Goal: Task Accomplishment & Management: Use online tool/utility

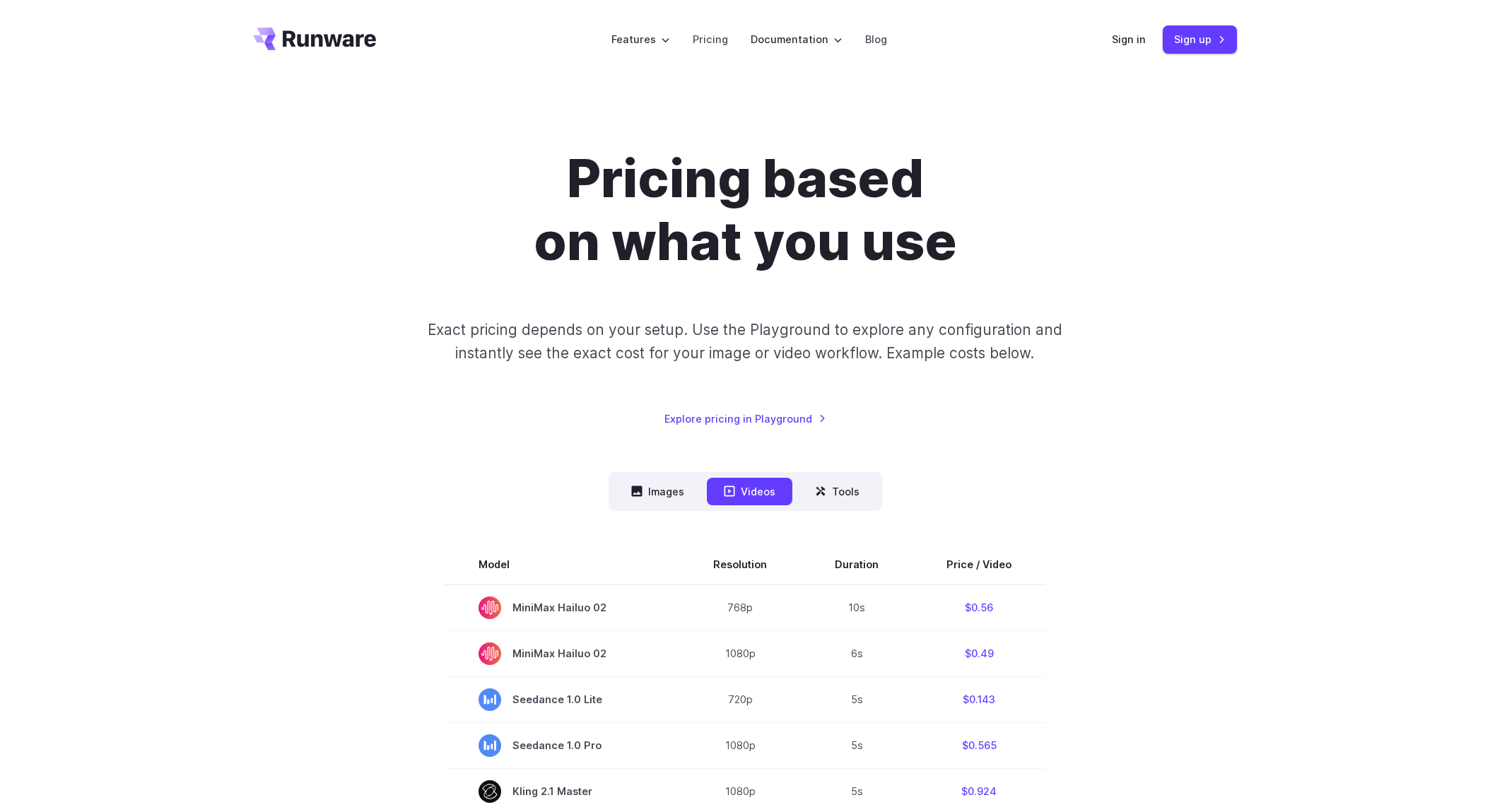
click at [1135, 39] on link "Sign in" at bounding box center [1129, 39] width 34 height 16
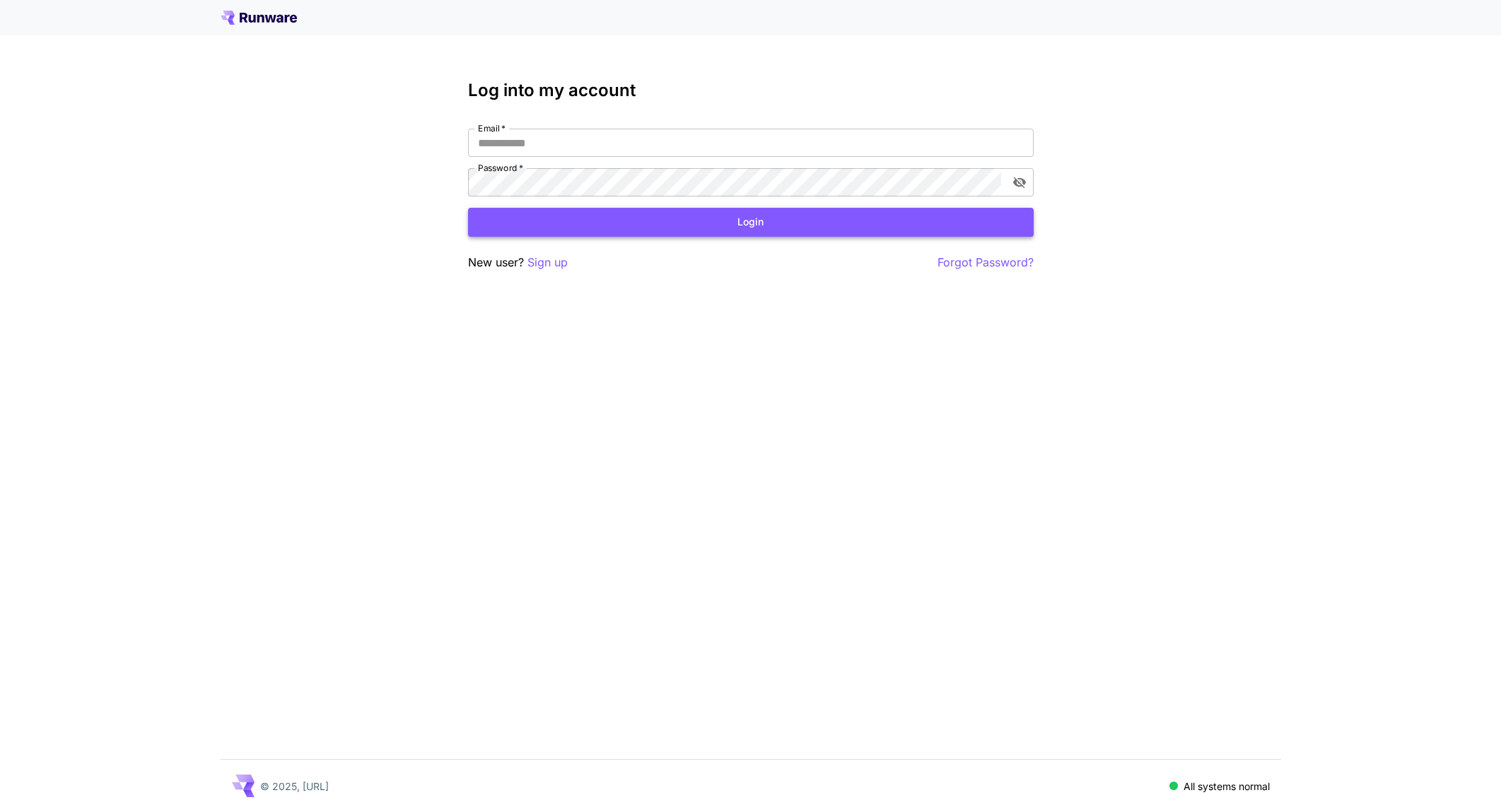
type input "**********"
click at [684, 232] on button "Login" at bounding box center [751, 221] width 565 height 29
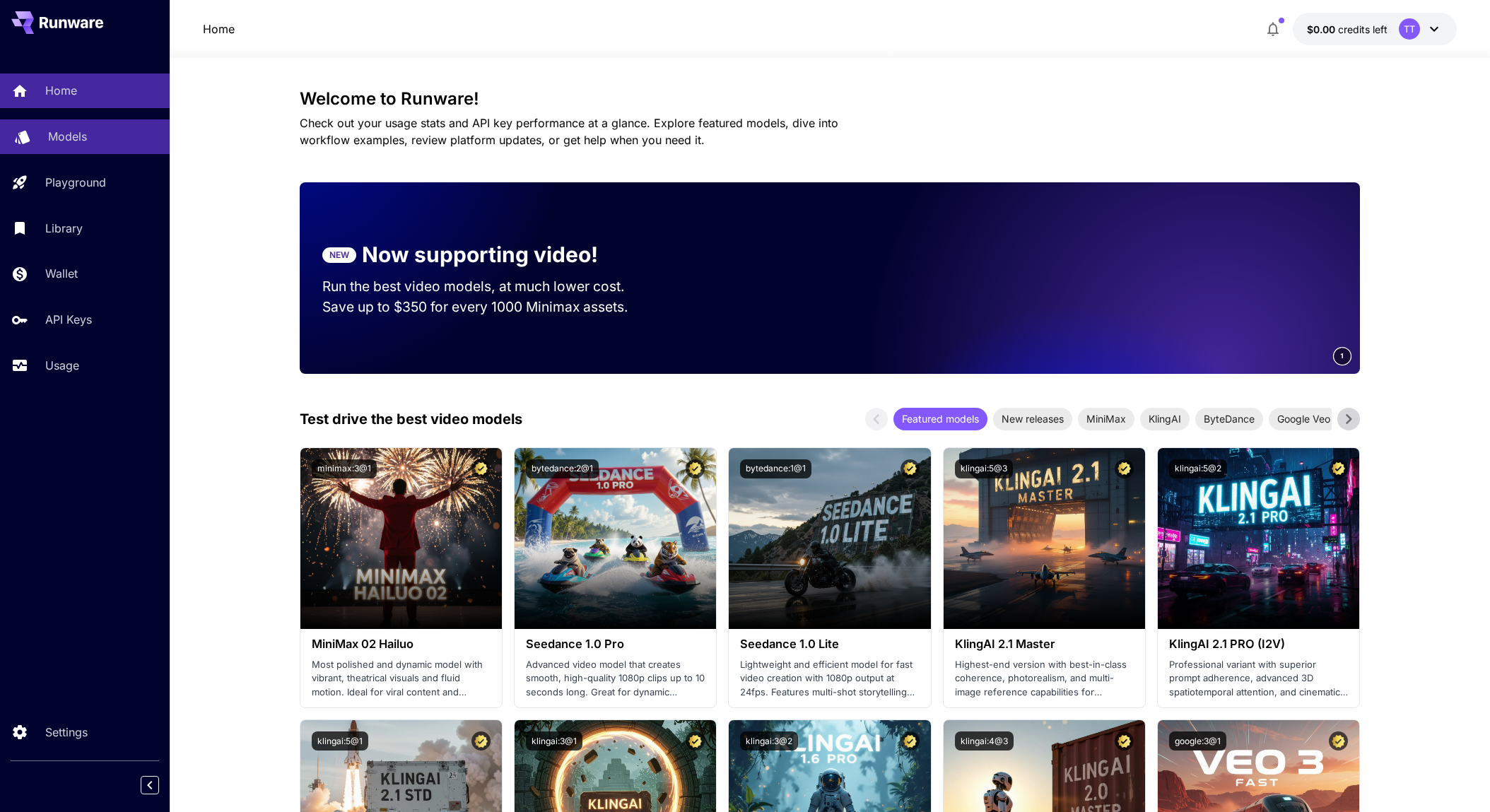
click at [78, 139] on p "Models" at bounding box center [68, 136] width 39 height 17
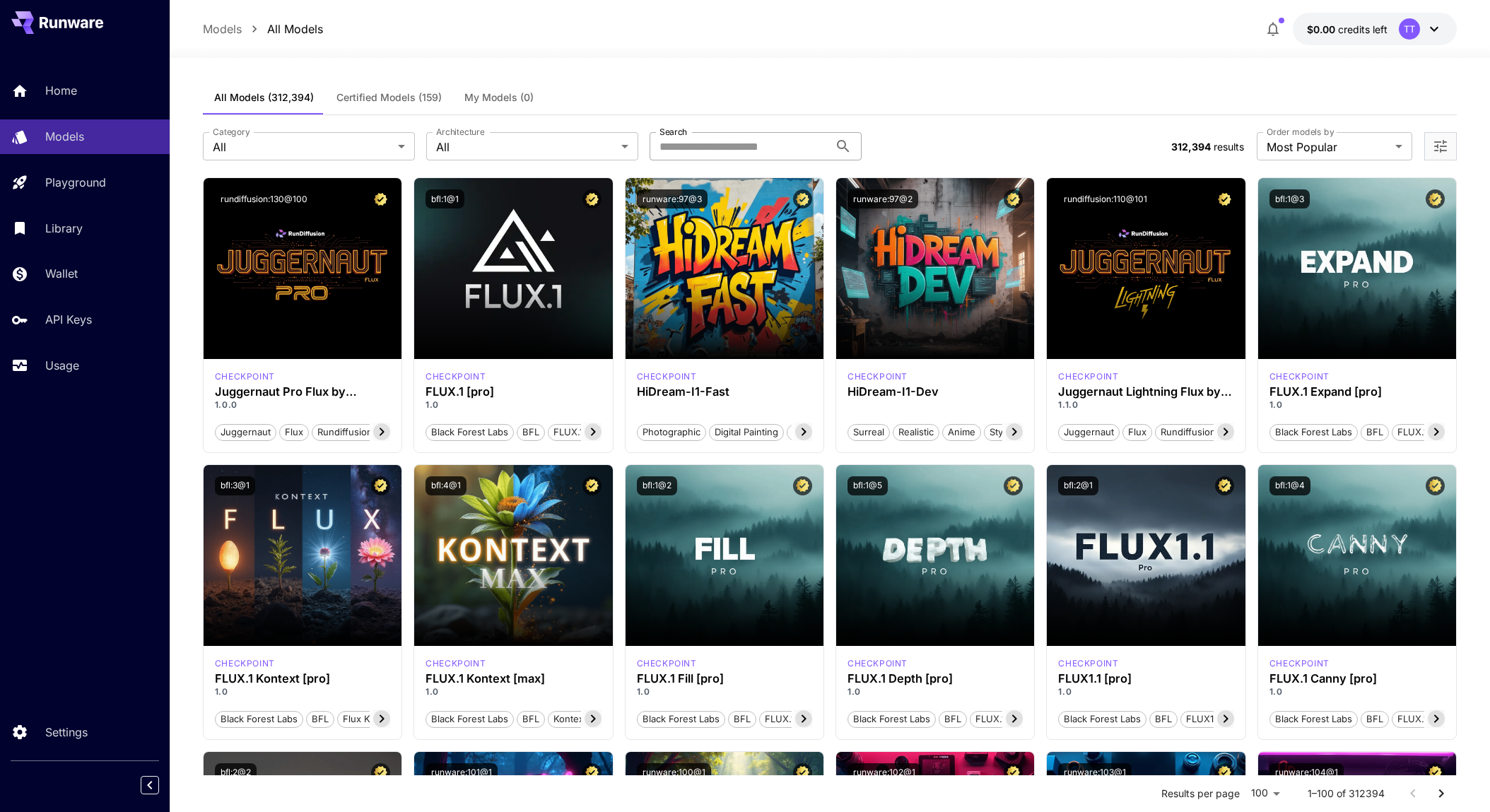
click at [706, 145] on input "Search" at bounding box center [739, 146] width 180 height 29
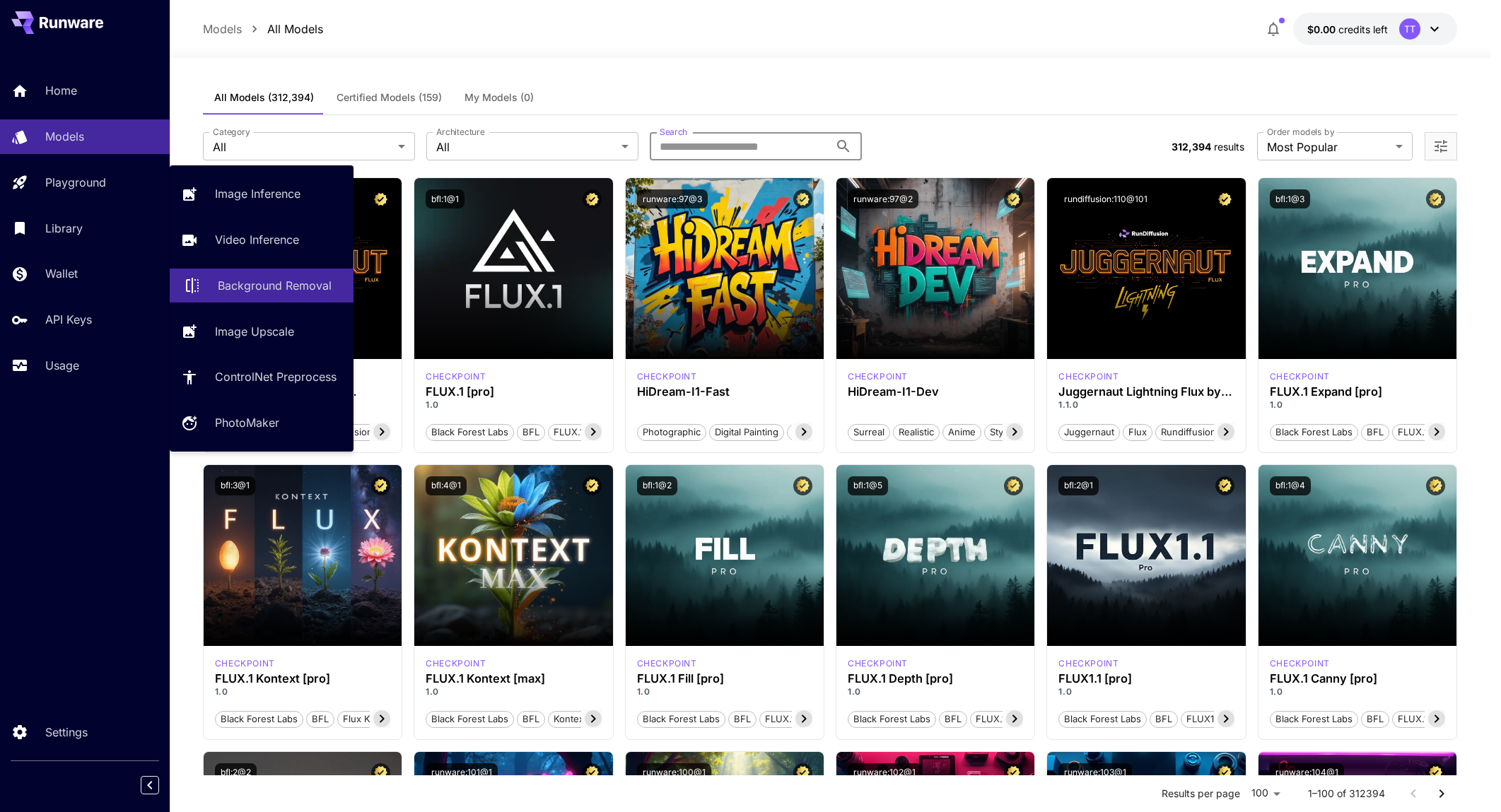
click at [292, 290] on p "Background Removal" at bounding box center [274, 285] width 114 height 17
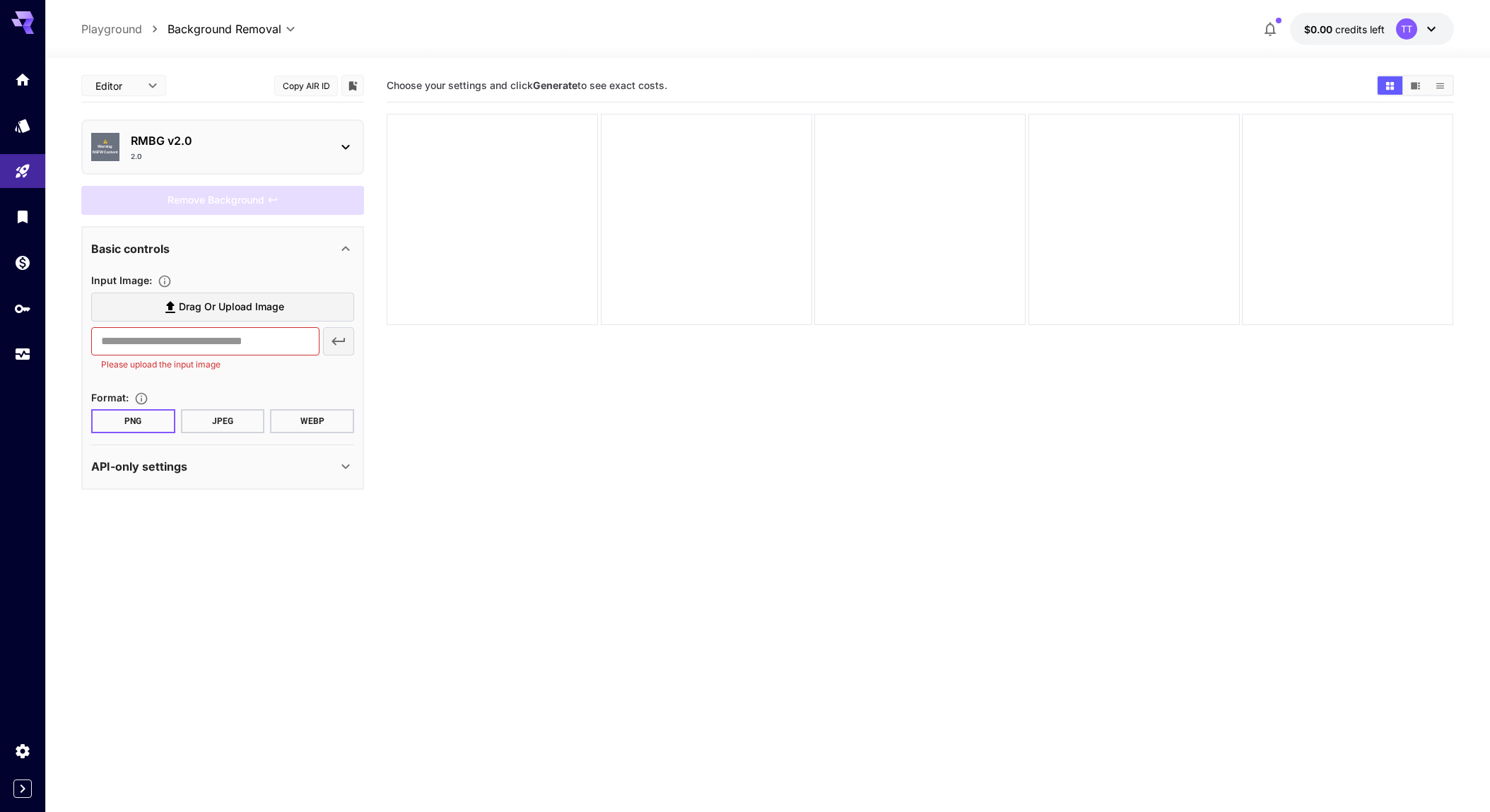
click at [278, 149] on p "RMBG v2.0" at bounding box center [228, 141] width 195 height 17
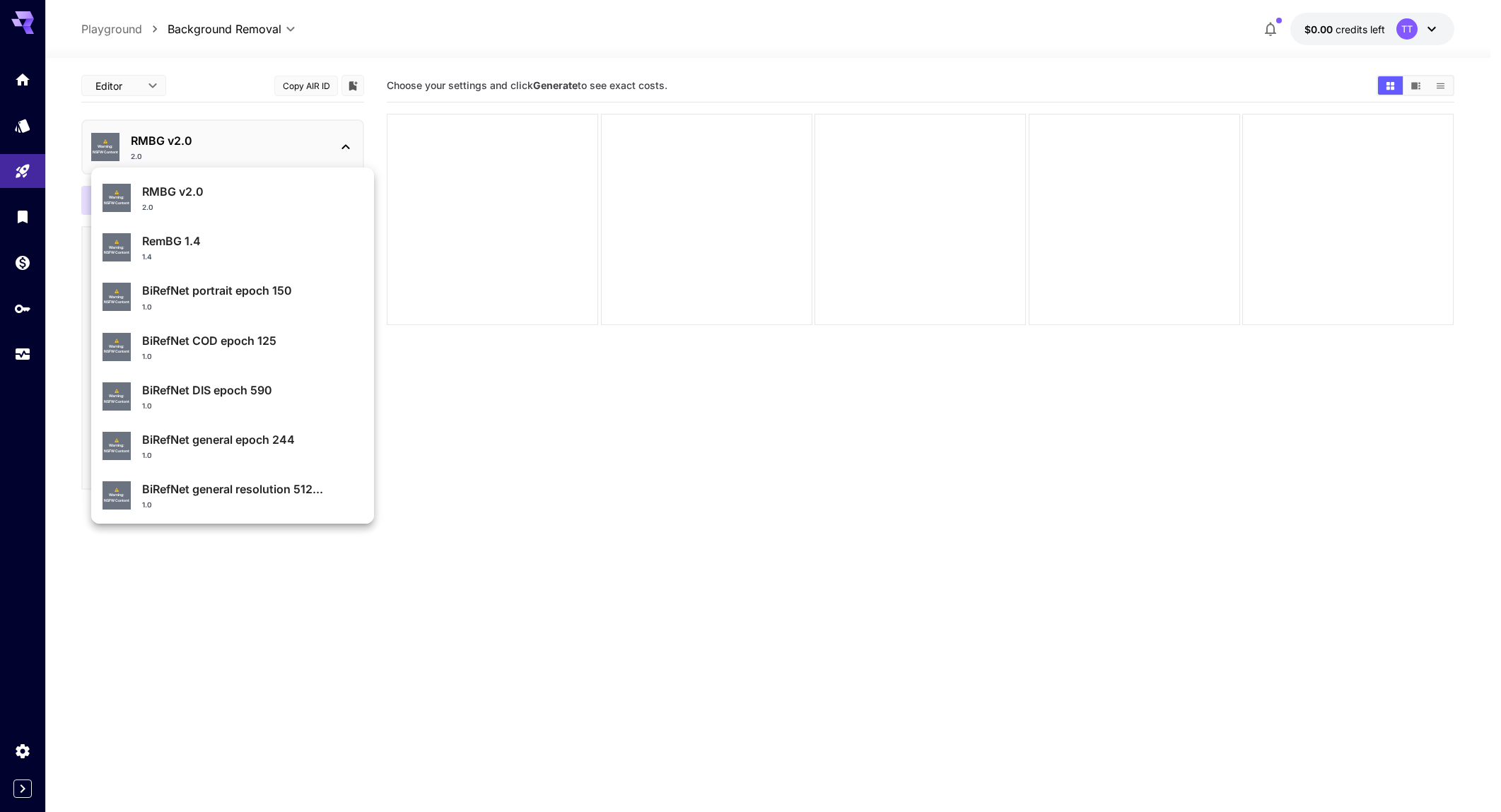
click at [209, 199] on p "RMBG v2.0" at bounding box center [252, 191] width 221 height 17
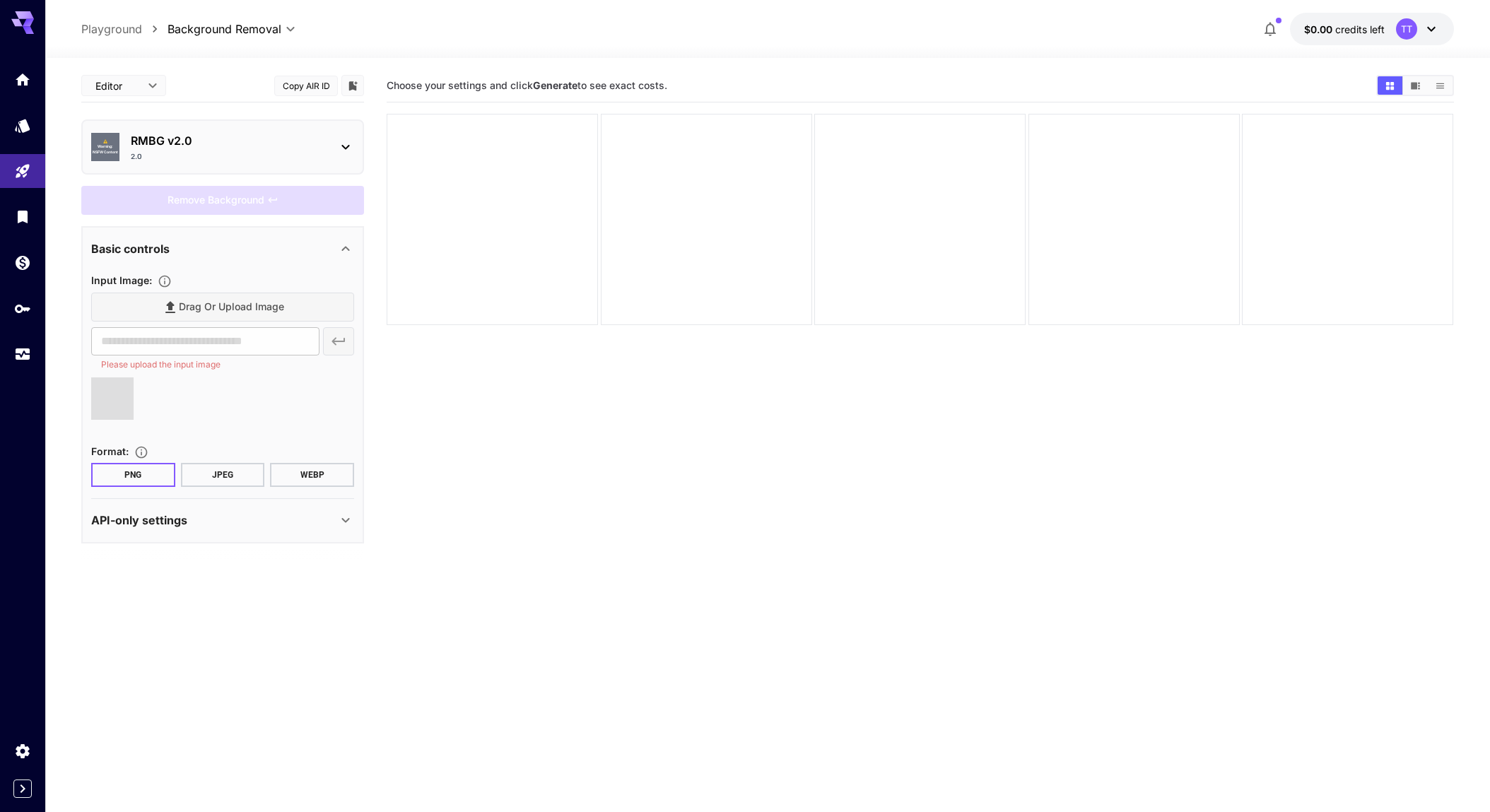
type input "**********"
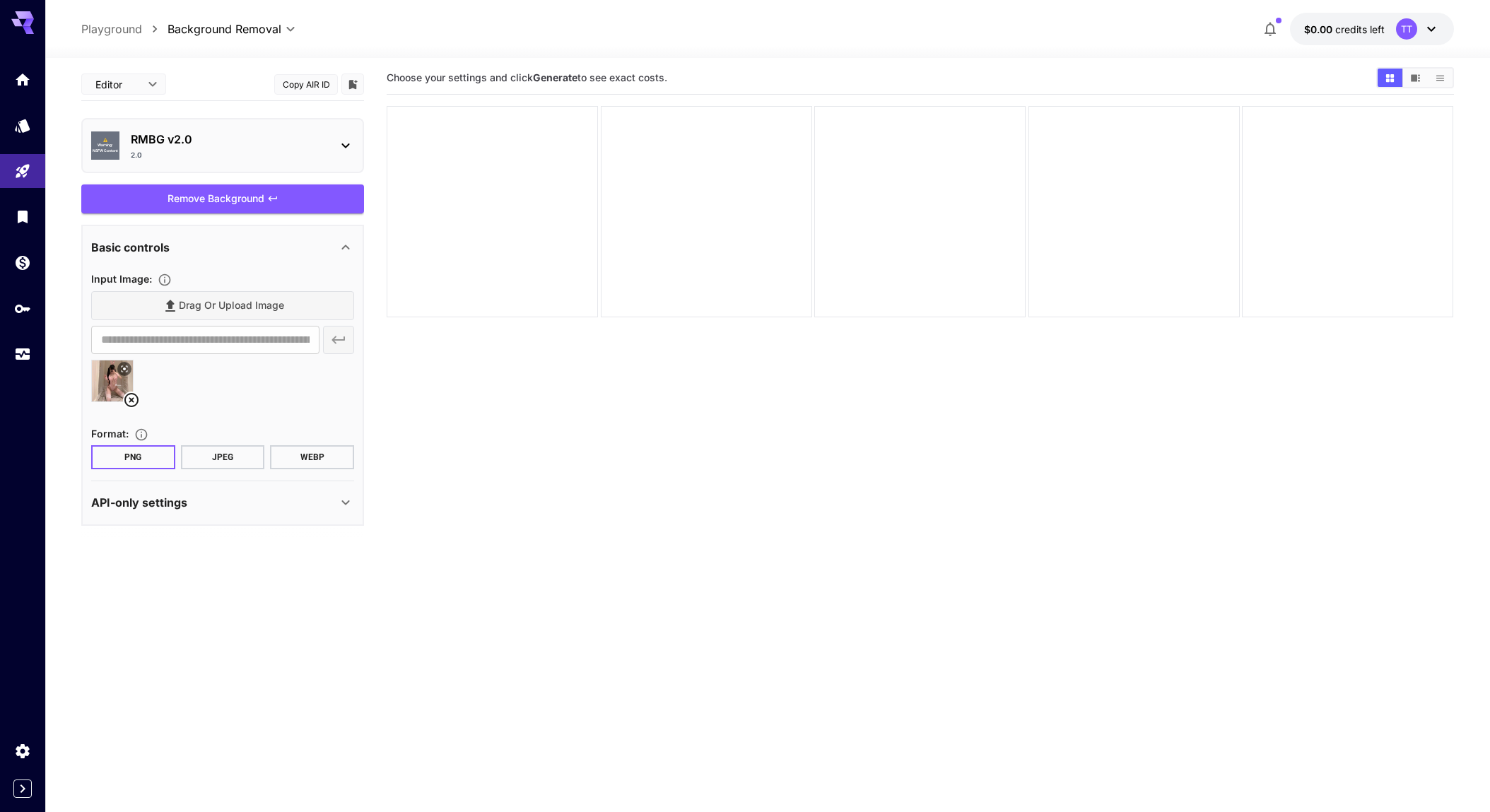
scroll to position [18, 0]
click at [330, 500] on div "API-only settings" at bounding box center [214, 502] width 246 height 17
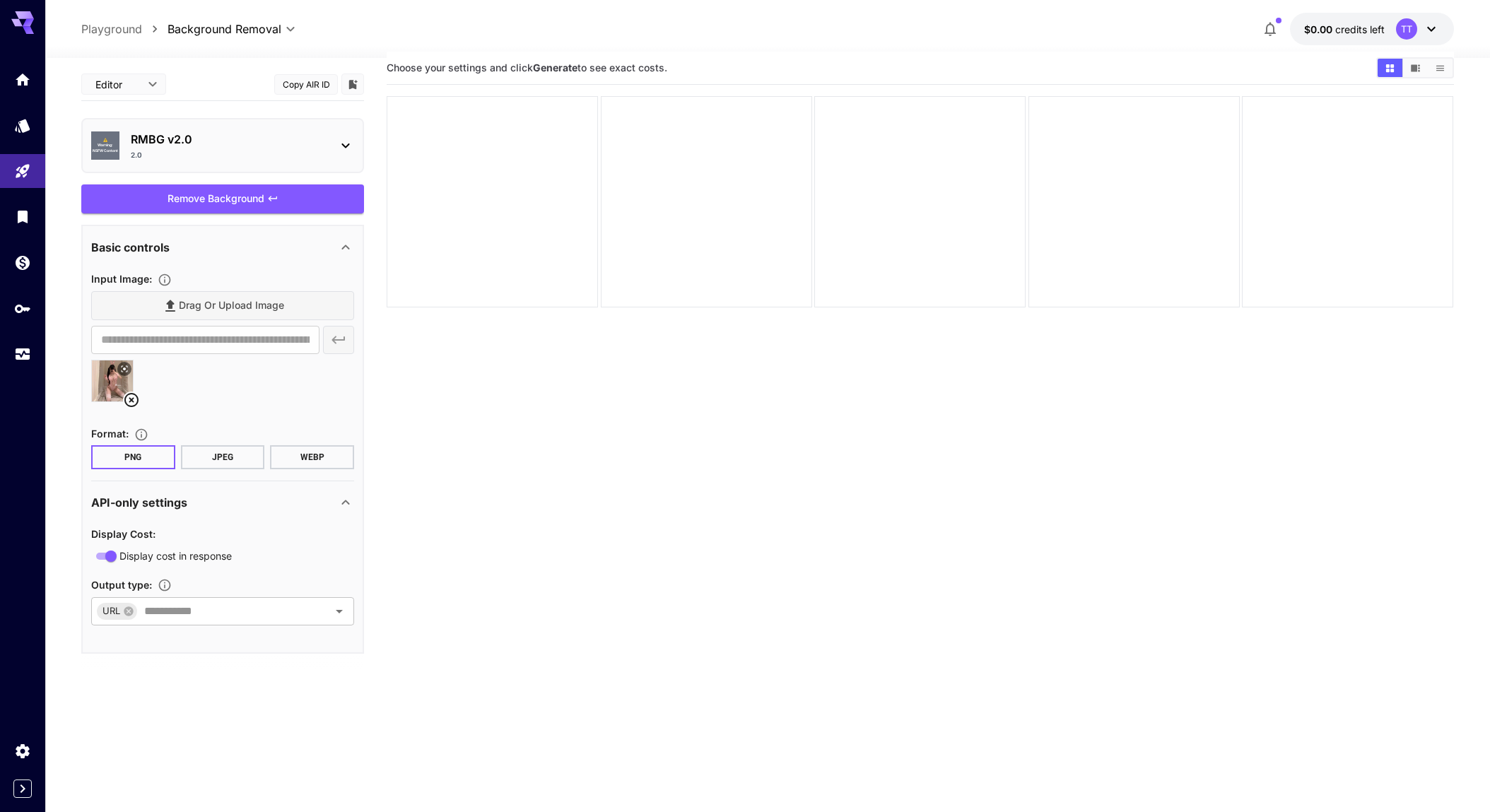
click at [138, 83] on body "**********" at bounding box center [745, 444] width 1490 height 924
click at [122, 128] on li "JSON" at bounding box center [124, 138] width 85 height 25
type input "****"
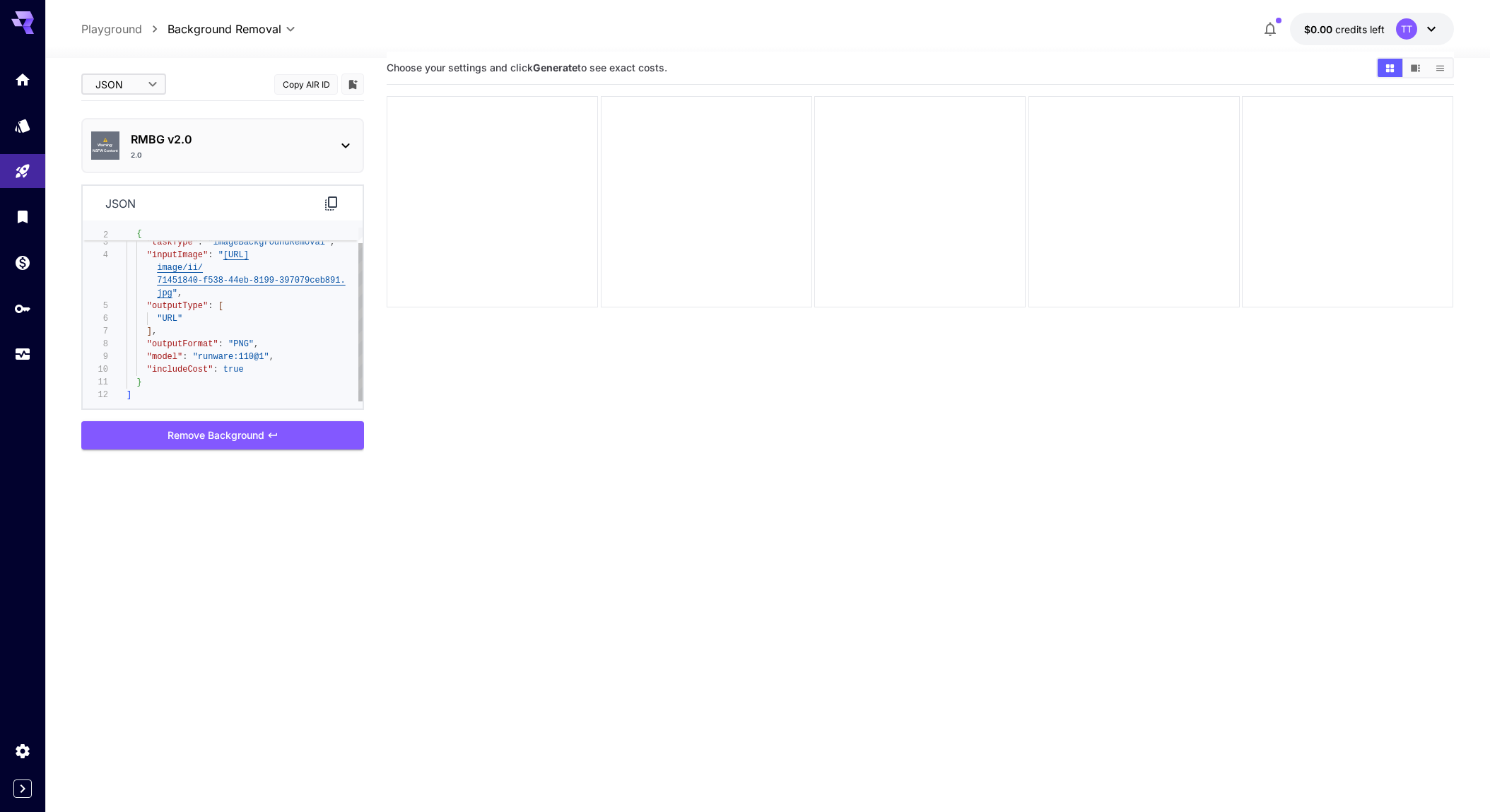
type textarea "**********"
click at [283, 347] on div "{ "taskType" : "imageBackgroundRemoval" , "inputImage" : " https://im.runware.a…" at bounding box center [244, 306] width 236 height 191
click at [283, 360] on div "{ "taskType" : "imageBackgroundRemoval" , "inputImage" : " https://im.runware.a…" at bounding box center [244, 306] width 236 height 191
click at [278, 379] on div "{ "taskType" : "imageBackgroundRemoval" , "inputImage" : " https://im.runware.a…" at bounding box center [244, 306] width 236 height 191
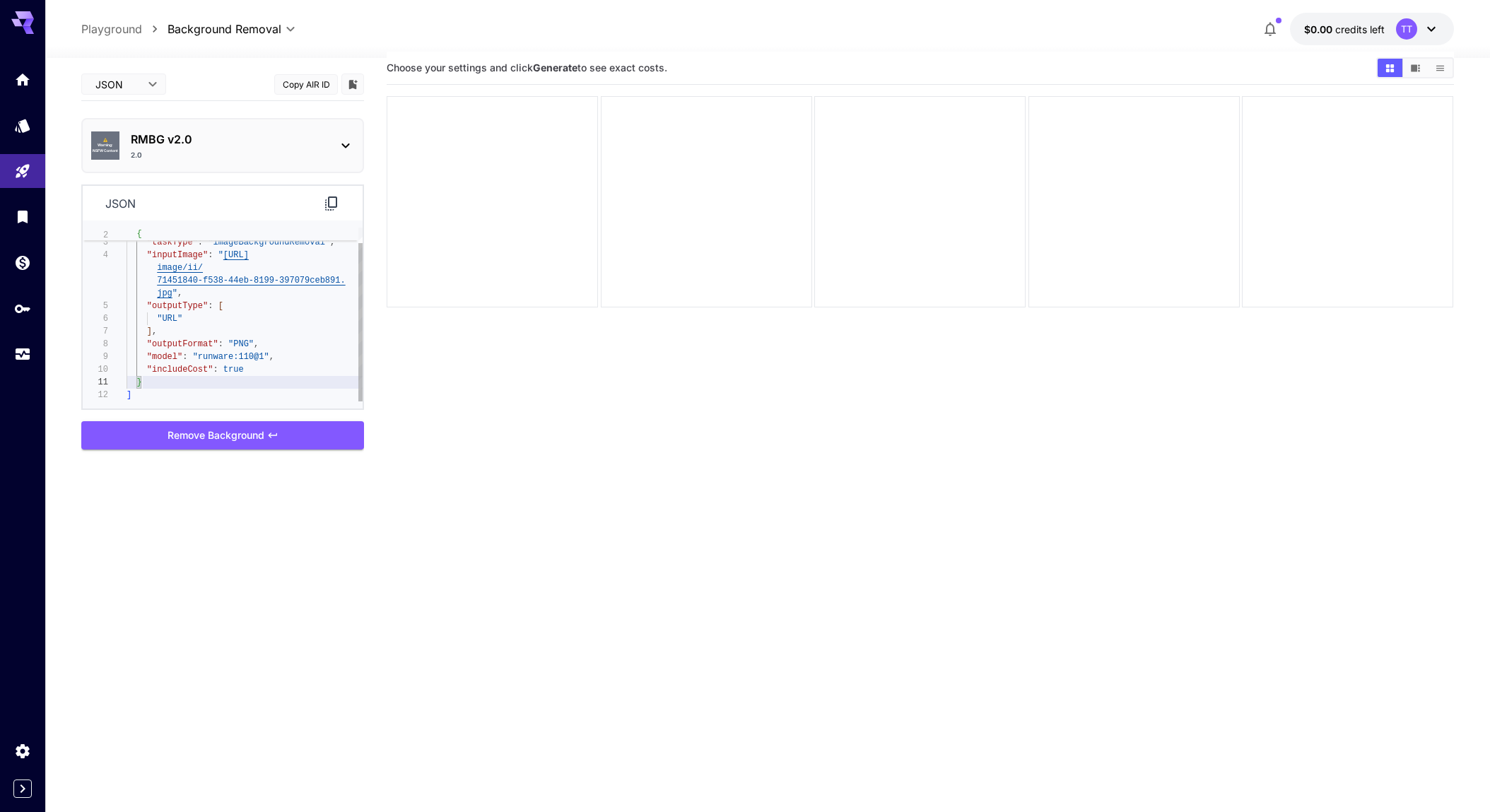
click at [280, 370] on div "{ "taskType" : "imageBackgroundRemoval" , "inputImage" : " https://im.runware.a…" at bounding box center [244, 306] width 236 height 191
click at [279, 375] on div "{ "taskType" : "imageBackgroundRemoval" , "inputImage" : " https://im.runware.a…" at bounding box center [244, 306] width 236 height 191
click at [282, 368] on div "{ "taskType" : "imageBackgroundRemoval" , "inputImage" : " https://im.runware.a…" at bounding box center [244, 306] width 236 height 191
click at [284, 350] on div "{ "taskType" : "imageBackgroundRemoval" , "inputImage" : " https://im.runware.a…" at bounding box center [244, 306] width 236 height 191
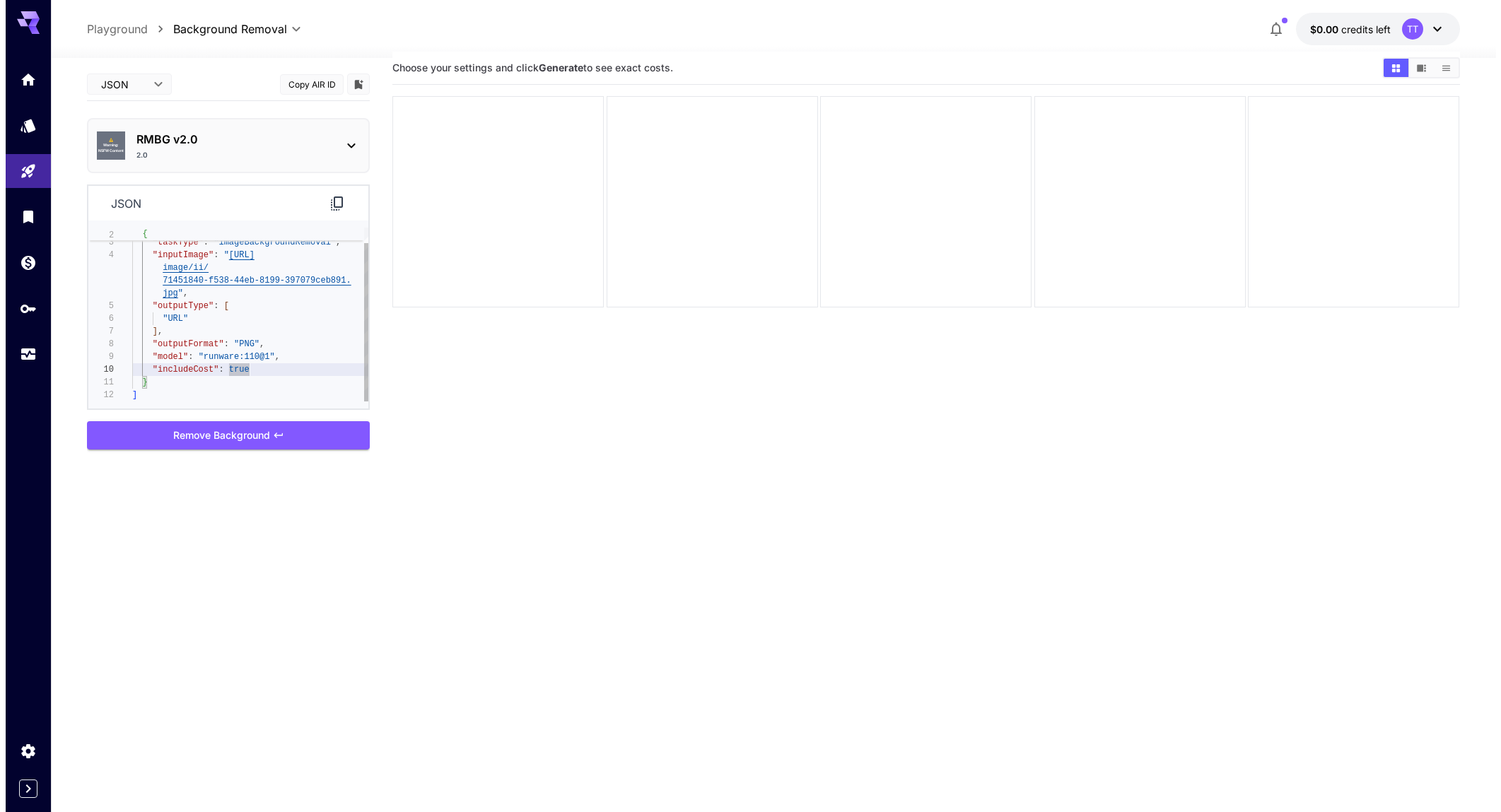
scroll to position [13, 0]
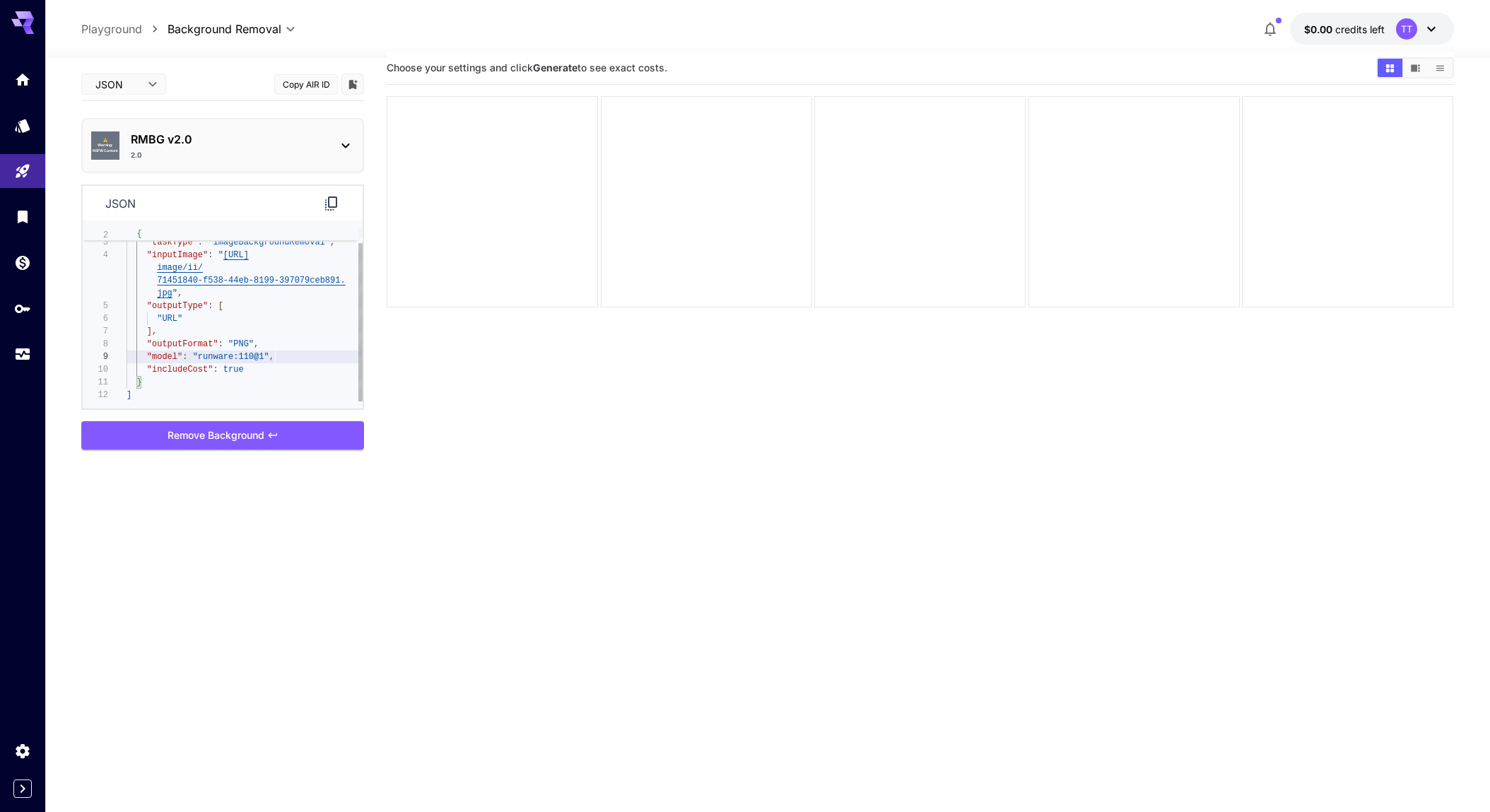
click at [281, 362] on div "{ "taskType" : "imageBackgroundRemoval" , "inputImage" : " https://im.runware.a…" at bounding box center [244, 306] width 236 height 191
click at [115, 82] on body "**********" at bounding box center [750, 444] width 1501 height 924
click at [123, 114] on span "Editor" at bounding box center [123, 113] width 62 height 17
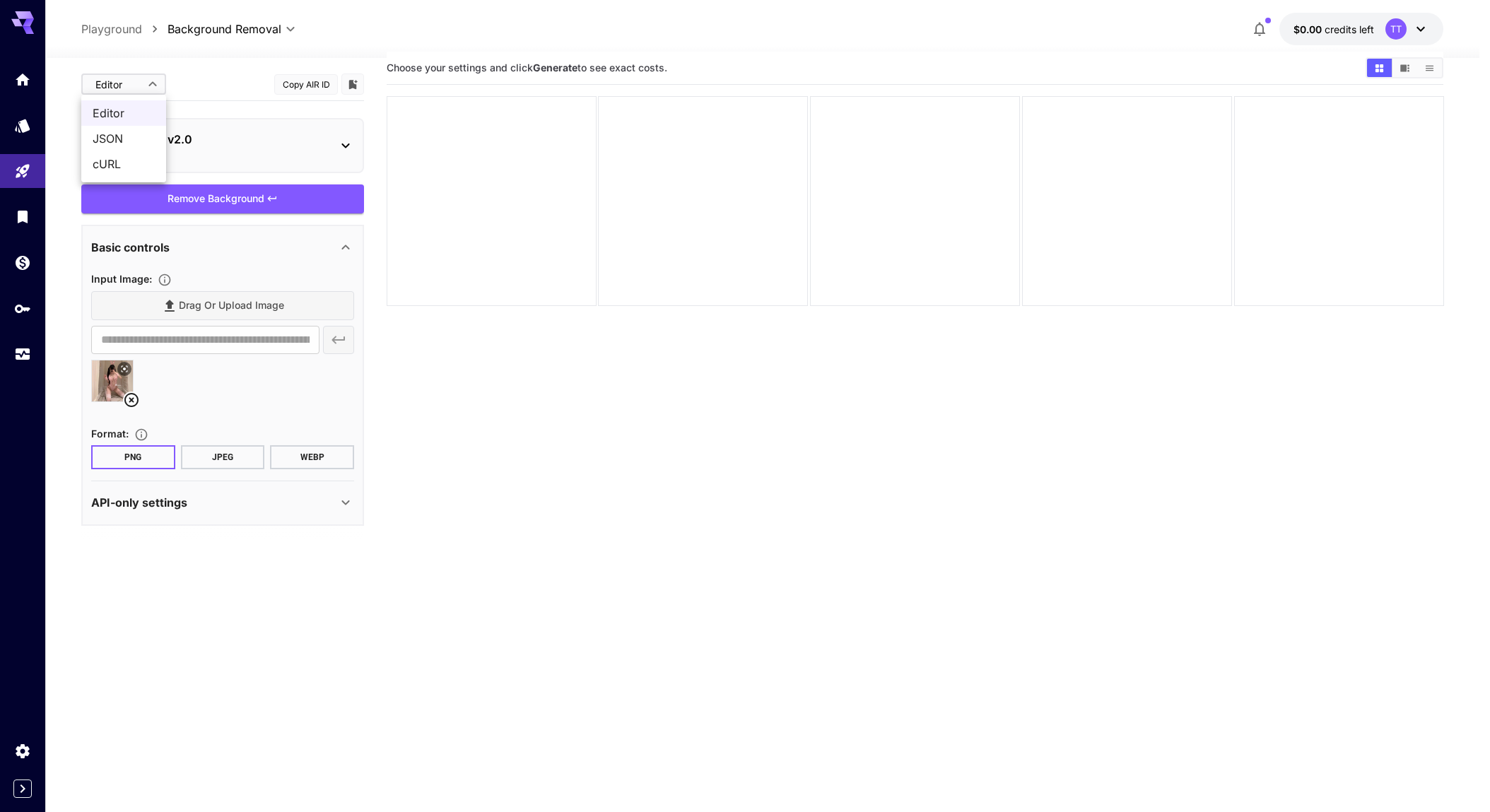
click at [137, 91] on body "**********" at bounding box center [745, 444] width 1490 height 924
click at [129, 132] on span "JSON" at bounding box center [123, 138] width 62 height 17
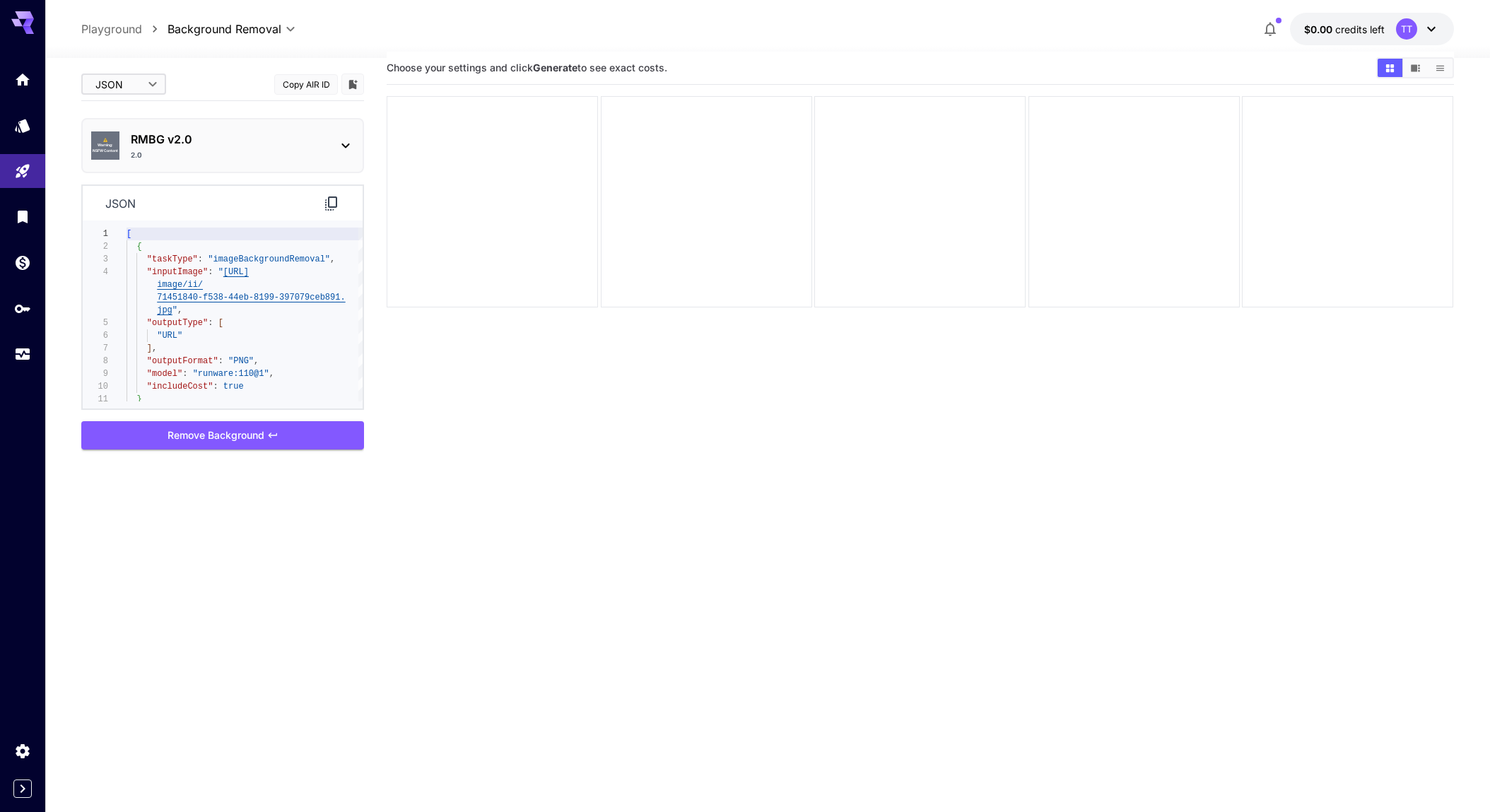
click at [127, 86] on body "**********" at bounding box center [745, 444] width 1490 height 924
click at [123, 113] on span "Editor" at bounding box center [123, 113] width 62 height 17
type input "****"
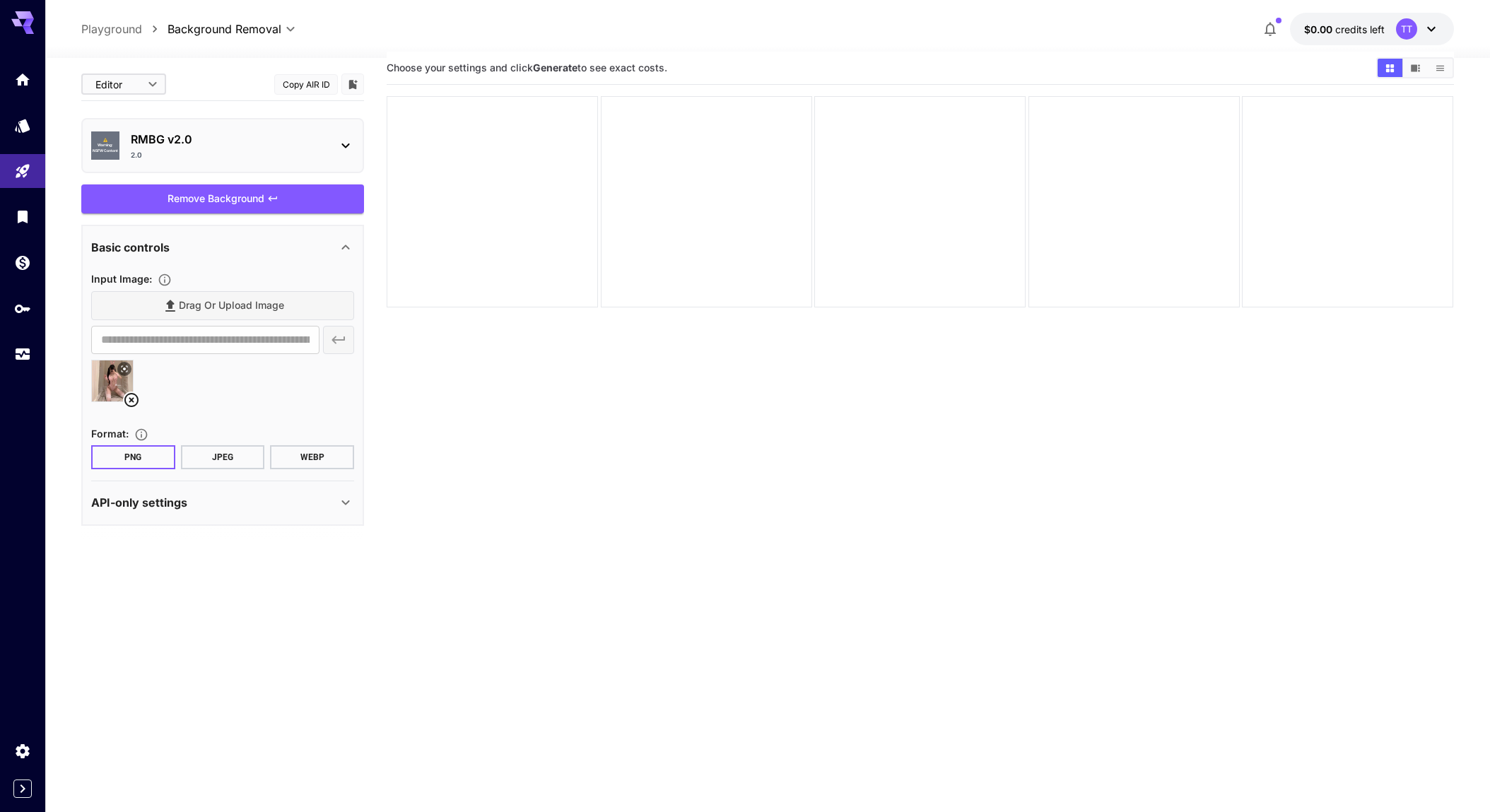
click at [516, 416] on section "Choose your settings and click Generate to see exact costs." at bounding box center [920, 457] width 1068 height 812
click at [245, 205] on div "Remove Background" at bounding box center [223, 199] width 283 height 29
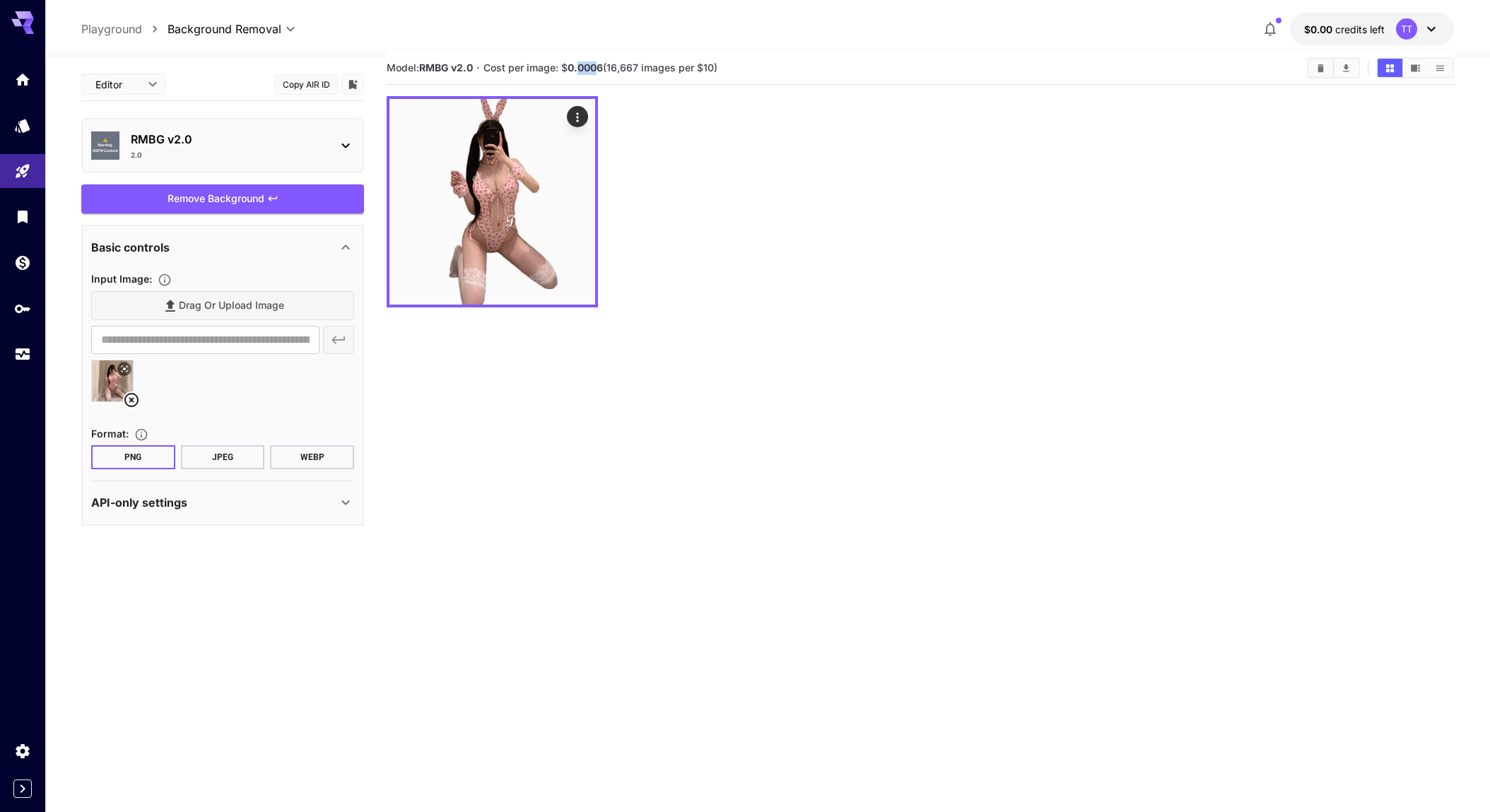
drag, startPoint x: 598, startPoint y: 71, endPoint x: 586, endPoint y: 67, distance: 12.6
click at [554, 69] on span "Cost per image: $ 0.0006 (16,667 images per $10)" at bounding box center [600, 67] width 234 height 12
drag, startPoint x: 647, startPoint y: 68, endPoint x: 622, endPoint y: 67, distance: 25.0
click at [622, 68] on span "Cost per image: $ 0.0006 (16,667 images per $10)" at bounding box center [600, 67] width 234 height 12
click at [653, 69] on span "Cost per image: $ 0.0006 (16,667 images per $10)" at bounding box center [600, 67] width 234 height 12
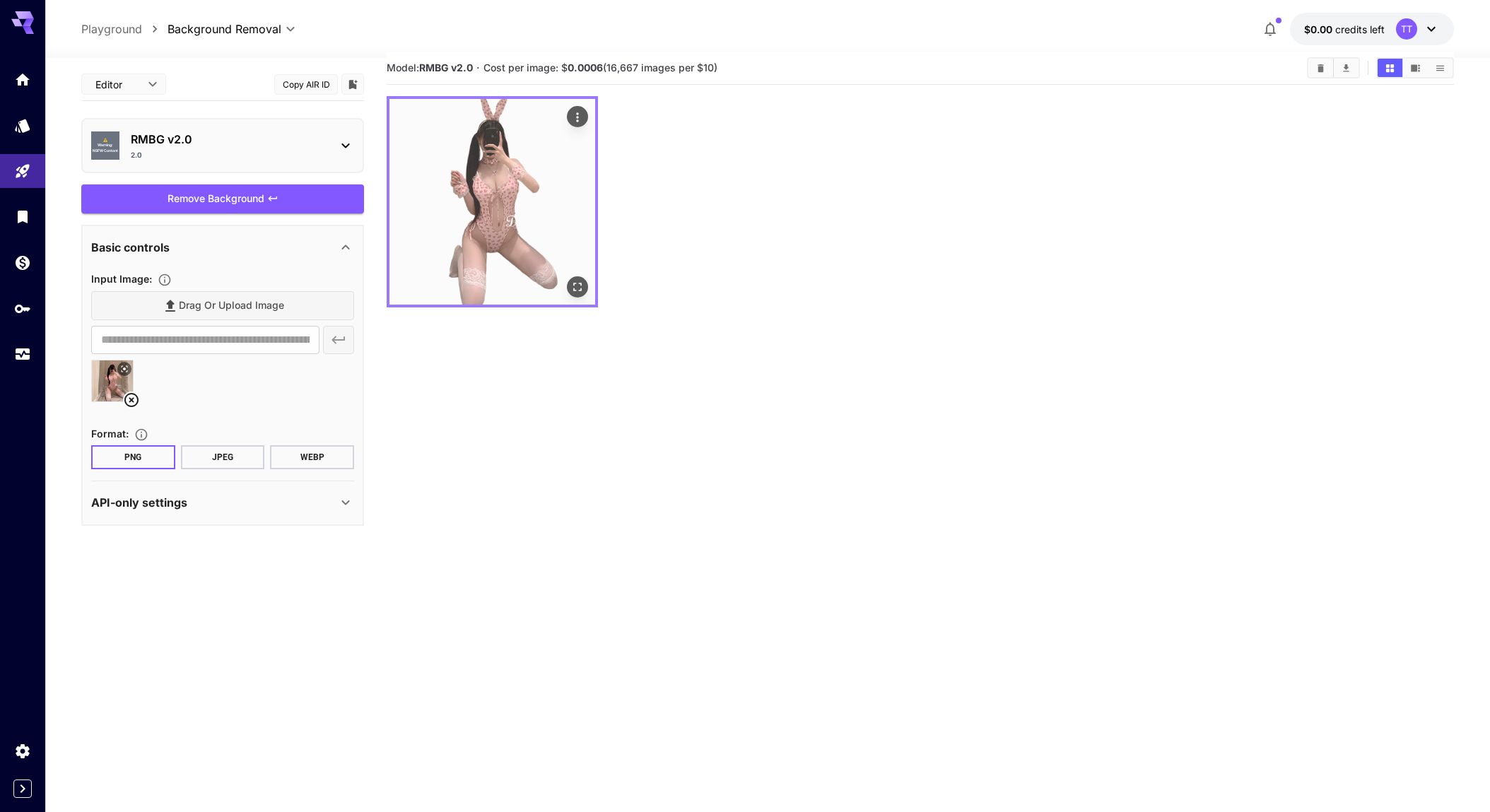
click at [524, 167] on img at bounding box center [493, 202] width 206 height 206
click at [572, 115] on icon "Actions" at bounding box center [578, 117] width 14 height 14
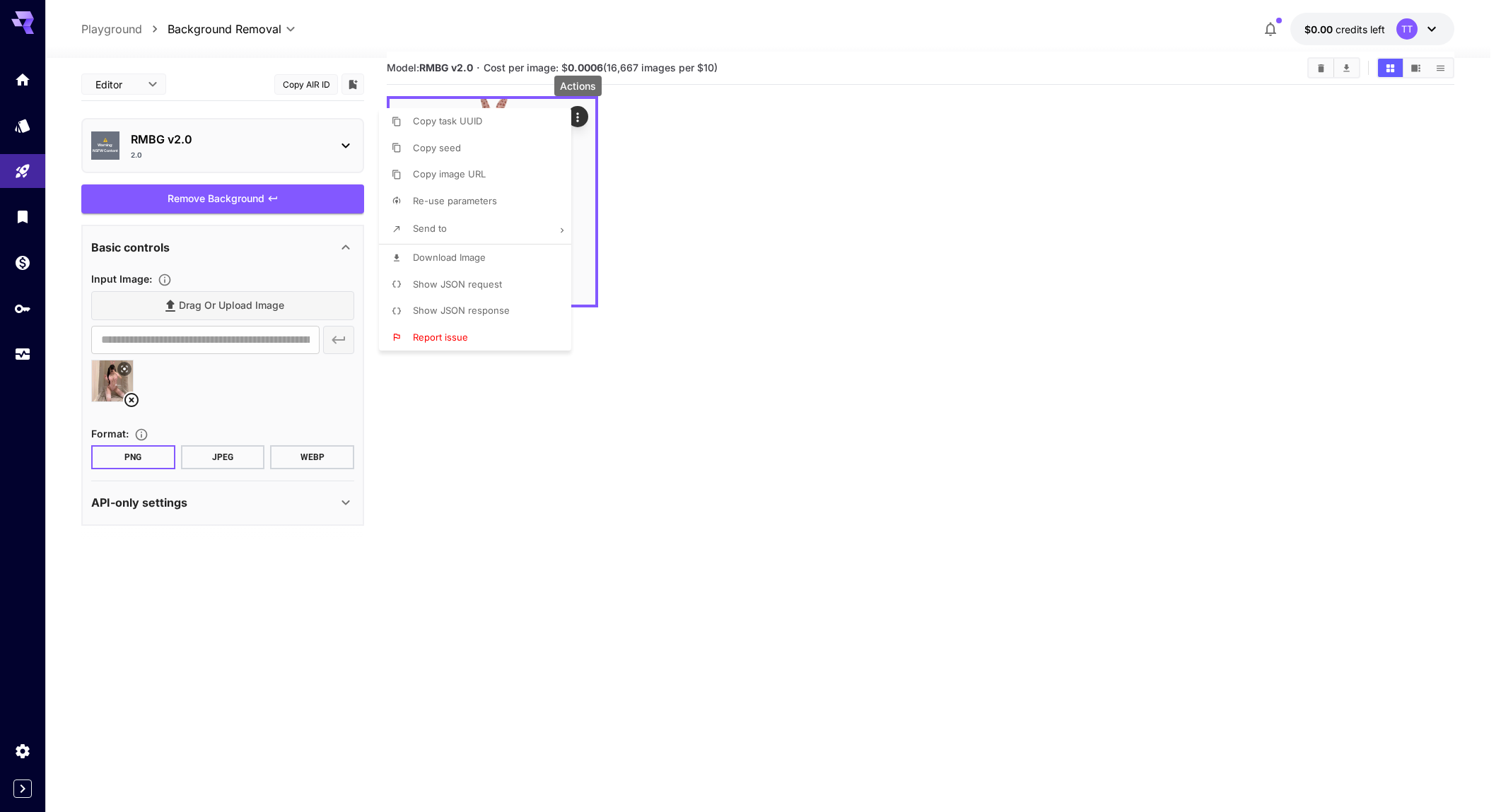
click at [736, 239] on div at bounding box center [750, 406] width 1501 height 812
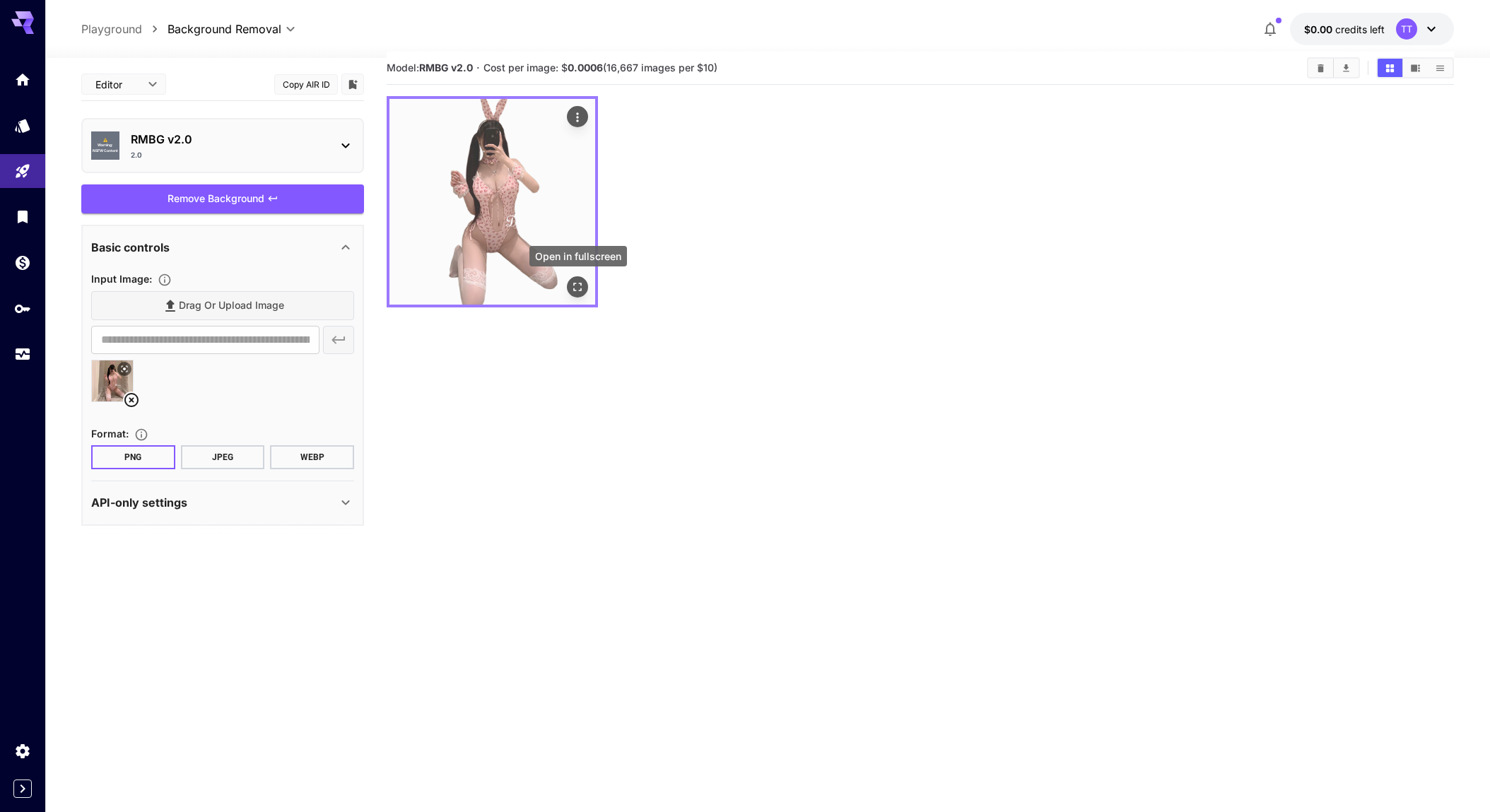
click at [579, 287] on icon "Open in fullscreen" at bounding box center [578, 287] width 14 height 14
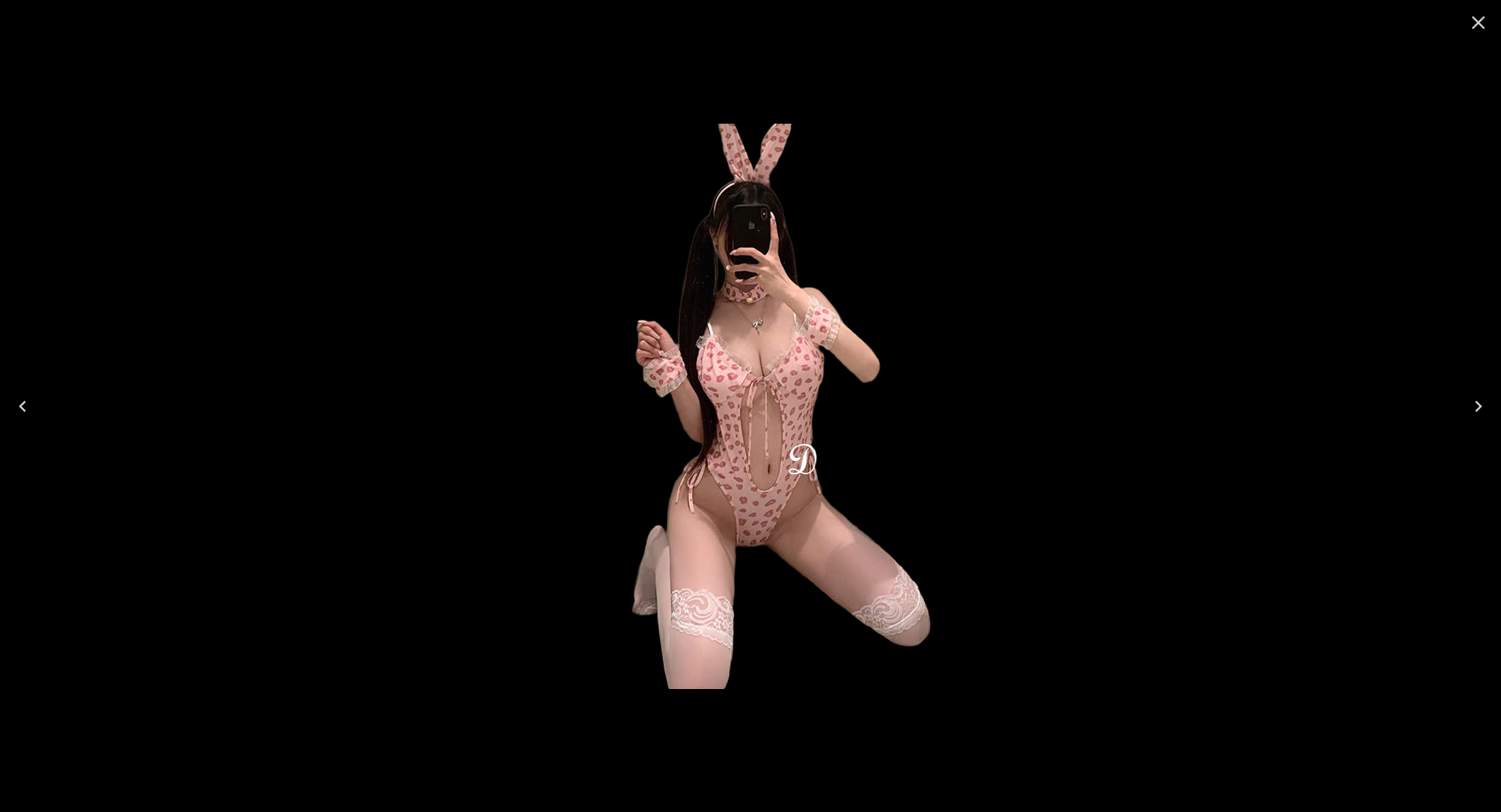
drag, startPoint x: 1467, startPoint y: 25, endPoint x: 1456, endPoint y: 36, distance: 15.6
click at [1468, 25] on icon "Close" at bounding box center [1478, 23] width 23 height 23
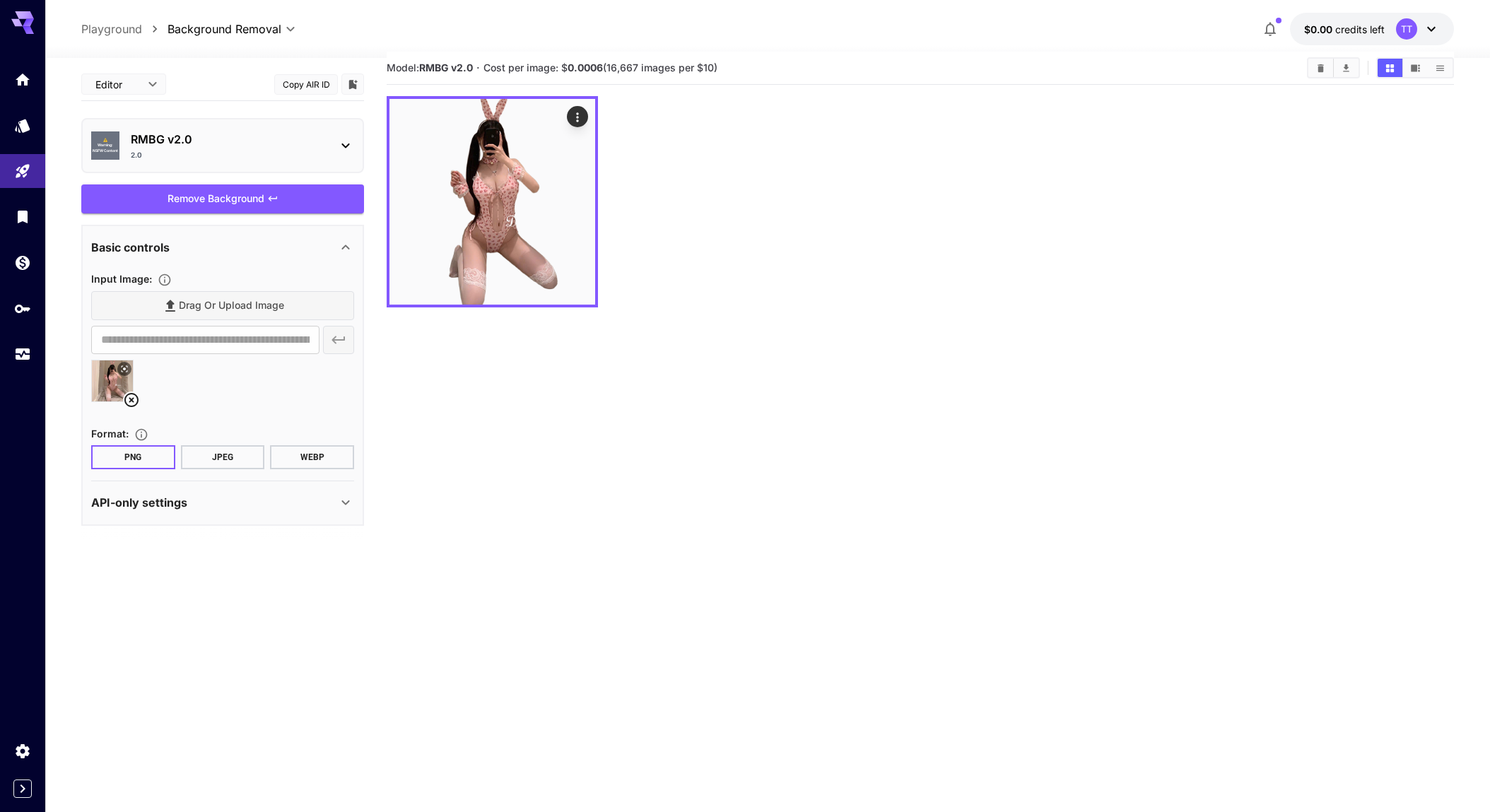
click at [1052, 235] on div at bounding box center [920, 202] width 1068 height 212
click at [814, 186] on div at bounding box center [920, 202] width 1068 height 212
click at [856, 252] on div at bounding box center [920, 202] width 1068 height 212
click at [197, 149] on div "2.0" at bounding box center [228, 154] width 195 height 11
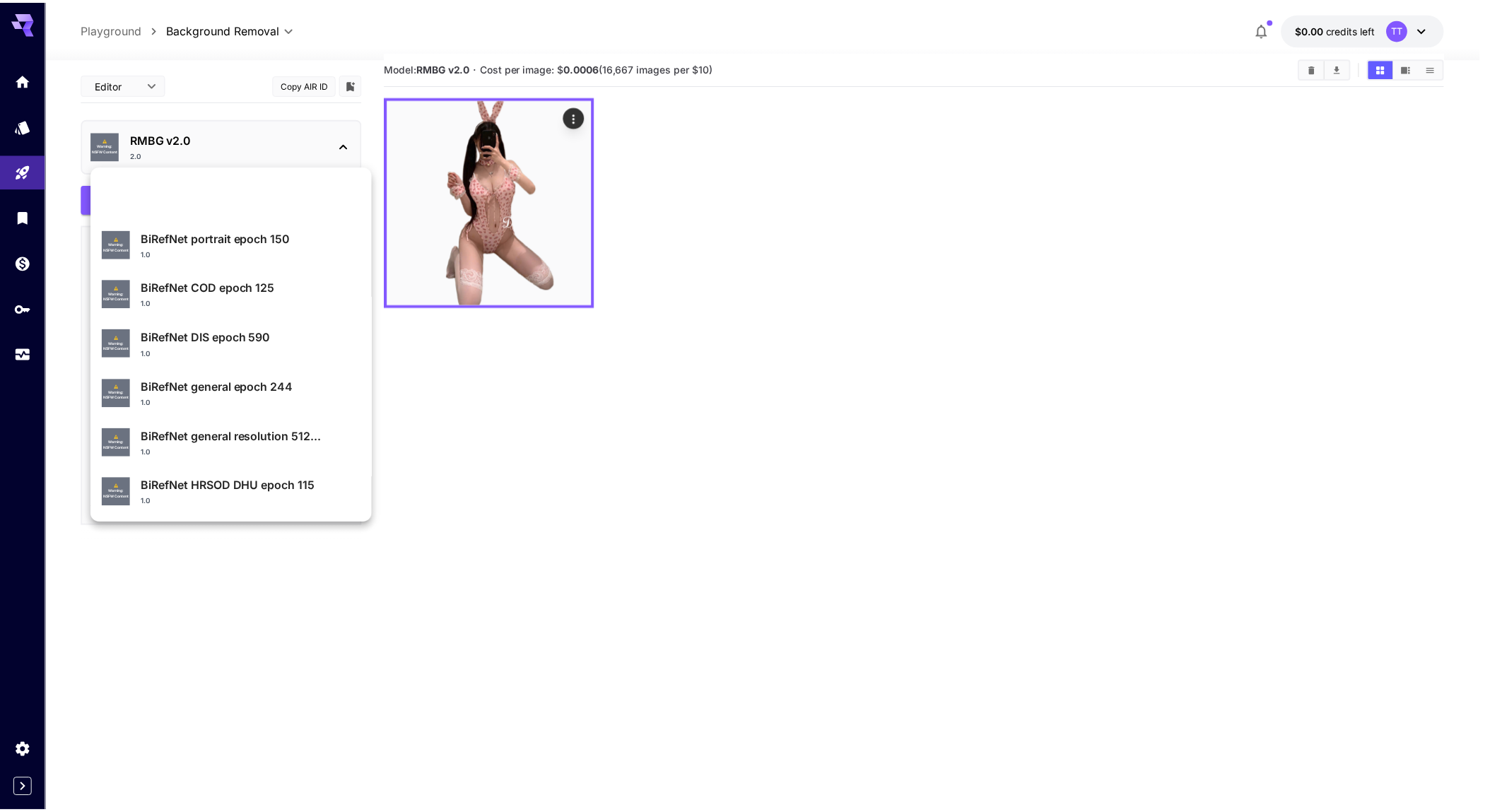
scroll to position [0, 0]
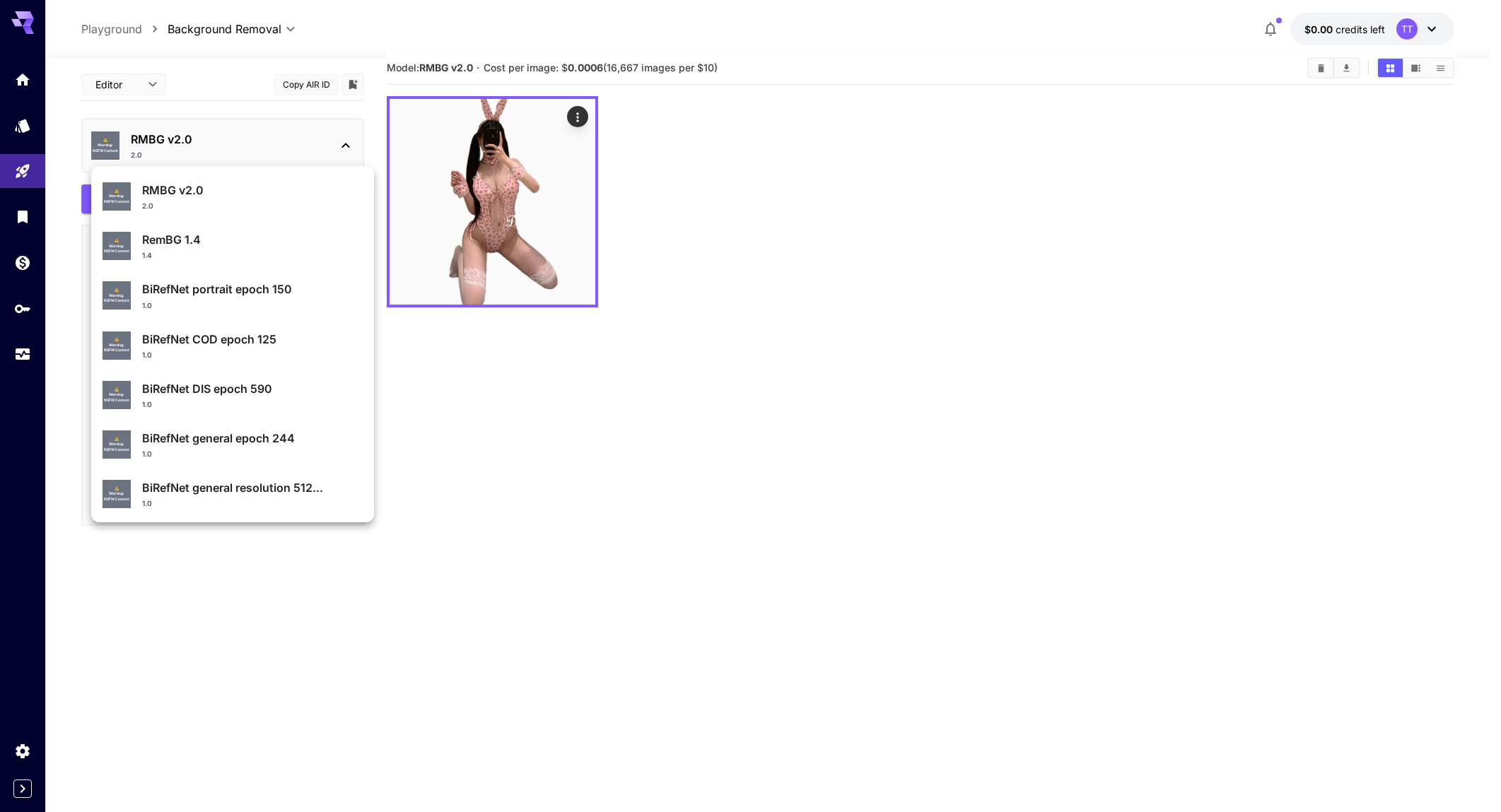
click at [538, 435] on div at bounding box center [750, 406] width 1501 height 812
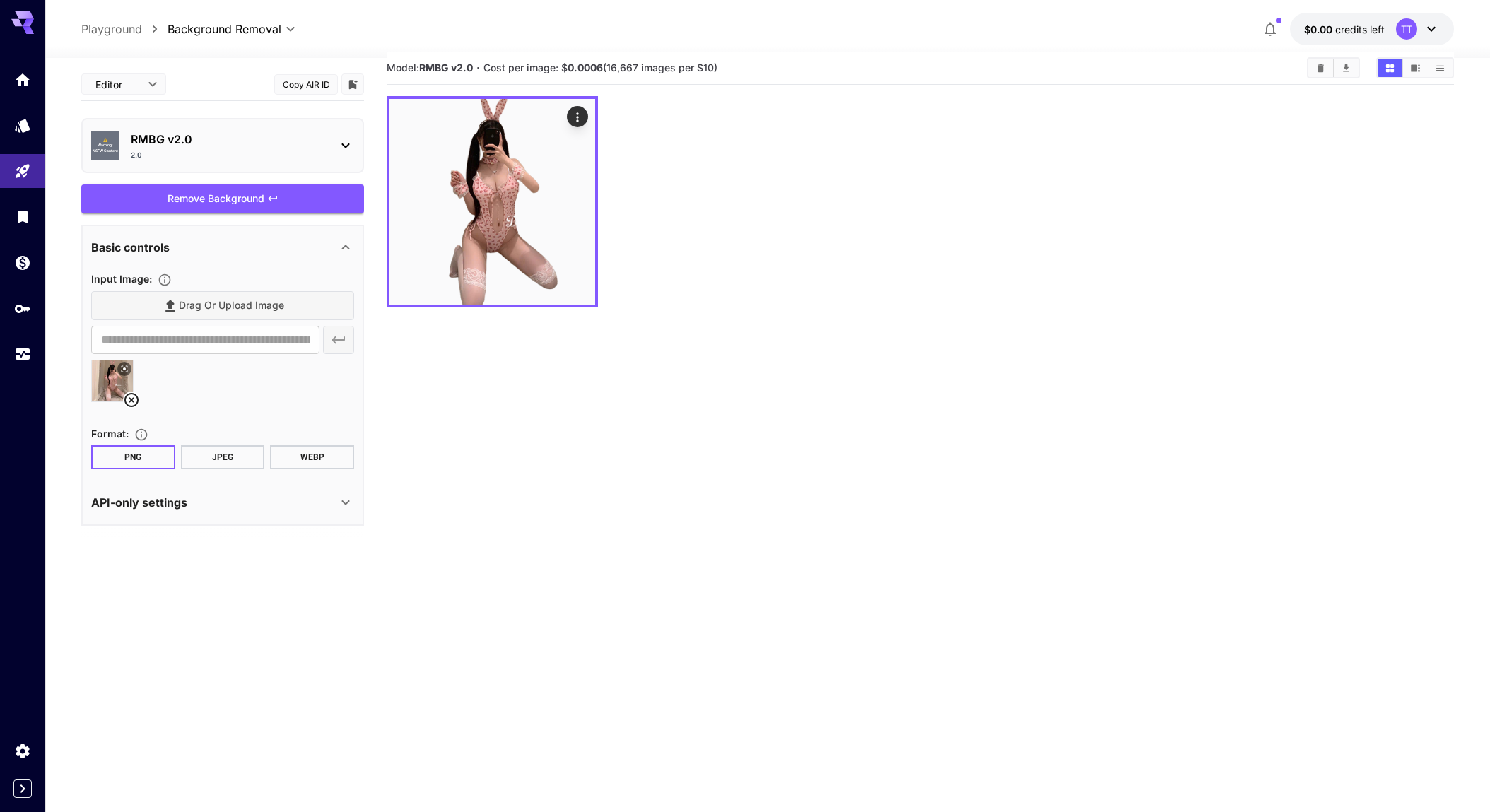
click at [316, 87] on button "Copy AIR ID" at bounding box center [306, 84] width 64 height 20
click at [155, 88] on body "**********" at bounding box center [745, 444] width 1490 height 924
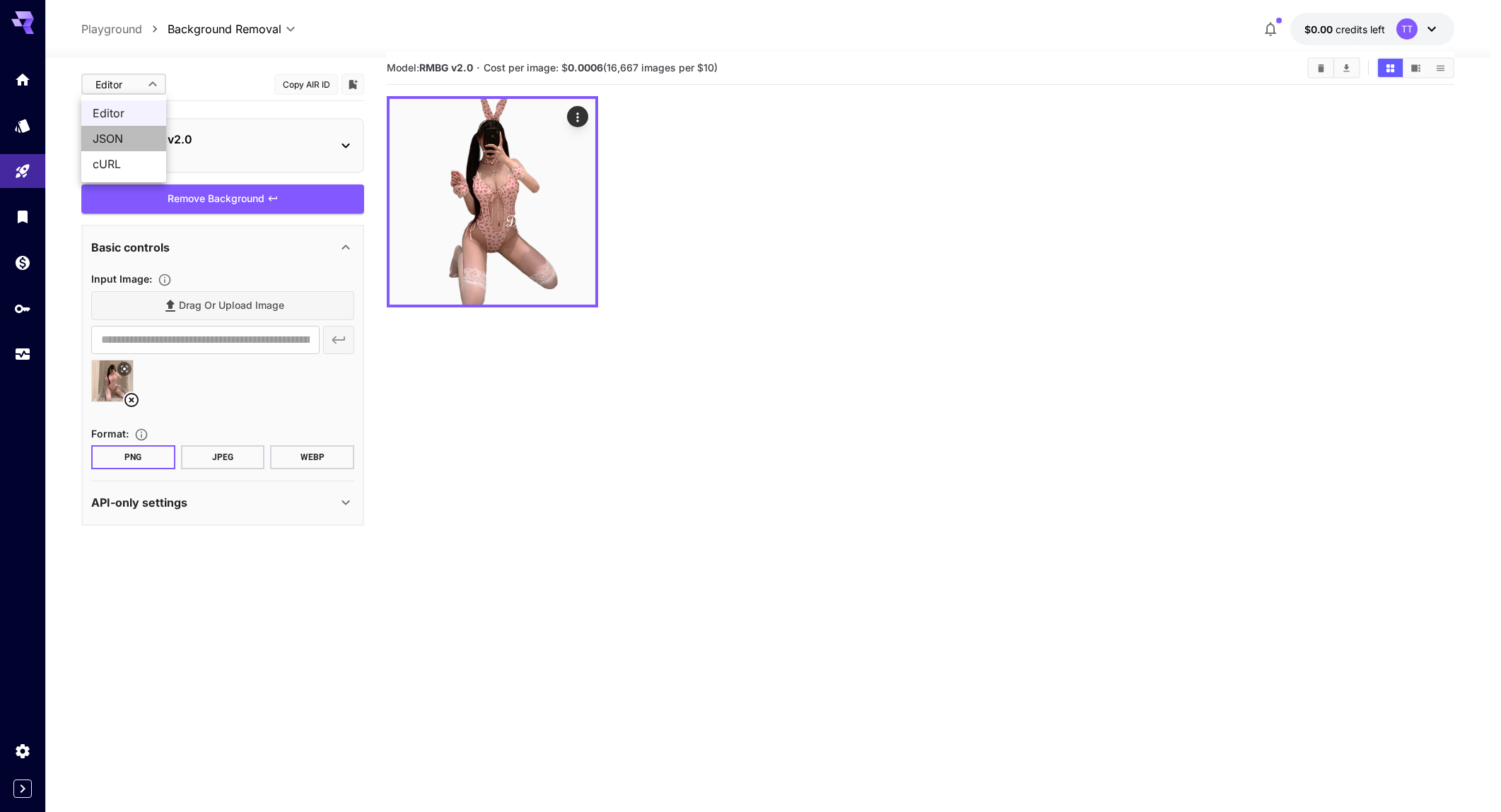
drag, startPoint x: 128, startPoint y: 128, endPoint x: 136, endPoint y: 136, distance: 11.3
click at [128, 128] on li "JSON" at bounding box center [124, 138] width 85 height 25
type input "****"
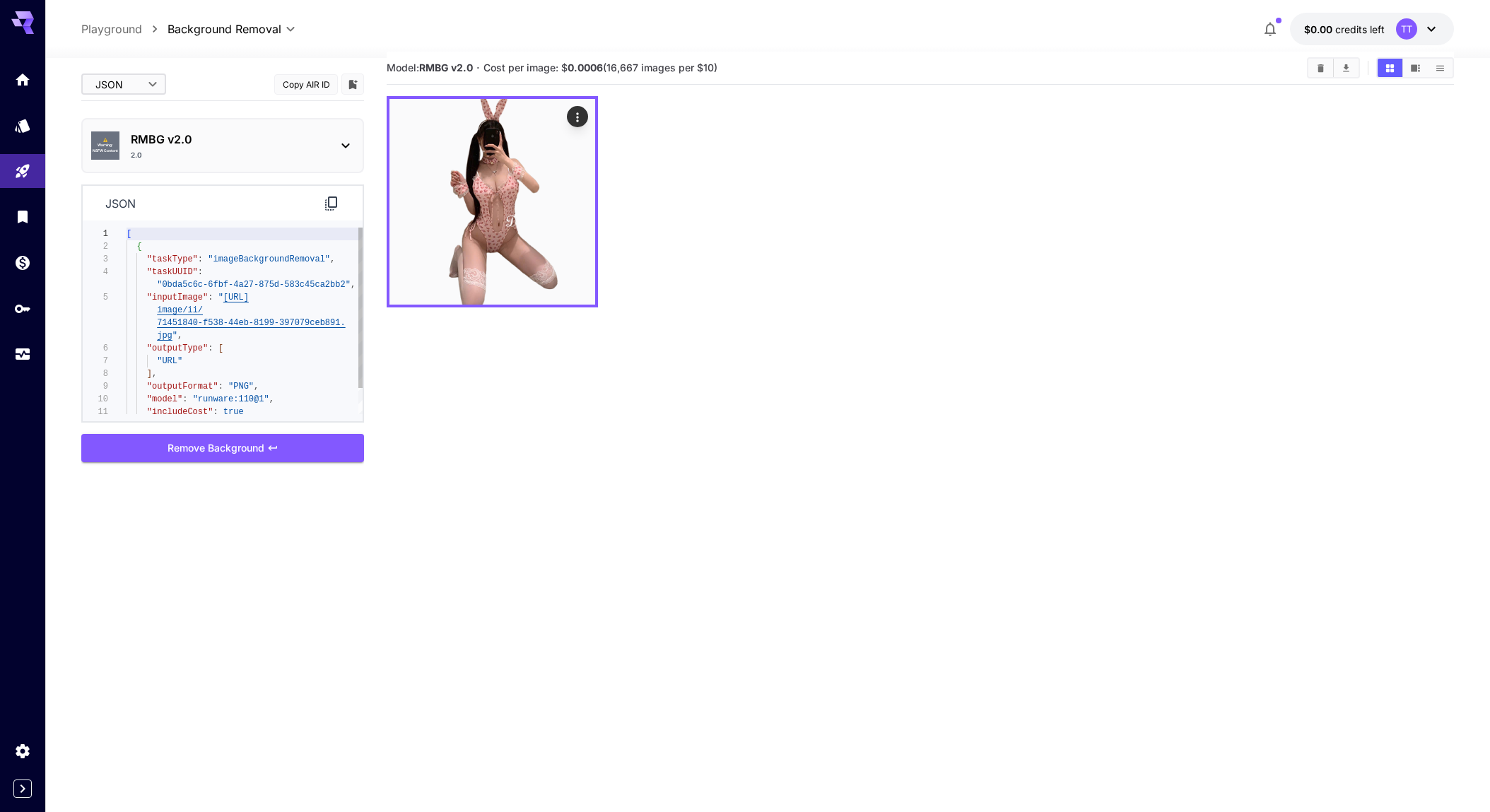
click at [179, 294] on div "[ { "taskType" : "imageBackgroundRemoval" , "taskUUID" : "0bda5c6c-6fbf-4a27-87…" at bounding box center [244, 336] width 236 height 216
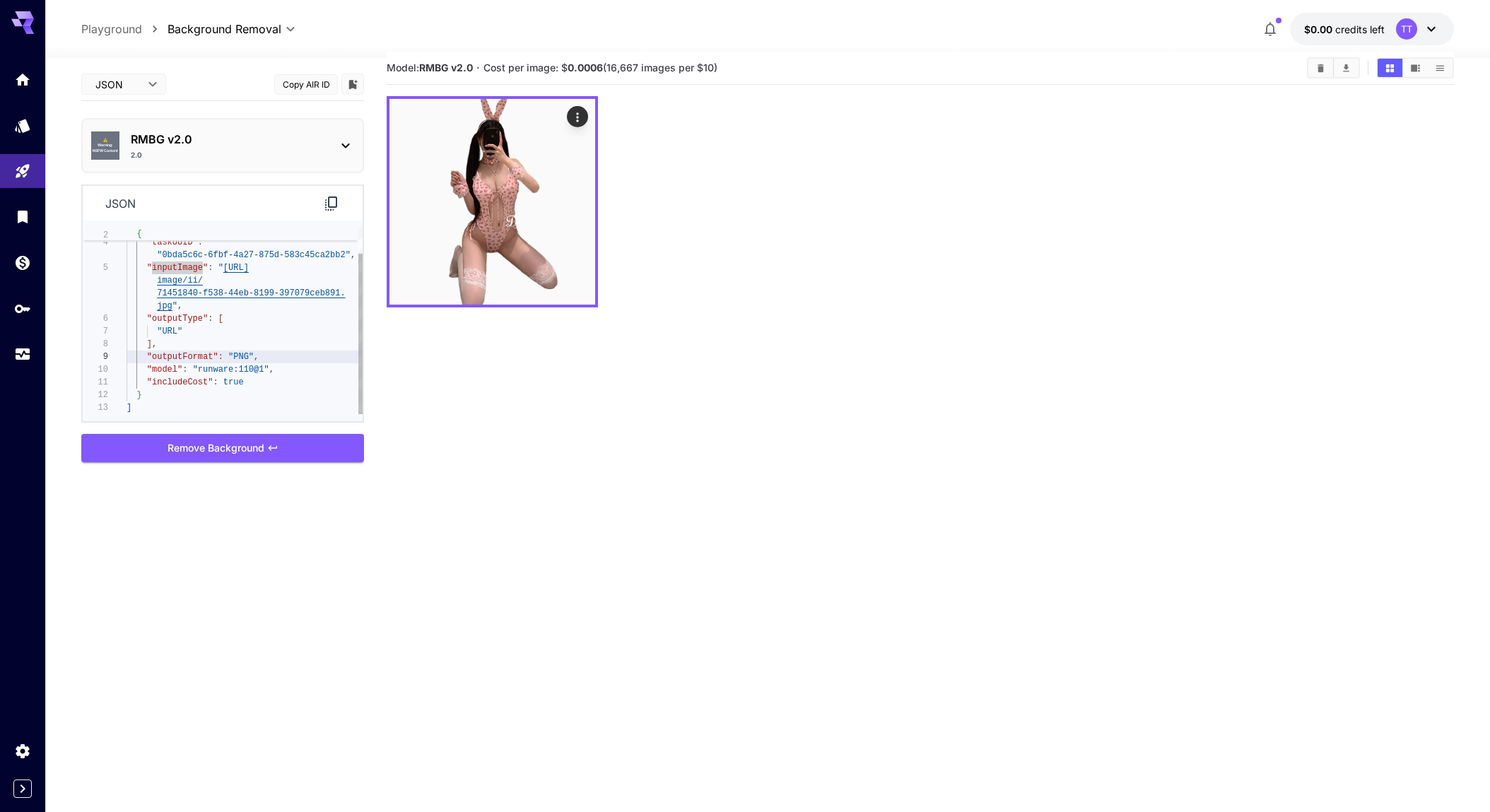
click at [202, 352] on div ""taskType" : "imageBackgroundRemoval" , "taskUUID" : "0bda5c6c-6fbf-4a27-875d-5…" at bounding box center [244, 306] width 236 height 216
click at [202, 354] on div ""taskType" : "imageBackgroundRemoval" , "taskUUID" : "0bda5c6c-6fbf-4a27-875d-5…" at bounding box center [244, 306] width 236 height 216
click at [172, 359] on div ""taskType" : "imageBackgroundRemoval" , "taskUUID" : "0bda5c6c-6fbf-4a27-875d-5…" at bounding box center [244, 306] width 236 height 216
click at [154, 370] on div ""taskType" : "imageBackgroundRemoval" , "taskUUID" : "0bda5c6c-6fbf-4a27-875d-5…" at bounding box center [244, 306] width 236 height 216
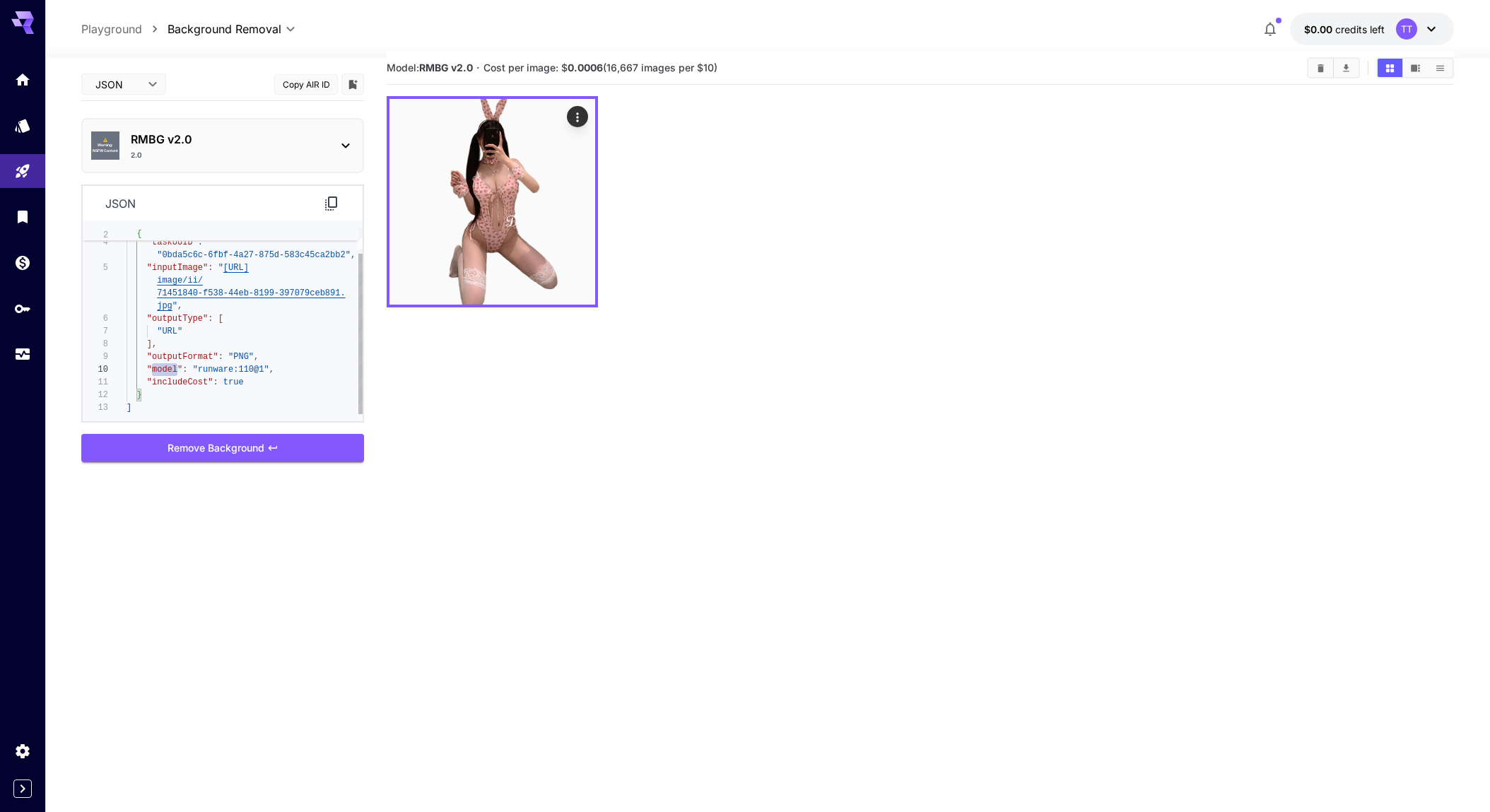
click at [154, 370] on div ""taskType" : "imageBackgroundRemoval" , "taskUUID" : "0bda5c6c-6fbf-4a27-875d-5…" at bounding box center [244, 306] width 236 height 216
click at [167, 359] on div ""taskType" : "imageBackgroundRemoval" , "taskUUID" : "0bda5c6c-6fbf-4a27-875d-5…" at bounding box center [244, 306] width 236 height 216
click at [252, 339] on div ""taskType" : "imageBackgroundRemoval" , "taskUUID" : "0bda5c6c-6fbf-4a27-875d-5…" at bounding box center [244, 306] width 236 height 216
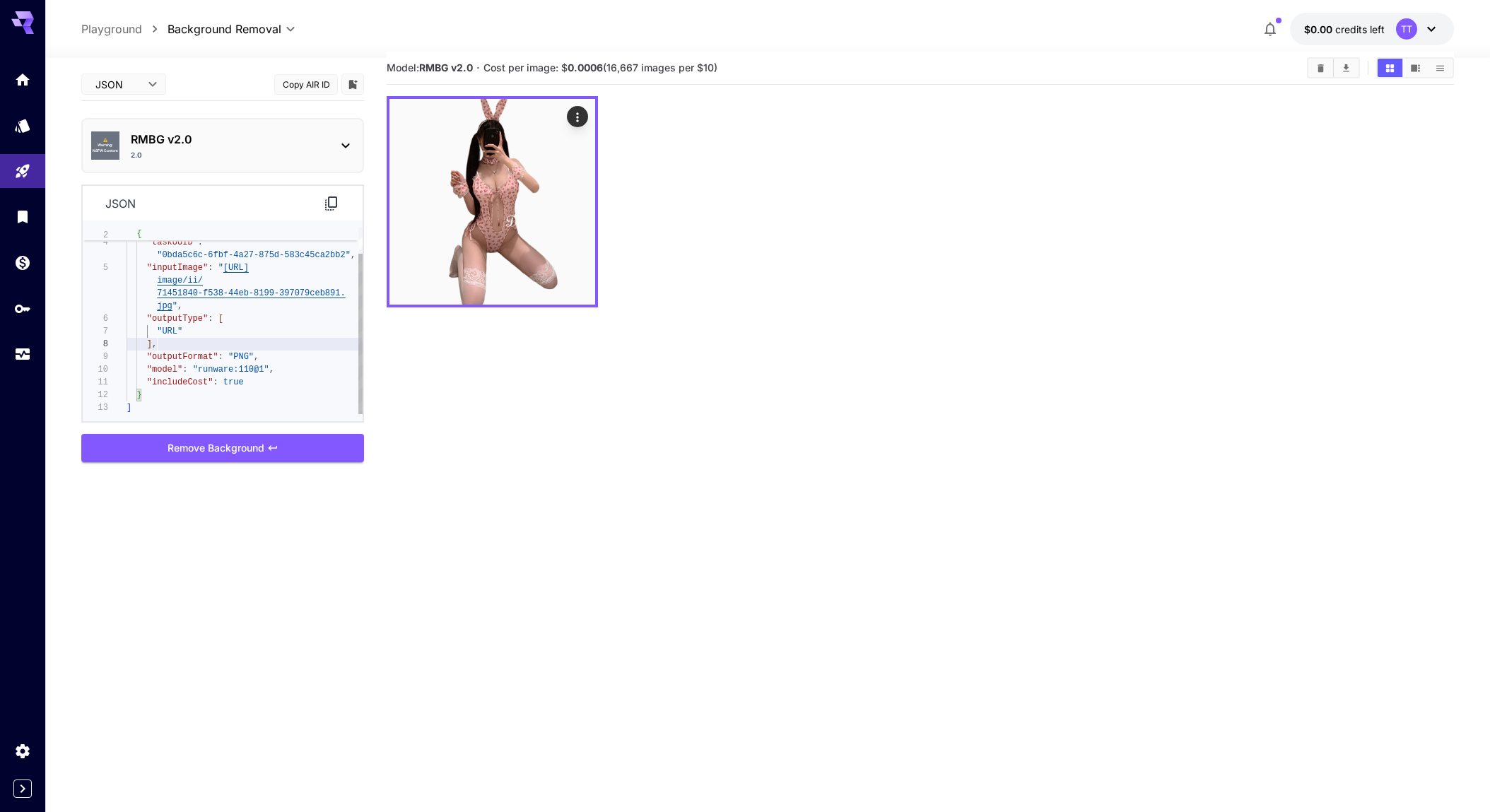
click at [197, 338] on div ""taskType" : "imageBackgroundRemoval" , "taskUUID" : "0bda5c6c-6fbf-4a27-875d-5…" at bounding box center [244, 306] width 236 height 216
click at [189, 318] on div ""taskType" : "imageBackgroundRemoval" , "taskUUID" : "0bda5c6c-6fbf-4a27-875d-5…" at bounding box center [244, 306] width 236 height 216
drag, startPoint x: 190, startPoint y: 319, endPoint x: 192, endPoint y: 343, distance: 24.1
click at [190, 321] on div ""taskType" : "imageBackgroundRemoval" , "taskUUID" : "0bda5c6c-6fbf-4a27-875d-5…" at bounding box center [244, 306] width 236 height 216
drag, startPoint x: 191, startPoint y: 349, endPoint x: 193, endPoint y: 364, distance: 15.1
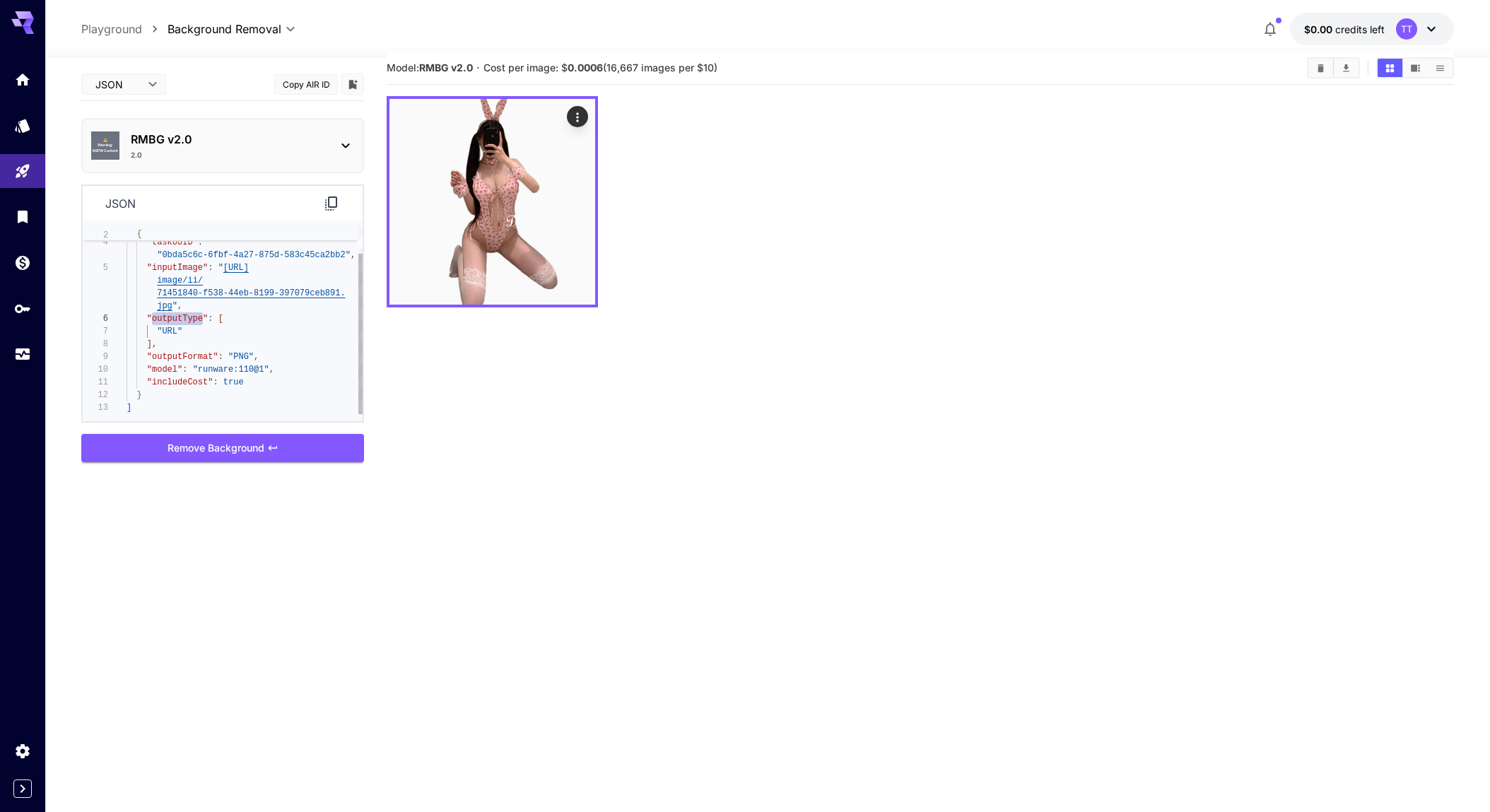
click at [191, 349] on div ""taskType" : "imageBackgroundRemoval" , "taskUUID" : "0bda5c6c-6fbf-4a27-875d-5…" at bounding box center [244, 306] width 236 height 216
click at [194, 364] on div ""taskType" : "imageBackgroundRemoval" , "taskUUID" : "0bda5c6c-6fbf-4a27-875d-5…" at bounding box center [244, 306] width 236 height 216
click at [191, 370] on div ""taskType" : "imageBackgroundRemoval" , "taskUUID" : "0bda5c6c-6fbf-4a27-875d-5…" at bounding box center [244, 306] width 236 height 216
click at [244, 365] on div ""taskType" : "imageBackgroundRemoval" , "taskUUID" : "0bda5c6c-6fbf-4a27-875d-5…" at bounding box center [244, 306] width 236 height 216
click at [209, 382] on div ""taskType" : "imageBackgroundRemoval" , "taskUUID" : "0bda5c6c-6fbf-4a27-875d-5…" at bounding box center [244, 306] width 236 height 216
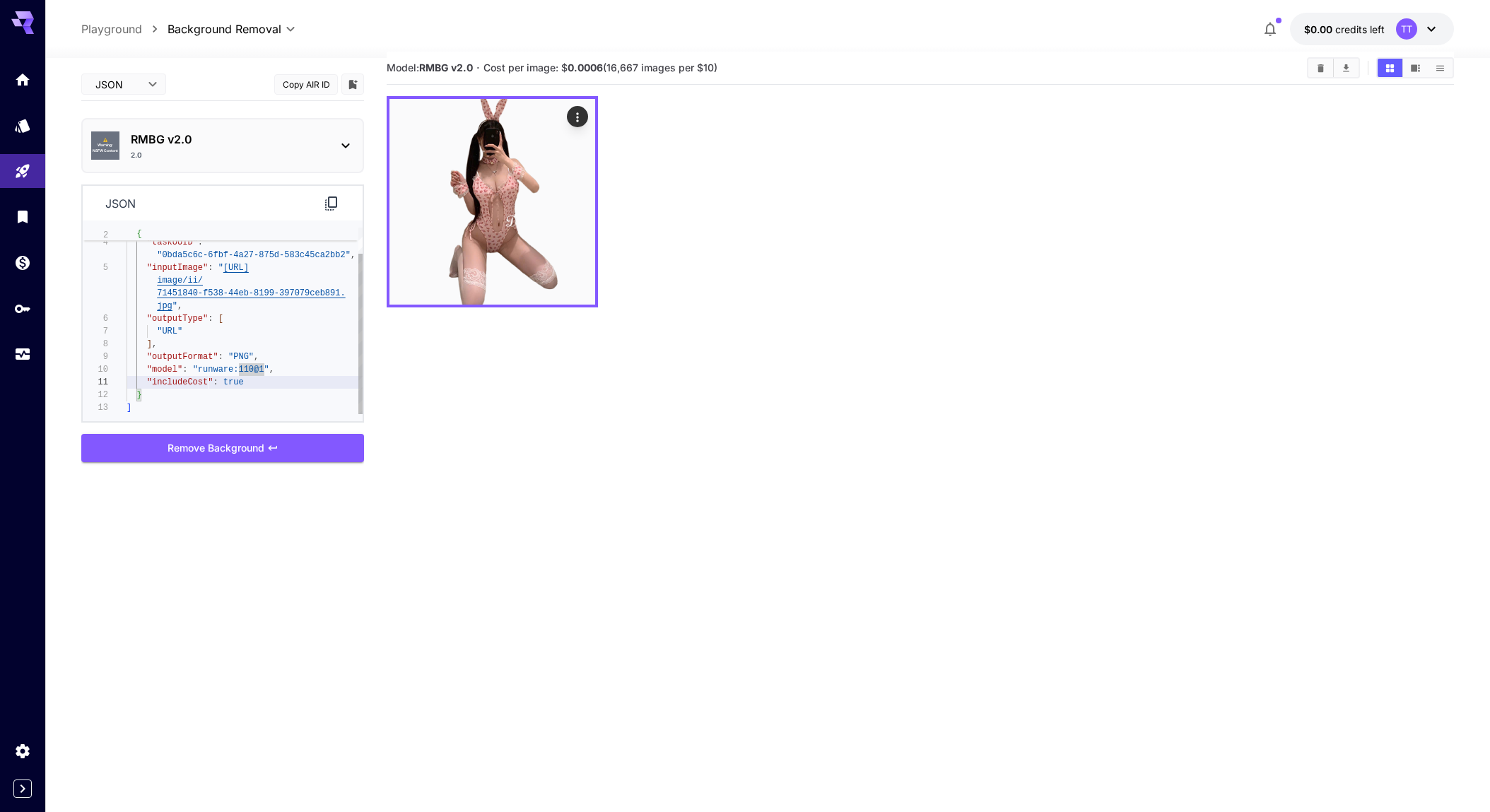
scroll to position [51, 0]
click at [181, 383] on div ""taskType" : "imageBackgroundRemoval" , "taskUUID" : "0bda5c6c-6fbf-4a27-875d-5…" at bounding box center [244, 306] width 236 height 216
click at [220, 381] on div ""taskType" : "imageBackgroundRemoval" , "taskUUID" : "0bda5c6c-6fbf-4a27-875d-5…" at bounding box center [244, 306] width 236 height 216
click at [234, 381] on div ""taskType" : "imageBackgroundRemoval" , "taskUUID" : "0bda5c6c-6fbf-4a27-875d-5…" at bounding box center [244, 306] width 236 height 216
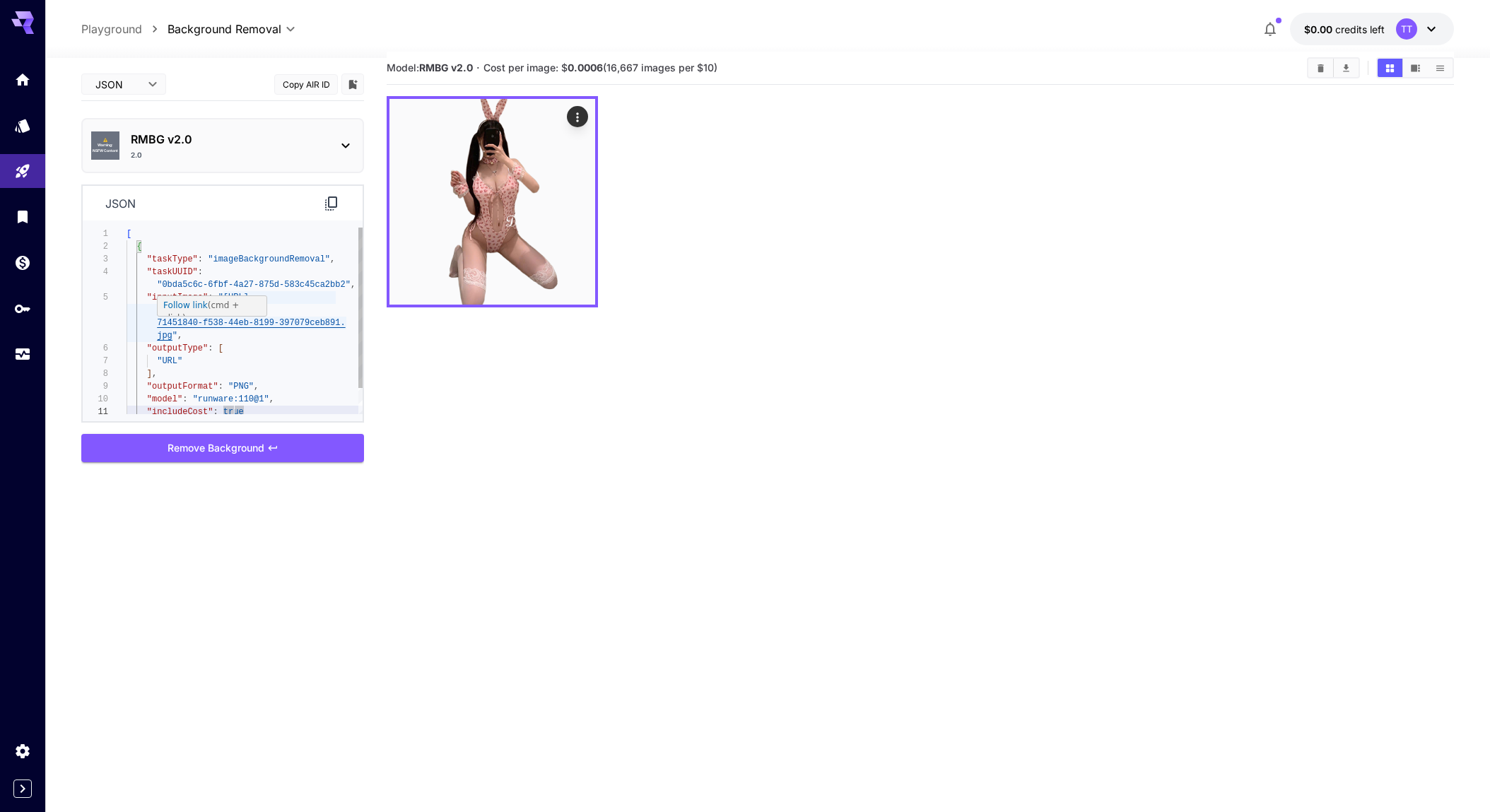
click at [220, 350] on div ""taskType" : "imageBackgroundRemoval" , "taskUUID" : "0bda5c6c-6fbf-4a27-875d-5…" at bounding box center [244, 336] width 236 height 216
click at [222, 358] on div ""taskType" : "imageBackgroundRemoval" , "taskUUID" : "0bda5c6c-6fbf-4a27-875d-5…" at bounding box center [244, 336] width 236 height 216
type textarea "**********"
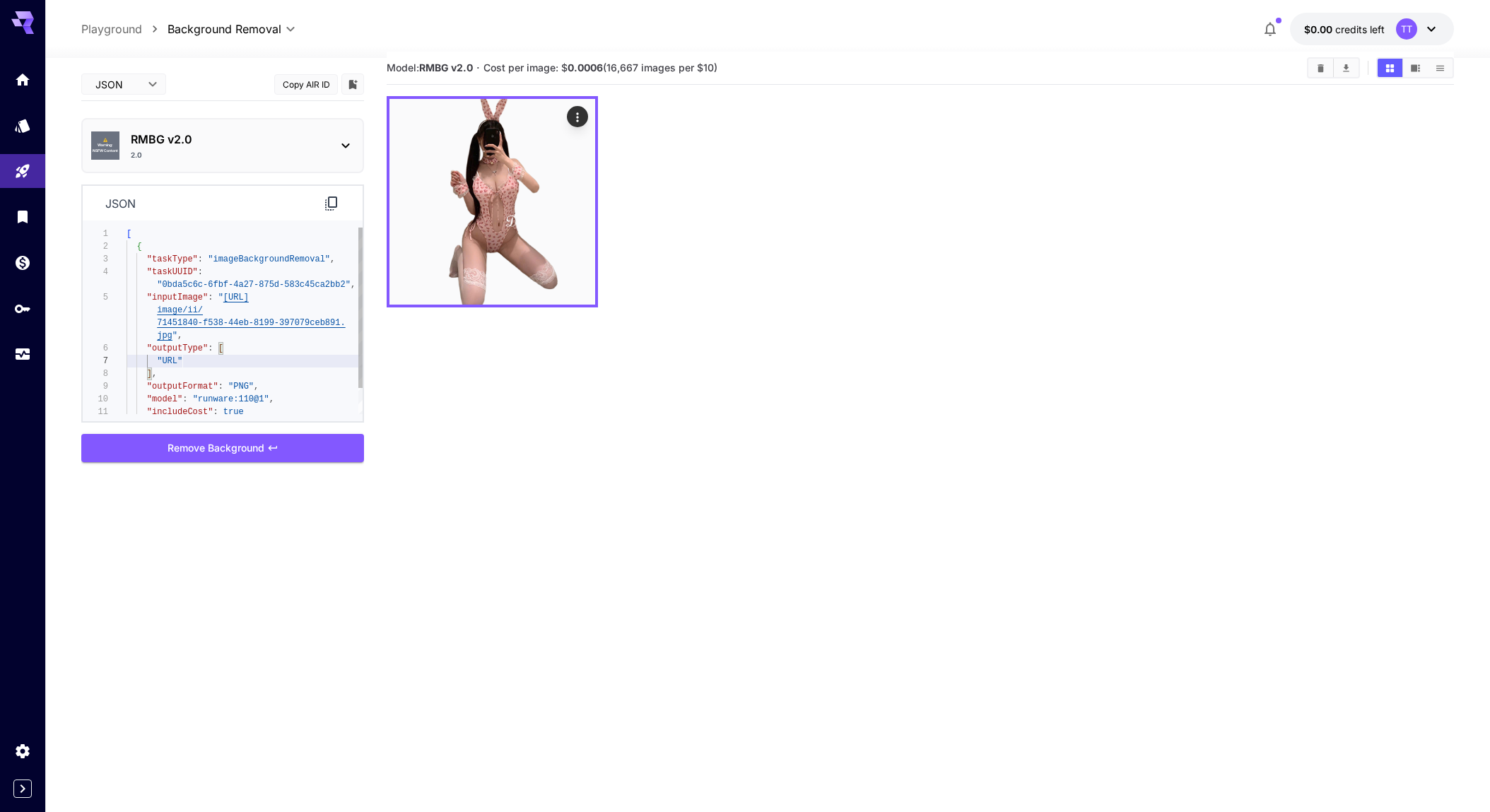
click at [233, 353] on div ""taskType" : "imageBackgroundRemoval" , "taskUUID" : "0bda5c6c-6fbf-4a27-875d-5…" at bounding box center [244, 336] width 236 height 216
click at [624, 394] on section "Model: RMBG v2.0 · Cost per image: $ 0.0006 (16,667 images per $10)" at bounding box center [920, 457] width 1068 height 812
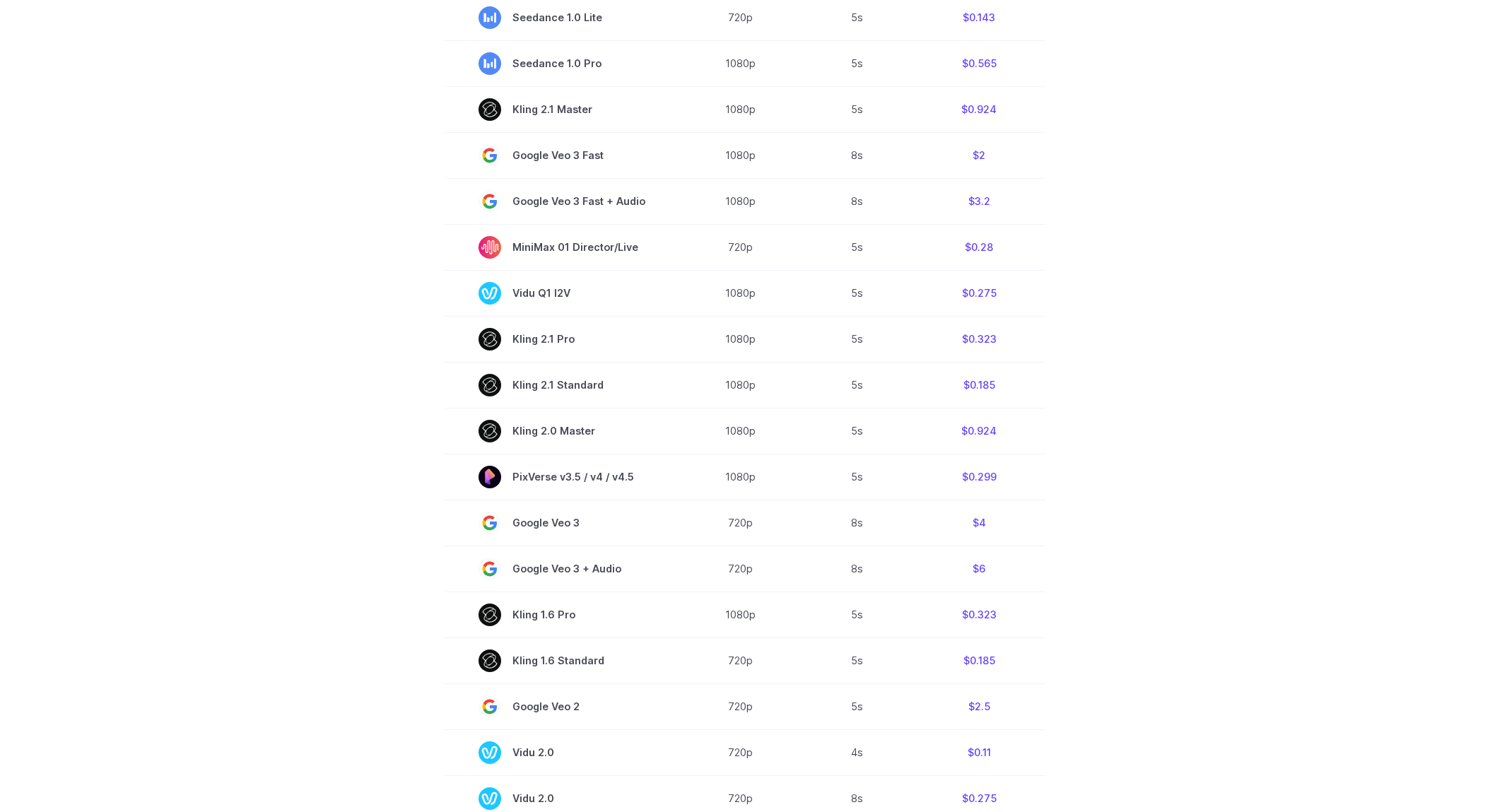
scroll to position [689, 0]
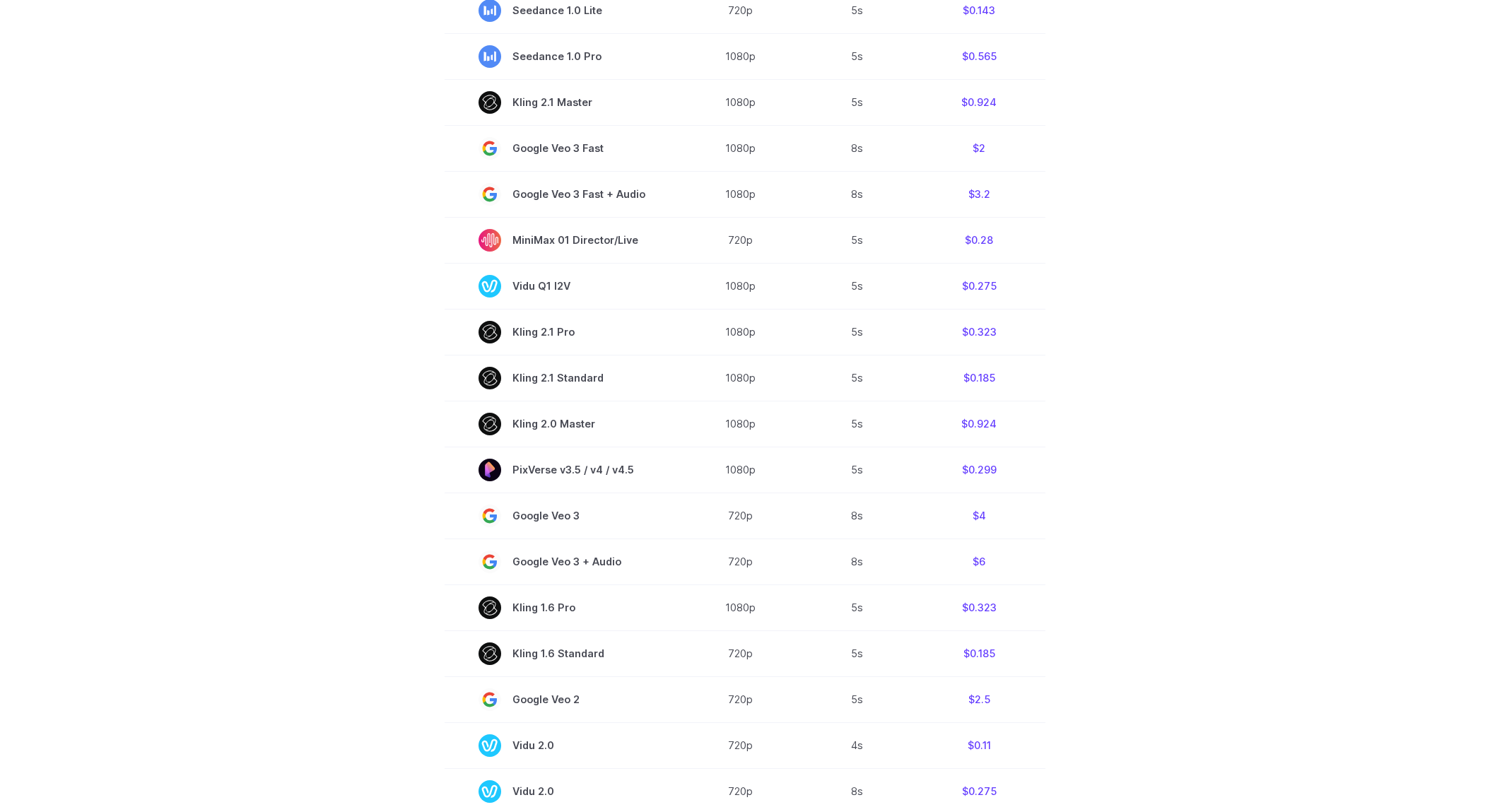
click at [1209, 491] on section "Model Resolution Duration Price / Video MiniMax Hailuo 02 768p 10s $0.56 MiniMa…" at bounding box center [745, 334] width 984 height 958
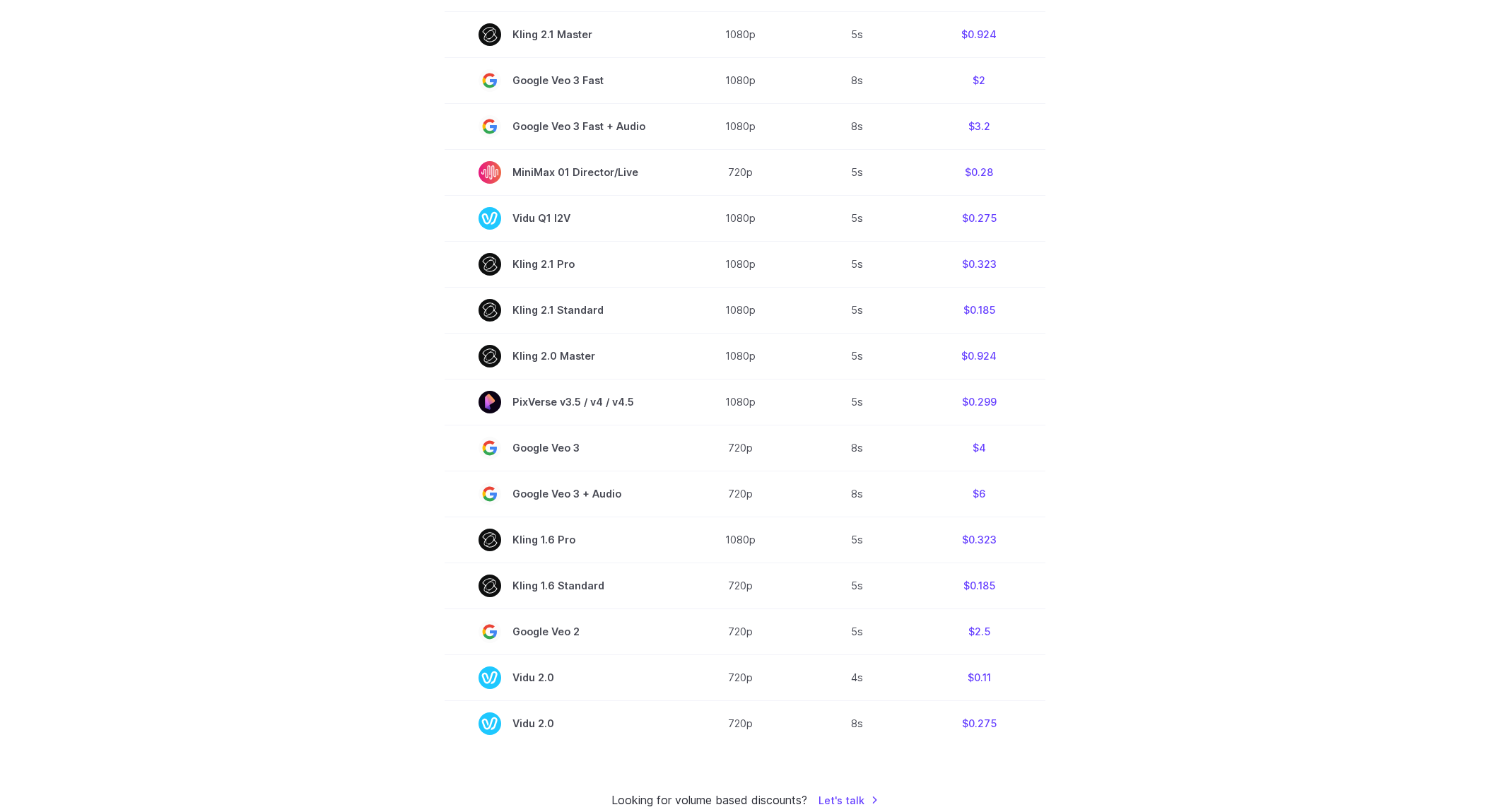
scroll to position [0, 0]
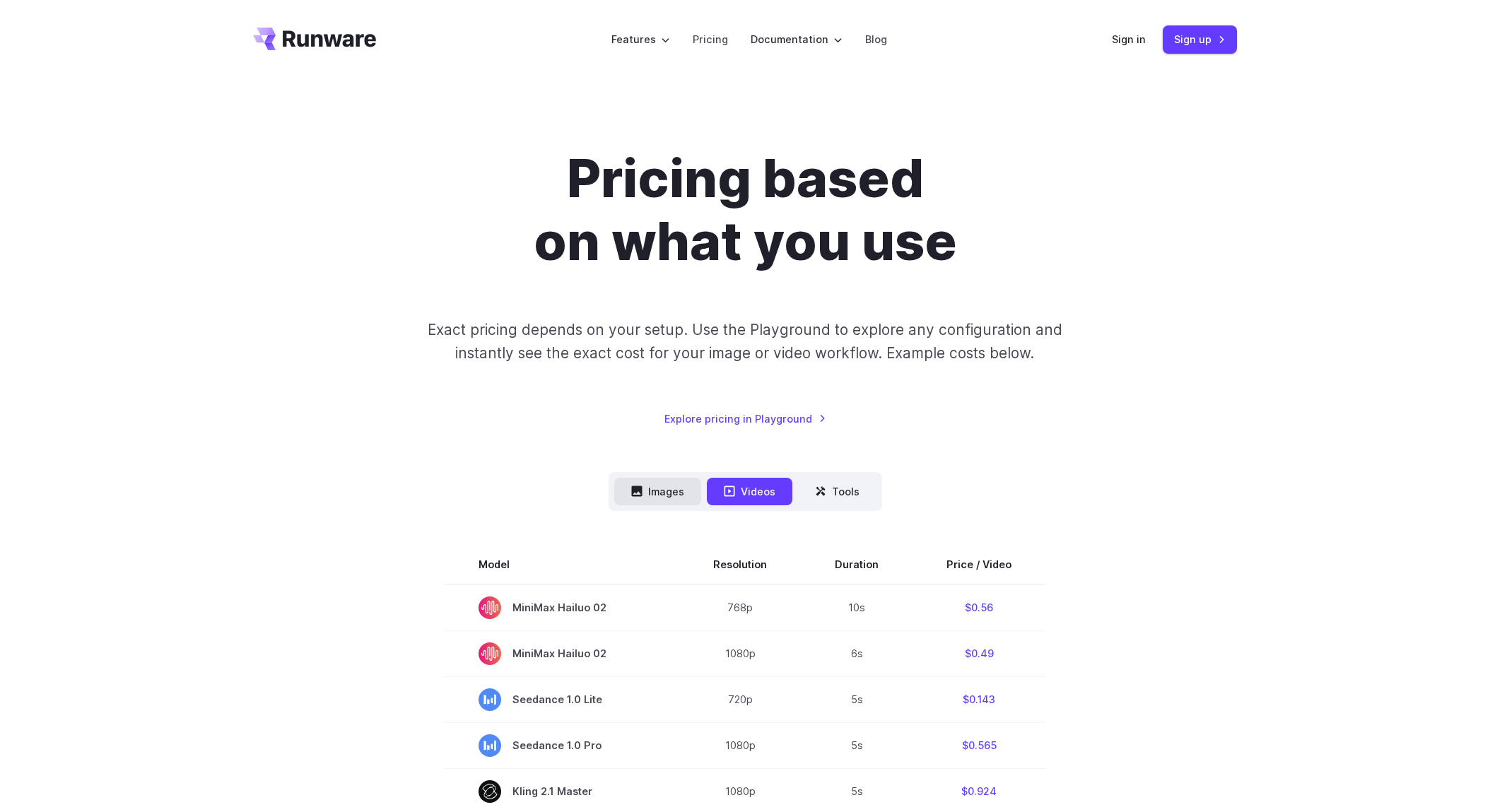
click at [671, 493] on button "Images" at bounding box center [658, 492] width 87 height 28
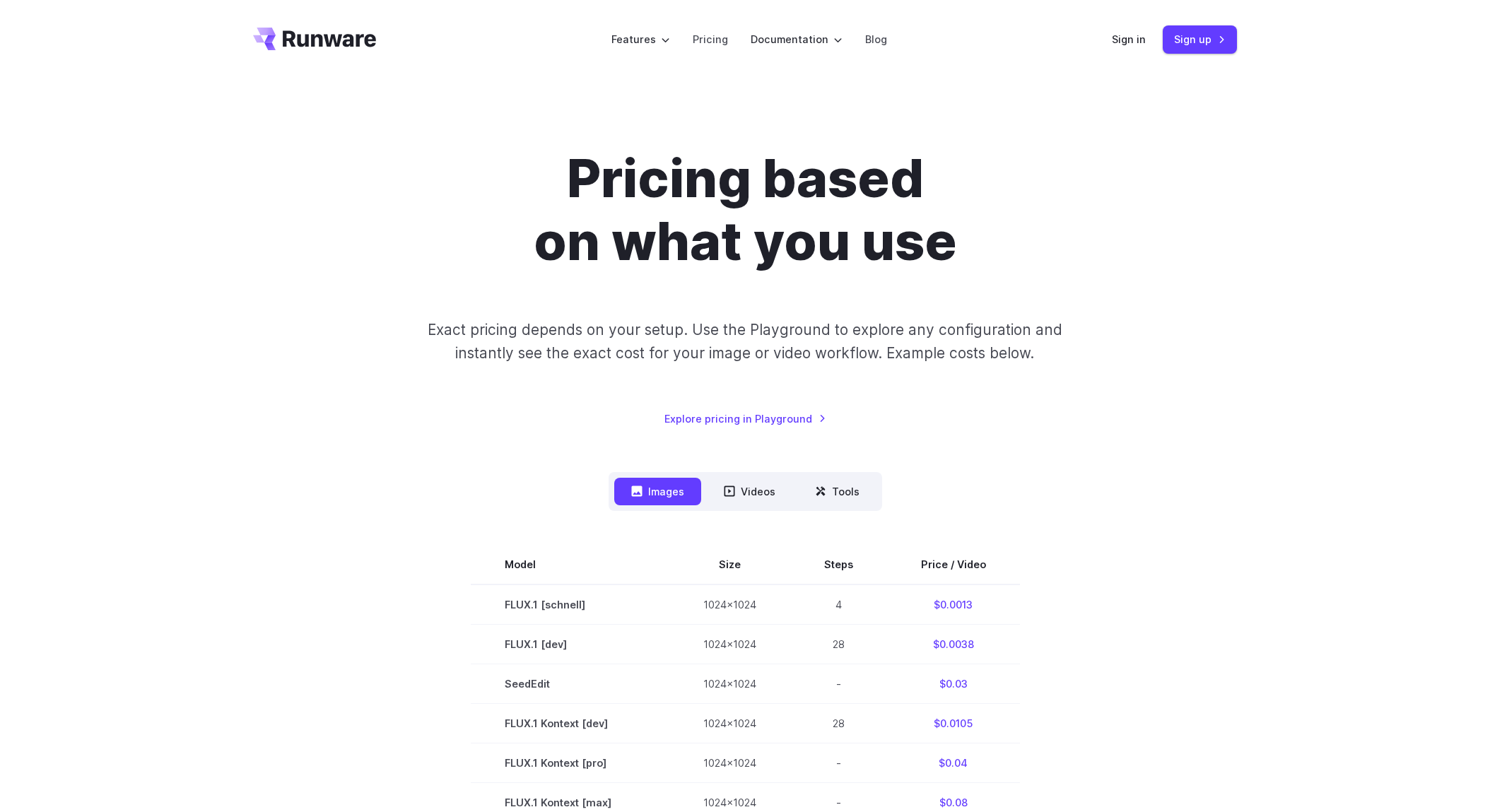
drag, startPoint x: 846, startPoint y: 490, endPoint x: 931, endPoint y: 503, distance: 86.0
click at [846, 491] on button "Tools" at bounding box center [837, 492] width 78 height 28
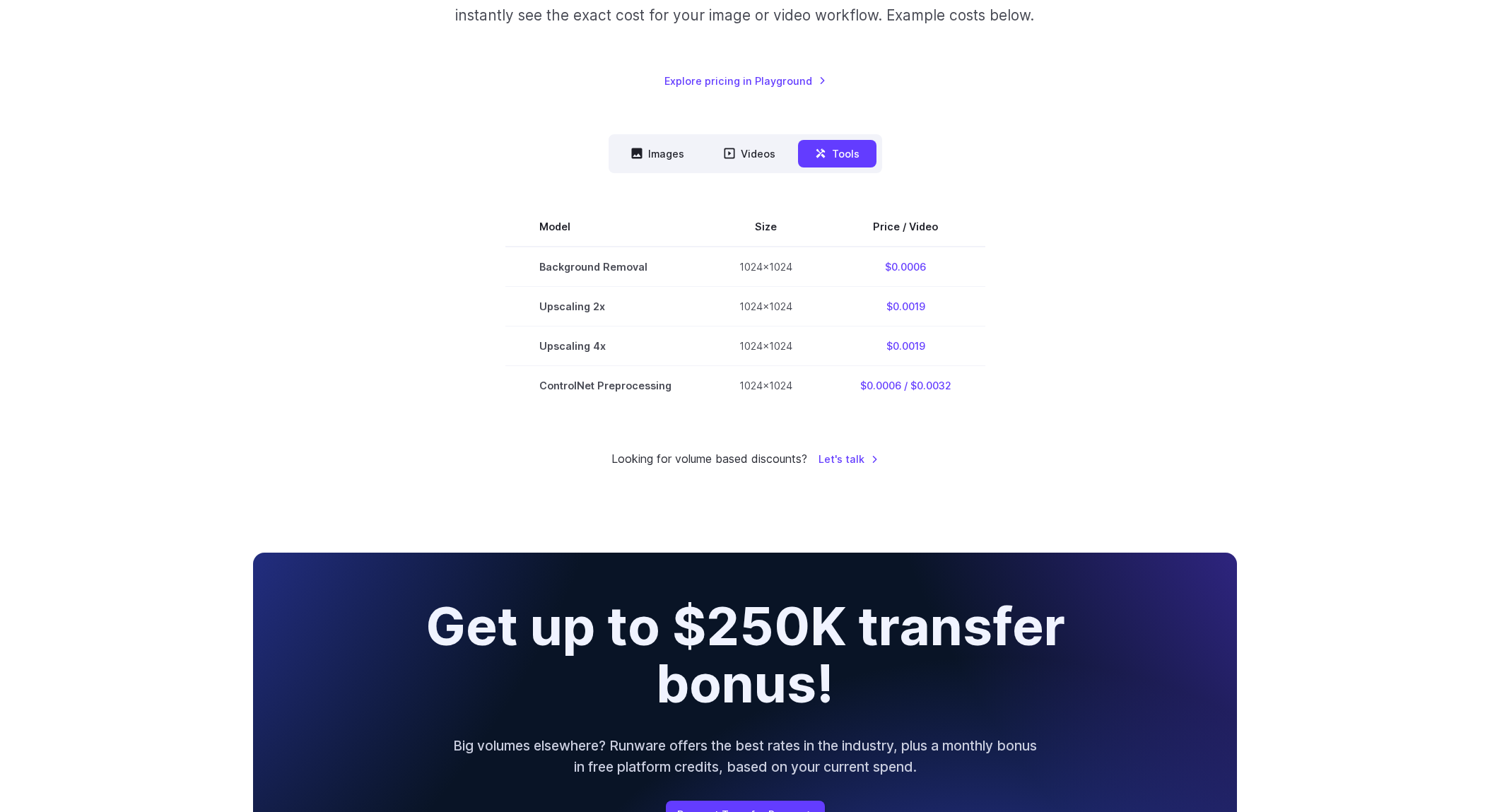
scroll to position [427, 0]
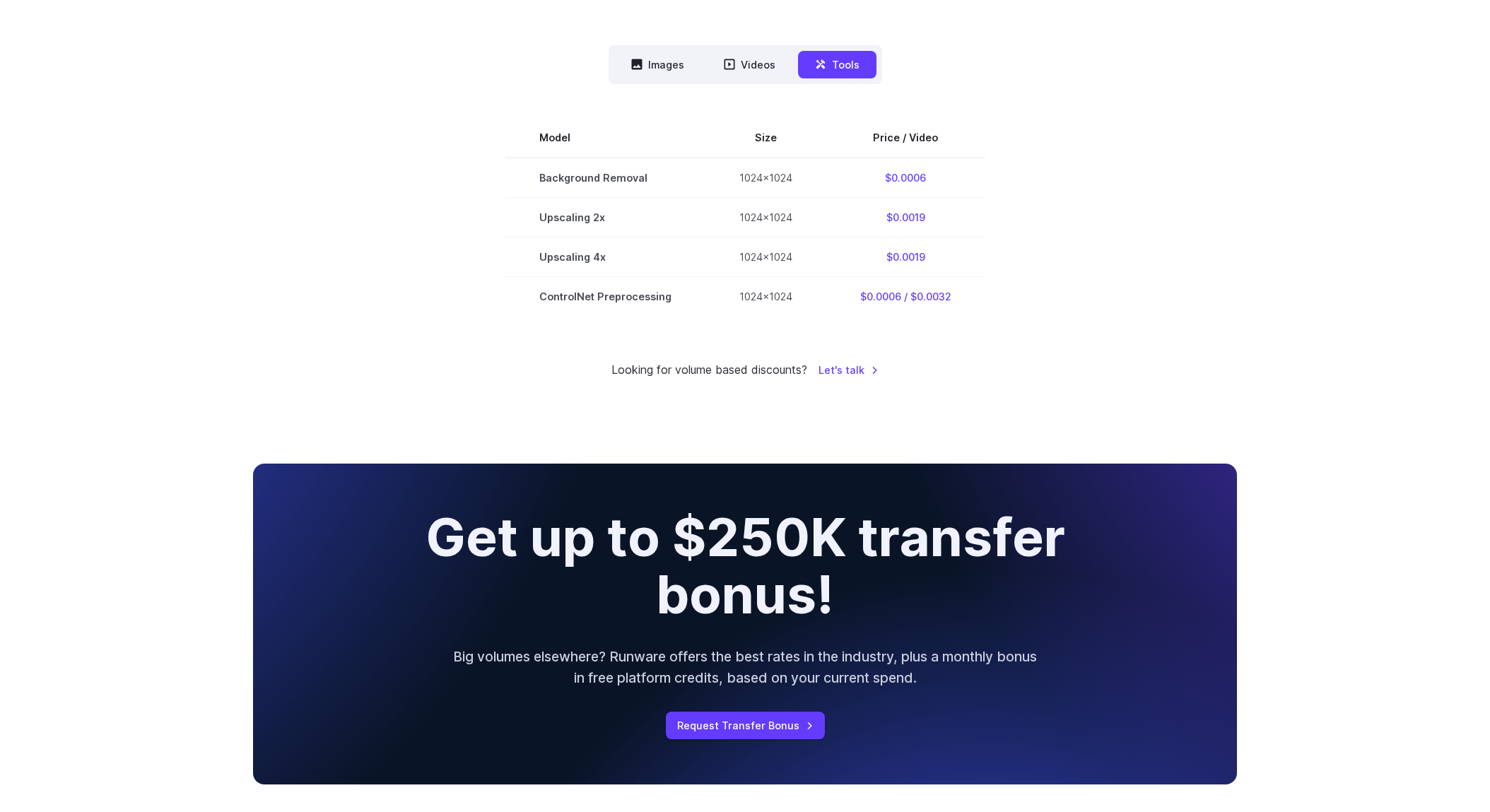
click at [1193, 413] on div "Pricing based on what you use Exact pricing depends on your setup. Use the Play…" at bounding box center [745, 49] width 1490 height 795
drag, startPoint x: 904, startPoint y: 180, endPoint x: 939, endPoint y: 179, distance: 35.0
click at [928, 179] on td "$0.0006" at bounding box center [905, 177] width 159 height 40
click at [1141, 212] on section "Model Size Price / Video Background Removal 1024x1024 $0.0006 Upscaling 2x 1024…" at bounding box center [745, 216] width 984 height 198
click at [1146, 225] on section "Model Size Price / Video Background Removal 1024x1024 $0.0006 Upscaling 2x 1024…" at bounding box center [745, 216] width 984 height 198
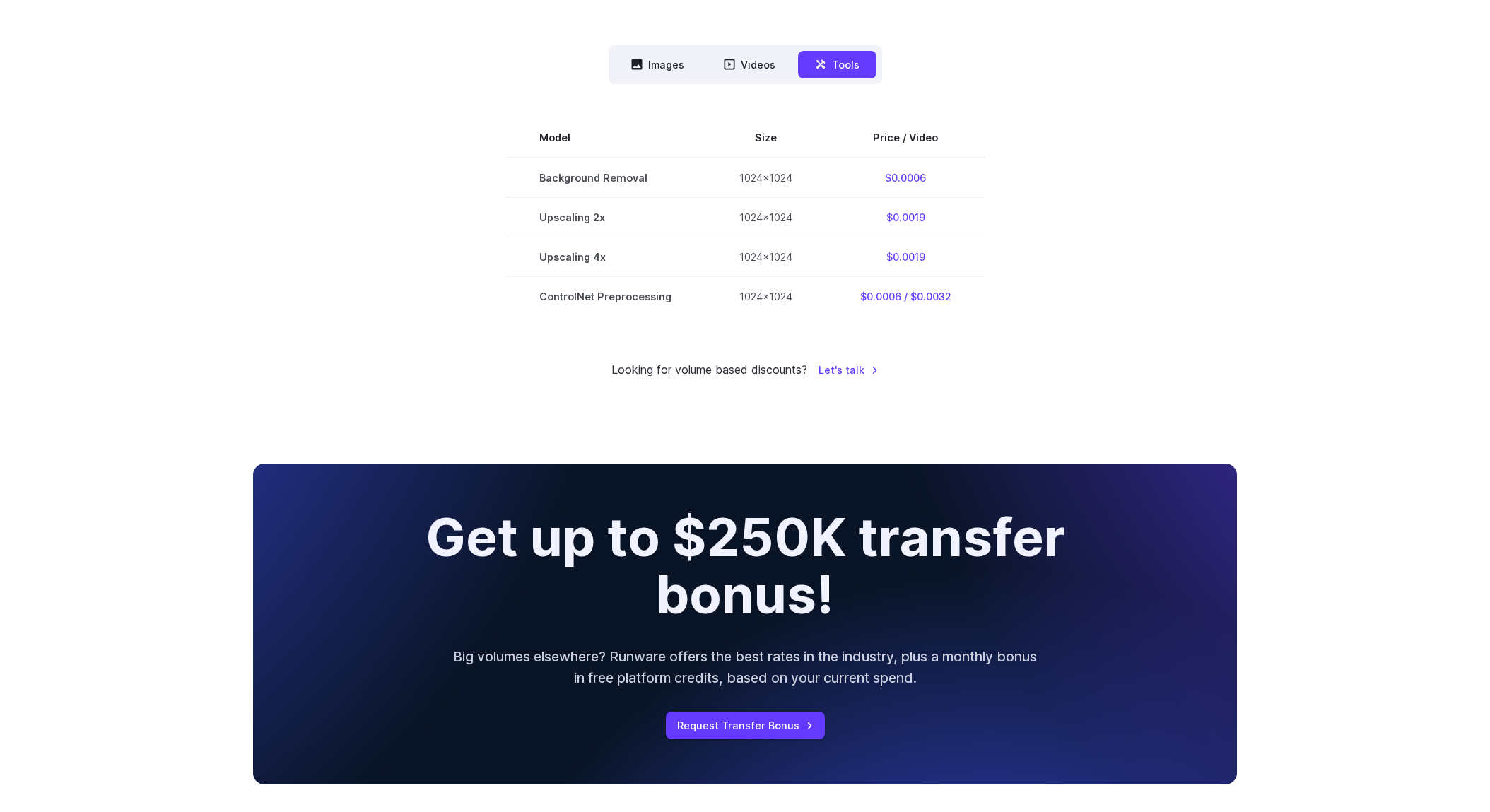
click at [1125, 148] on section "Model Size Price / Video Background Removal 1024x1024 $0.0006 Upscaling 2x 1024…" at bounding box center [745, 216] width 984 height 198
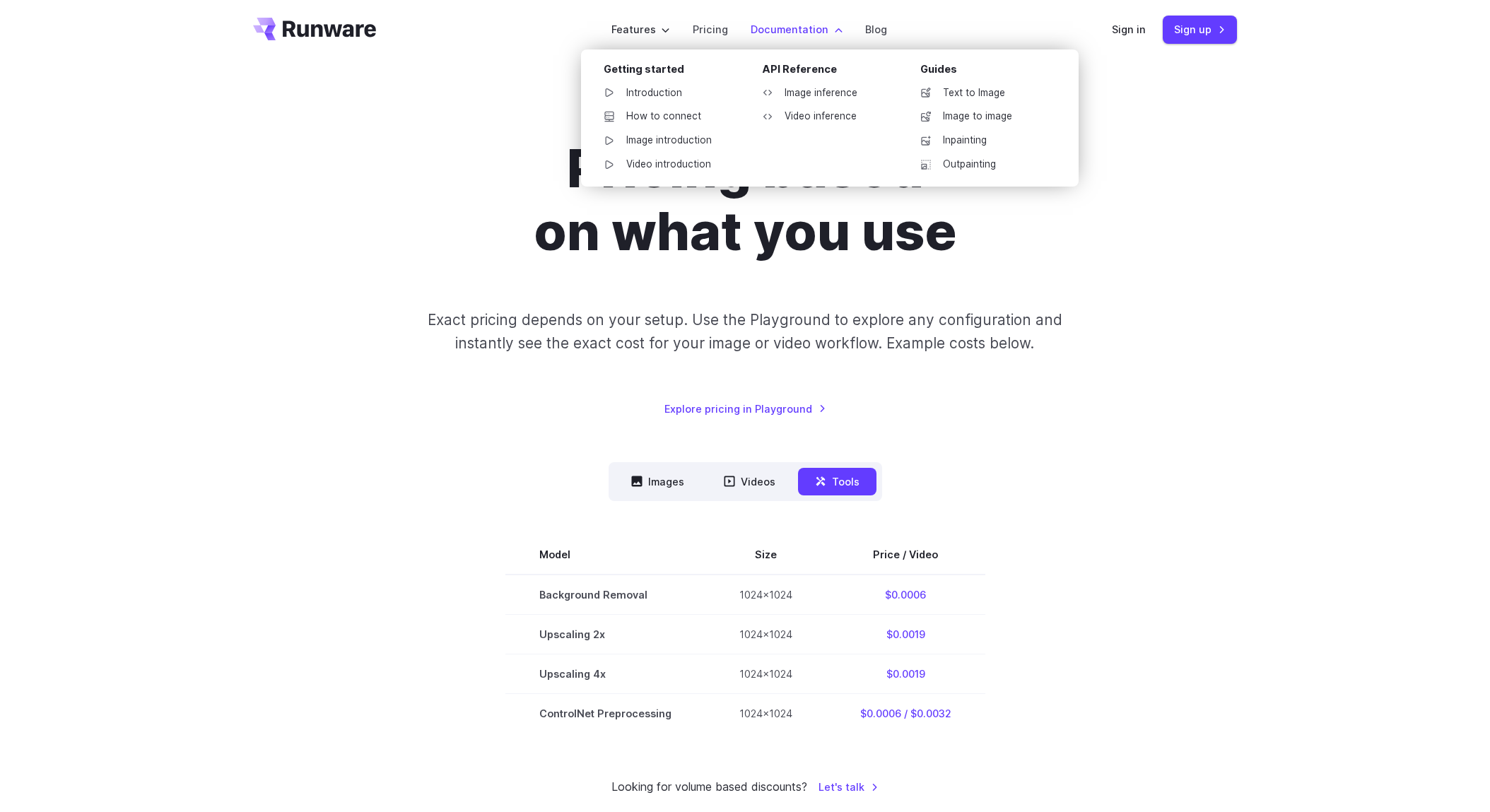
scroll to position [0, 0]
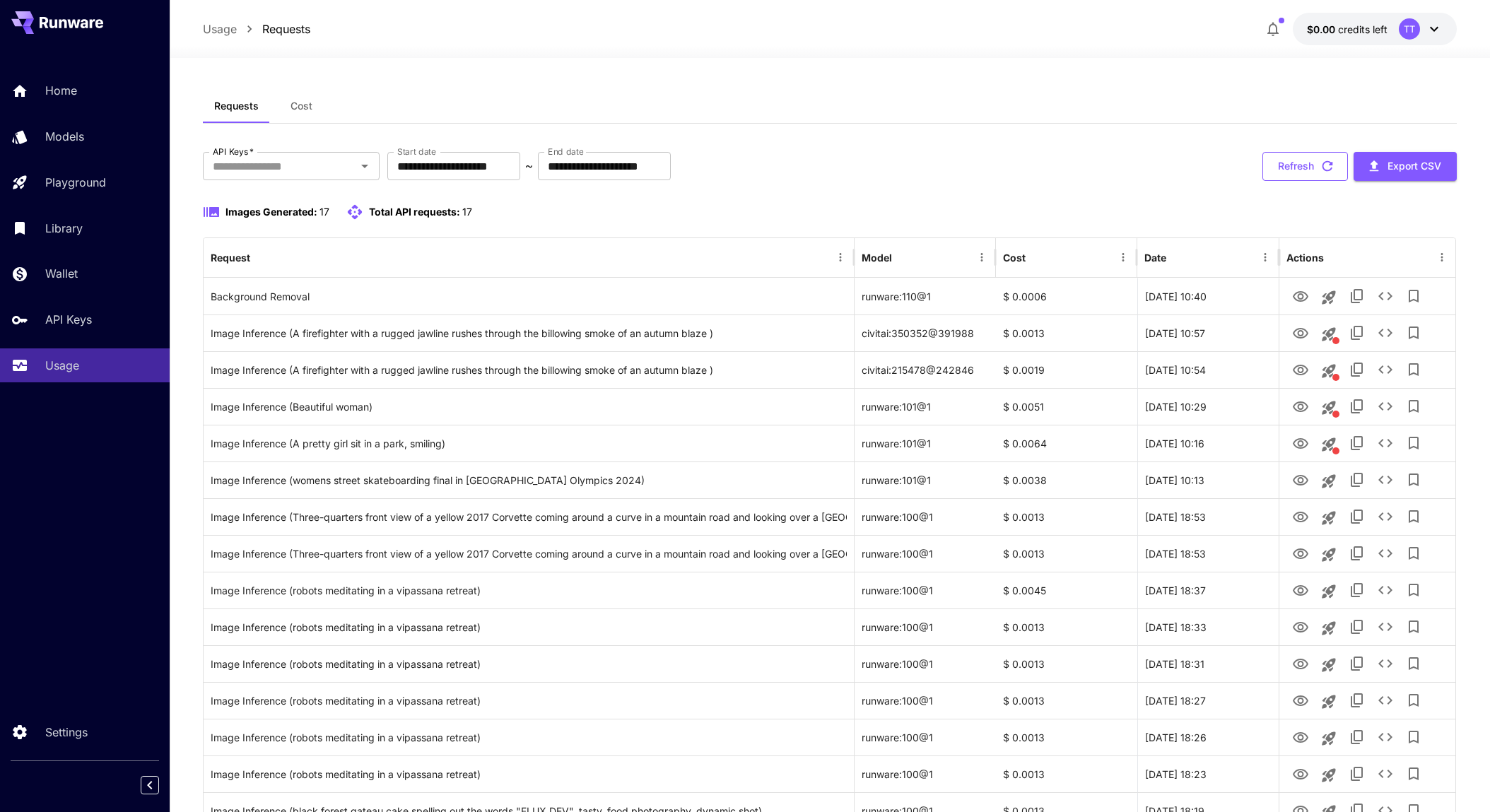
click at [1311, 173] on button "Refresh" at bounding box center [1305, 166] width 86 height 29
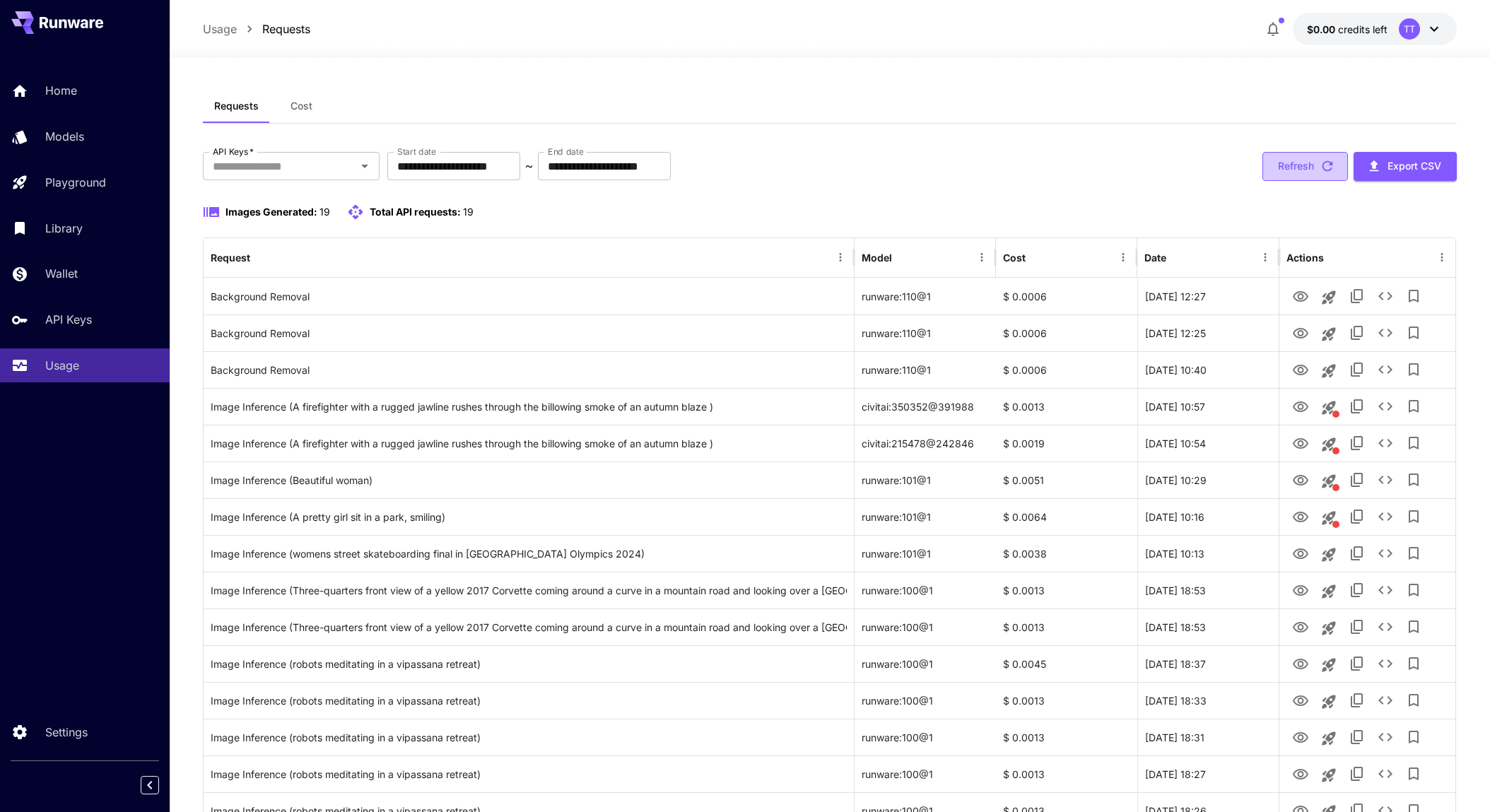
click at [1274, 172] on button "Refresh" at bounding box center [1305, 166] width 86 height 29
click at [1356, 41] on div at bounding box center [830, 49] width 1320 height 17
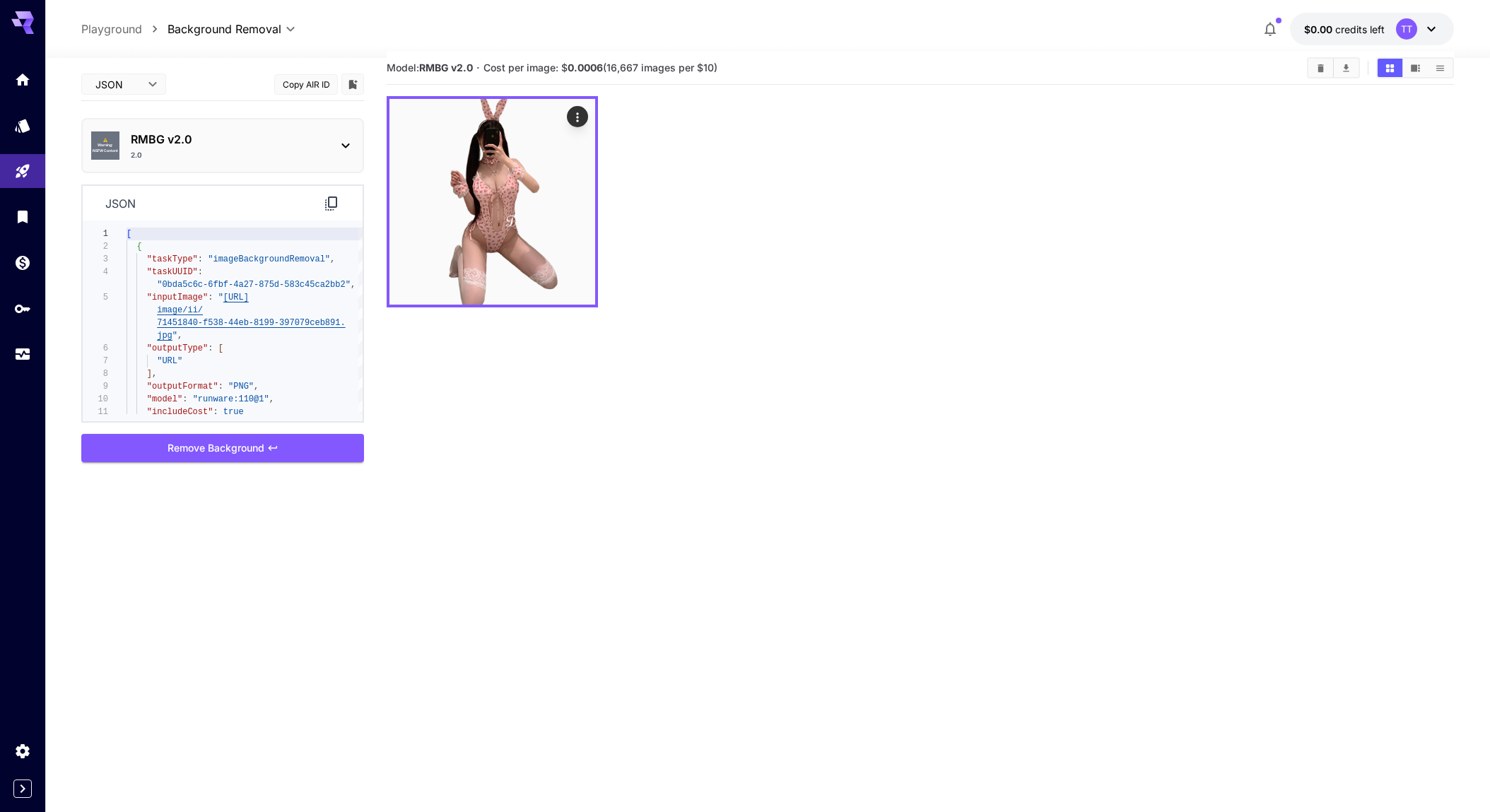
drag, startPoint x: 109, startPoint y: 28, endPoint x: 124, endPoint y: 34, distance: 16.2
click at [109, 27] on p "Playground" at bounding box center [112, 29] width 60 height 17
type input "**********"
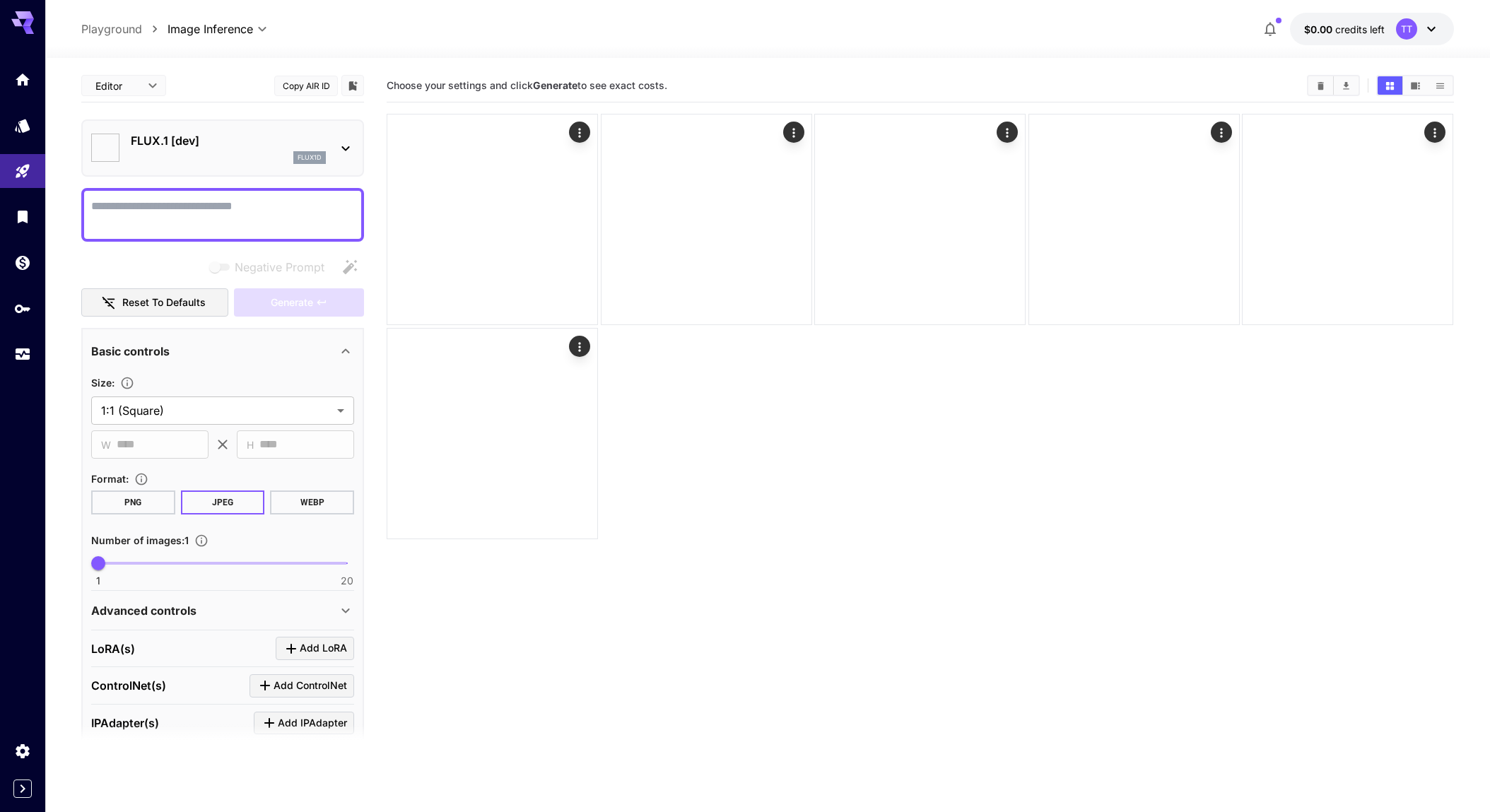
type input "**********"
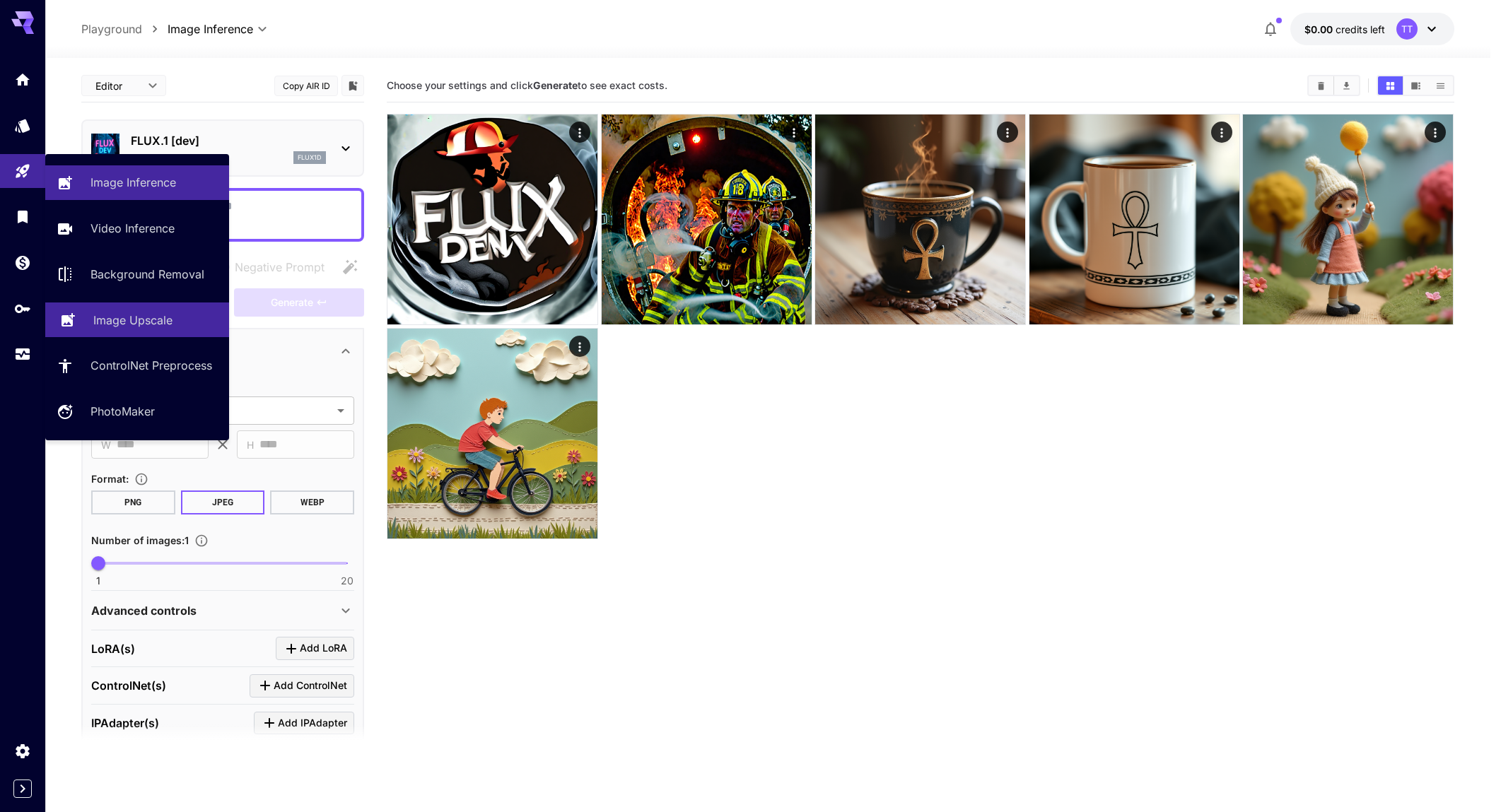
click at [156, 323] on p "Image Upscale" at bounding box center [132, 320] width 79 height 17
type input "**********"
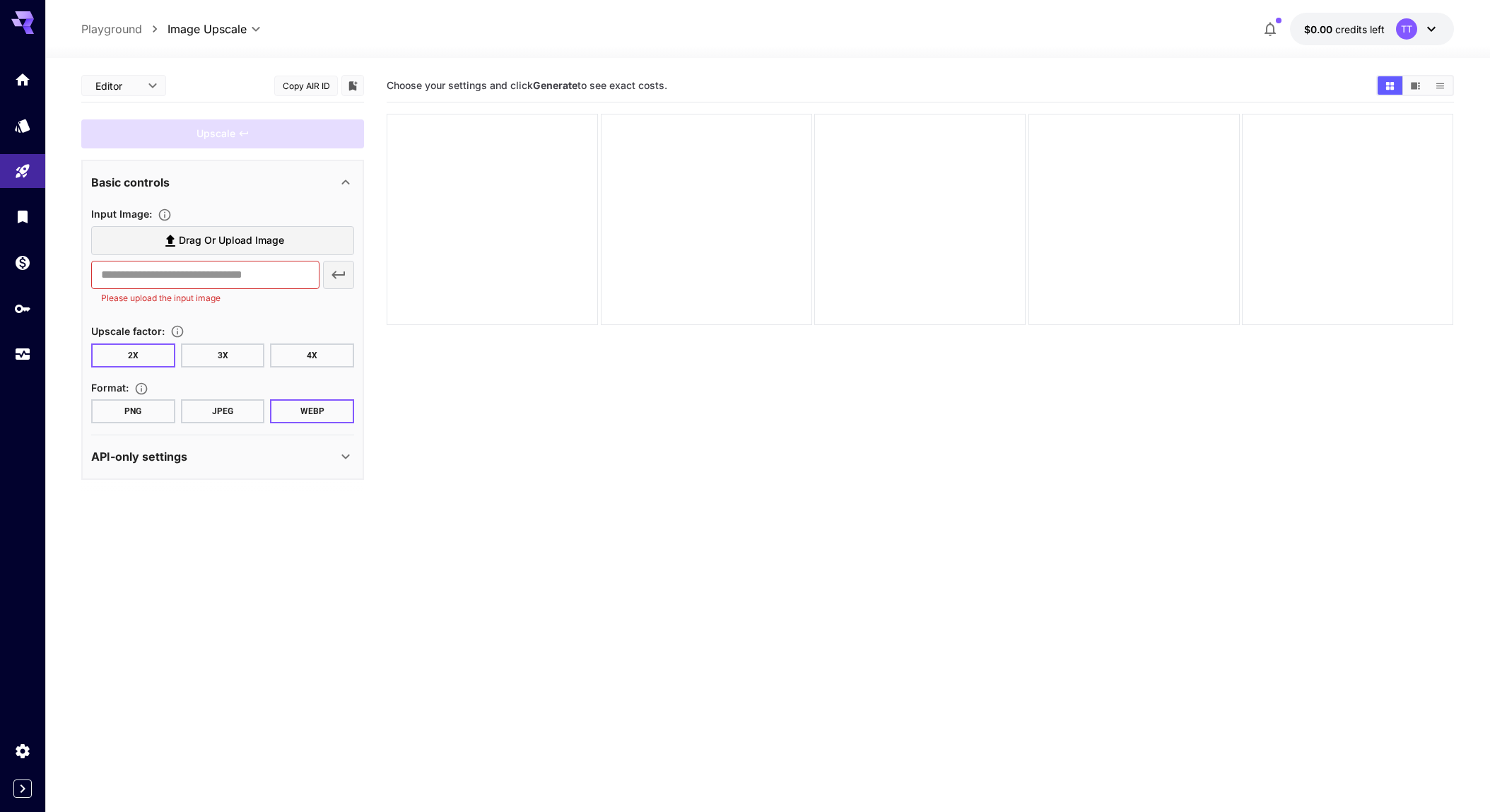
click at [265, 455] on div "API-only settings" at bounding box center [214, 457] width 246 height 17
drag, startPoint x: 212, startPoint y: 354, endPoint x: 244, endPoint y: 360, distance: 32.6
click at [212, 354] on button "3X" at bounding box center [223, 355] width 84 height 24
click at [322, 352] on button "4X" at bounding box center [312, 355] width 84 height 24
click at [297, 409] on button "WEBP" at bounding box center [312, 411] width 84 height 24
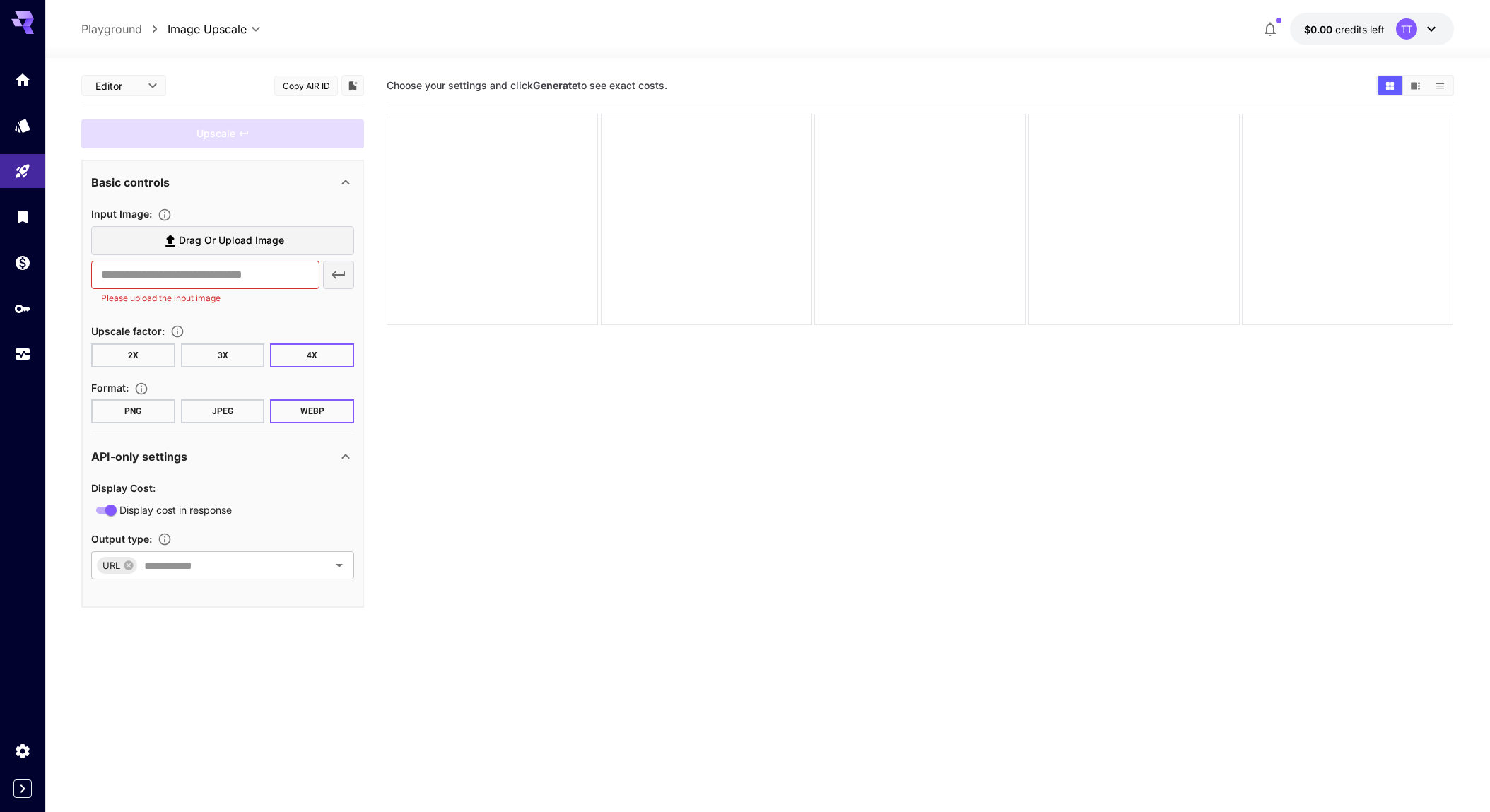
click at [223, 404] on button "JPEG" at bounding box center [223, 411] width 84 height 24
click at [86, 412] on div "Basic controls Input Image : Drag or upload image ​ Please upload the input ima…" at bounding box center [223, 384] width 283 height 448
click at [309, 84] on button "Copy AIR ID" at bounding box center [306, 86] width 64 height 20
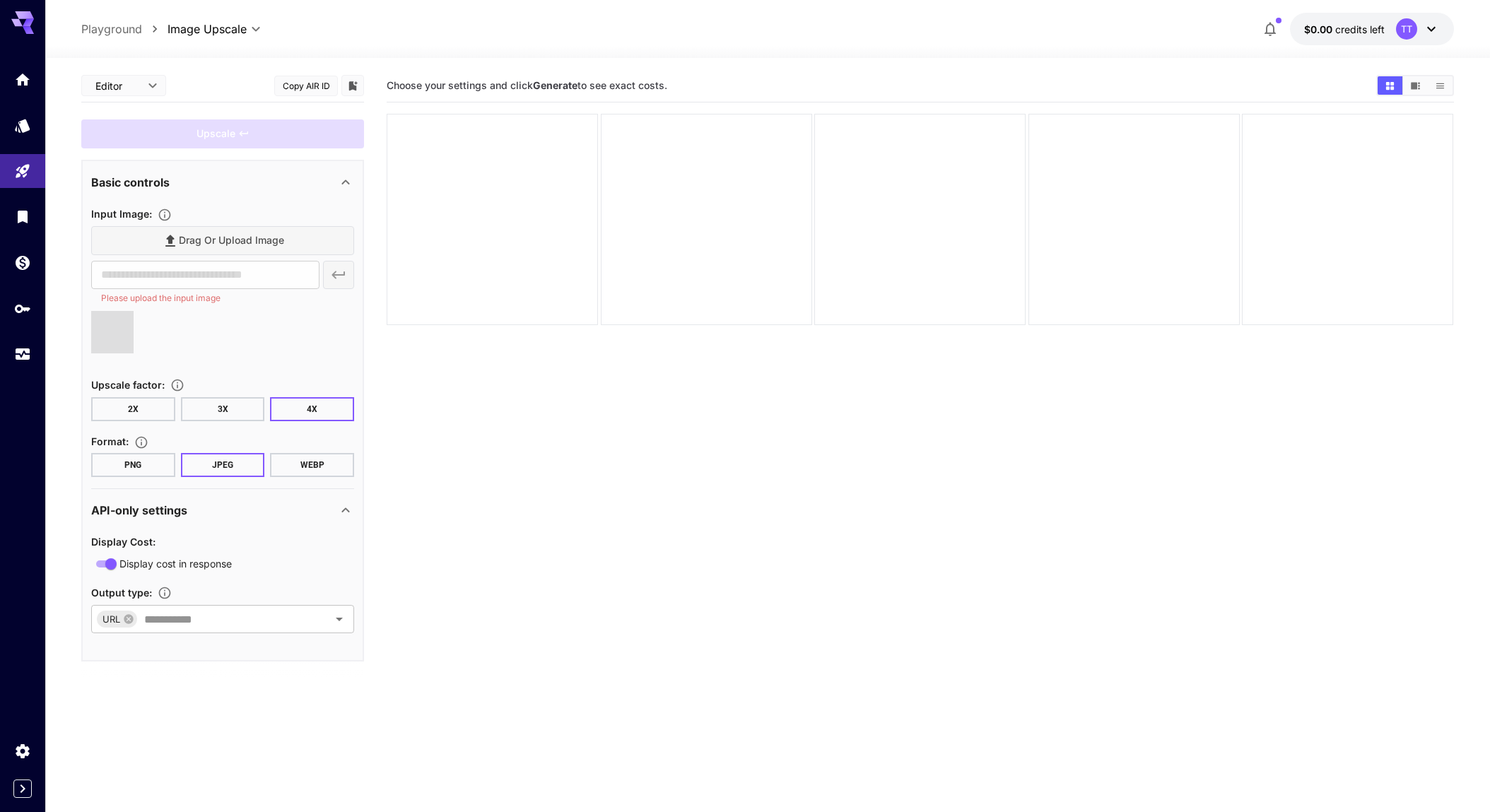
type input "**********"
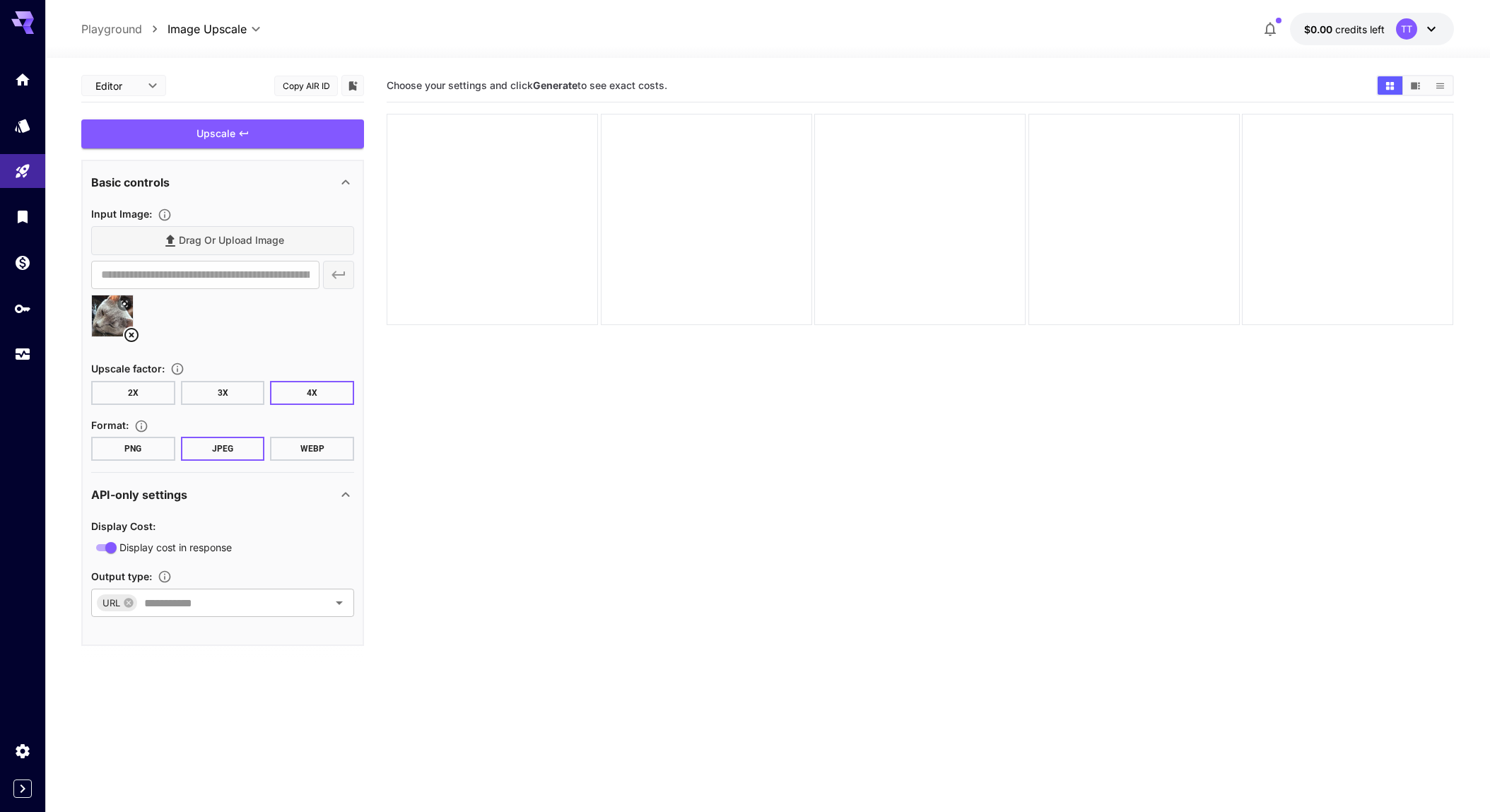
click at [139, 444] on button "PNG" at bounding box center [133, 448] width 84 height 24
click at [233, 444] on button "JPEG" at bounding box center [223, 448] width 84 height 24
click at [145, 444] on button "PNG" at bounding box center [133, 448] width 84 height 24
click at [260, 141] on div "Upscale" at bounding box center [223, 133] width 283 height 29
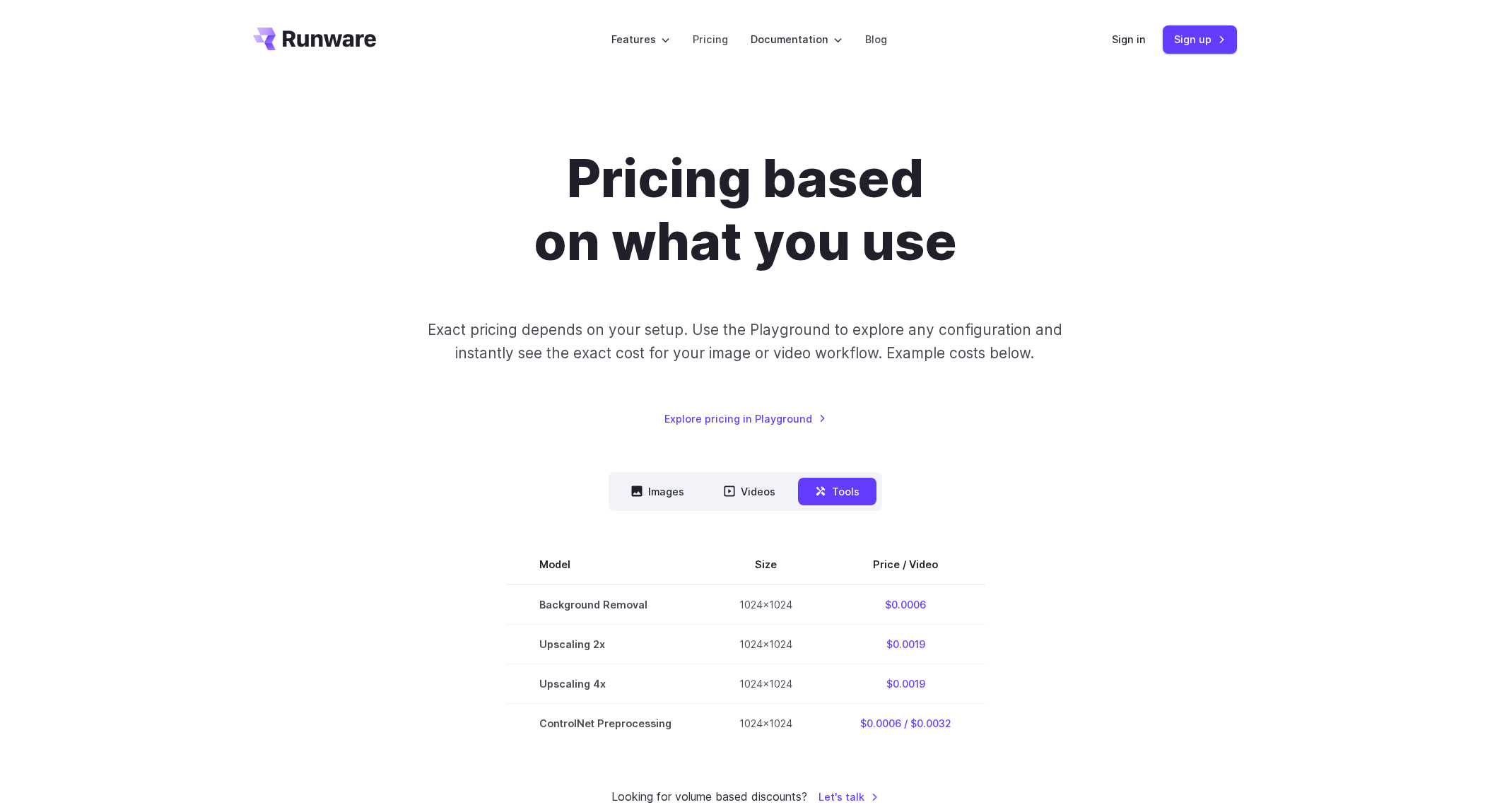
click at [1246, 281] on div "Pricing based on what you use Exact pricing depends on your setup. Use the Play…" at bounding box center [745, 476] width 1018 height 658
click at [1250, 400] on div "Pricing based on what you use Exact pricing depends on your setup. Use the Play…" at bounding box center [745, 476] width 1018 height 658
click at [1248, 399] on div "Pricing based on what you use Exact pricing depends on your setup. Use the Play…" at bounding box center [745, 476] width 1018 height 658
click at [895, 678] on td "$0.0019" at bounding box center [905, 683] width 159 height 39
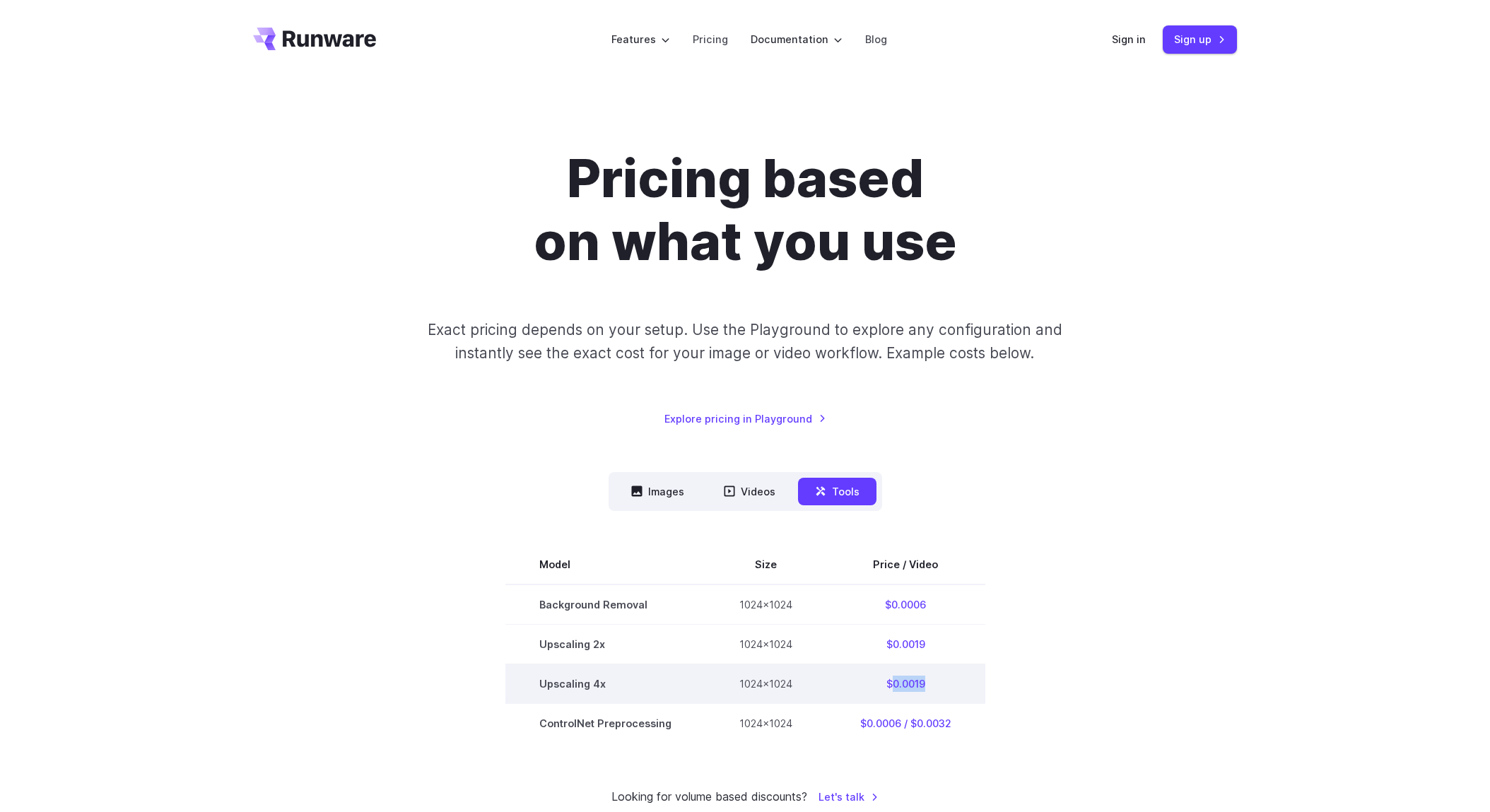
click at [895, 679] on td "$0.0019" at bounding box center [905, 683] width 159 height 39
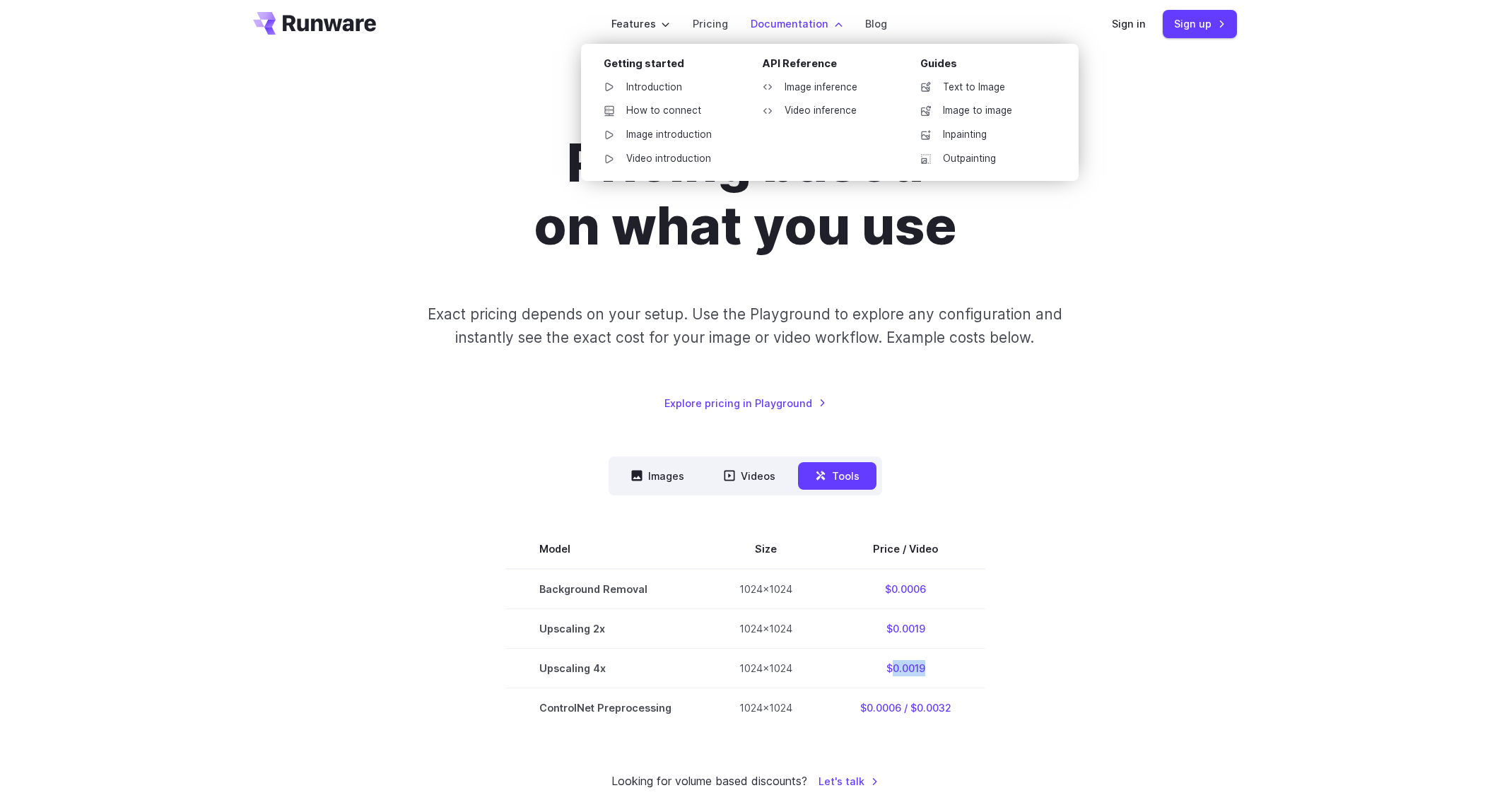
scroll to position [16, 0]
click at [705, 131] on link "Image introduction" at bounding box center [666, 134] width 147 height 21
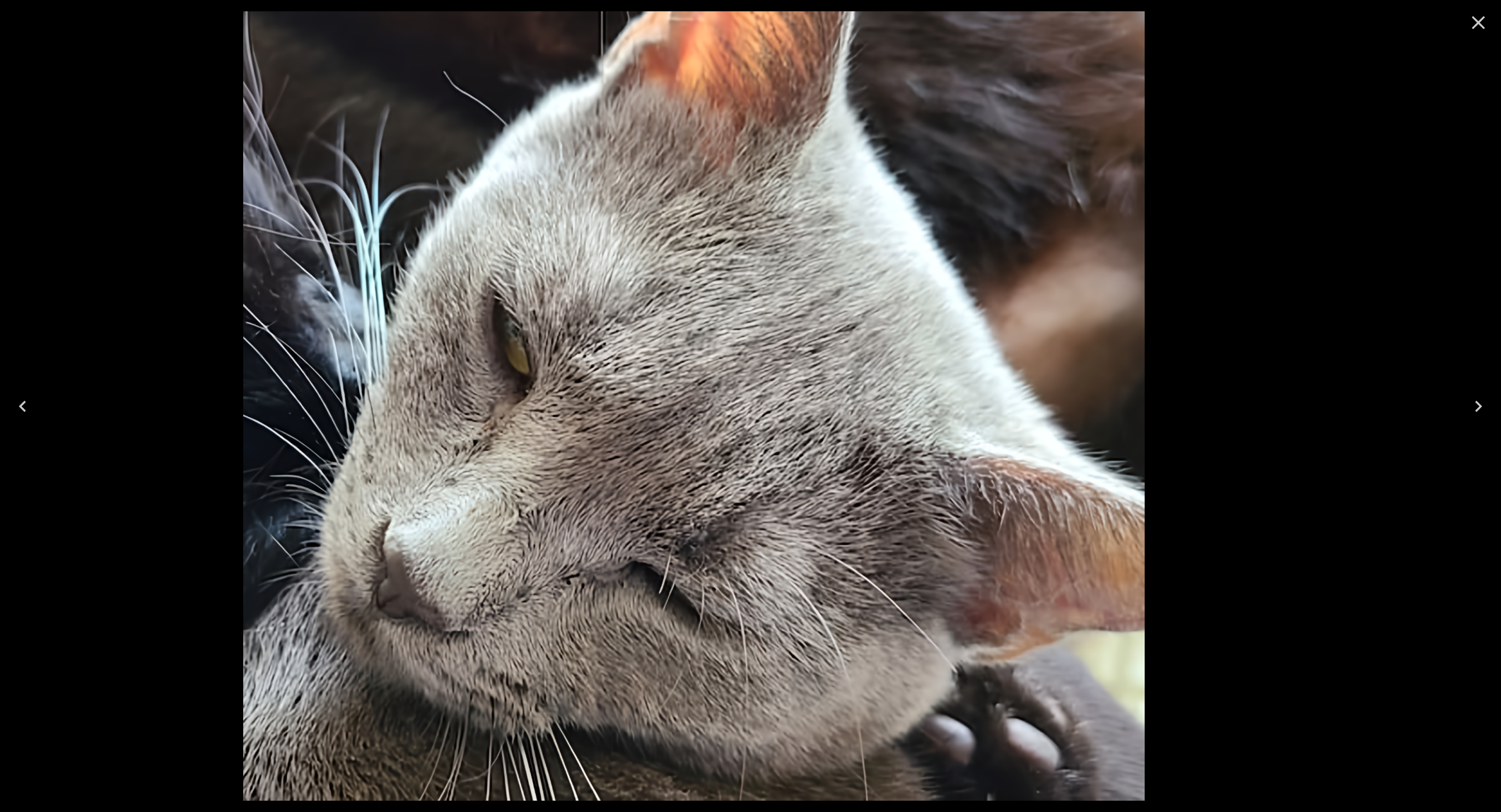
drag, startPoint x: 732, startPoint y: 475, endPoint x: 682, endPoint y: 474, distance: 50.0
click at [681, 473] on img at bounding box center [694, 406] width 901 height 789
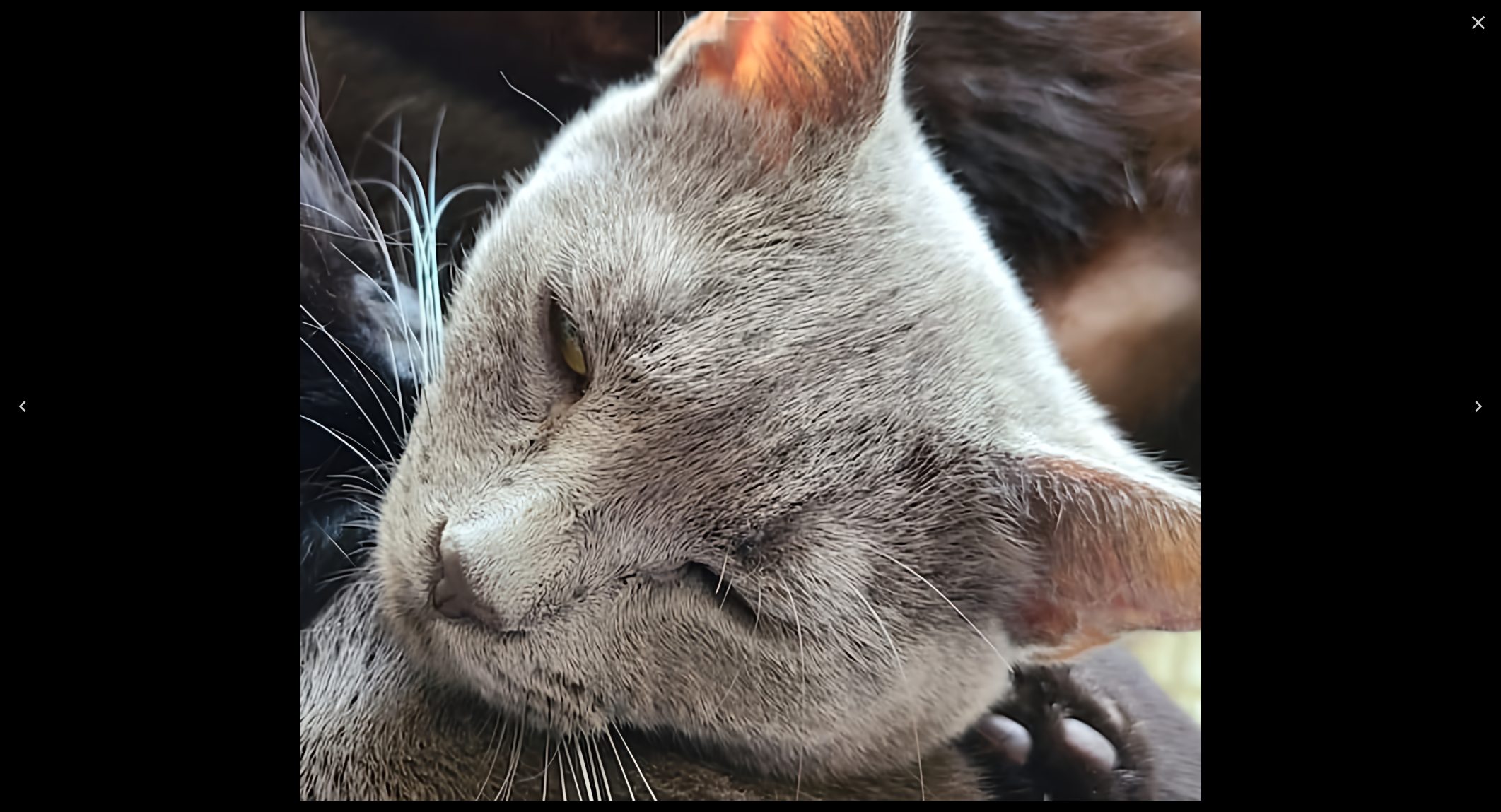
click at [740, 477] on img at bounding box center [750, 406] width 901 height 789
click at [1477, 24] on icon "Close" at bounding box center [1478, 23] width 13 height 13
